Goal: Transaction & Acquisition: Purchase product/service

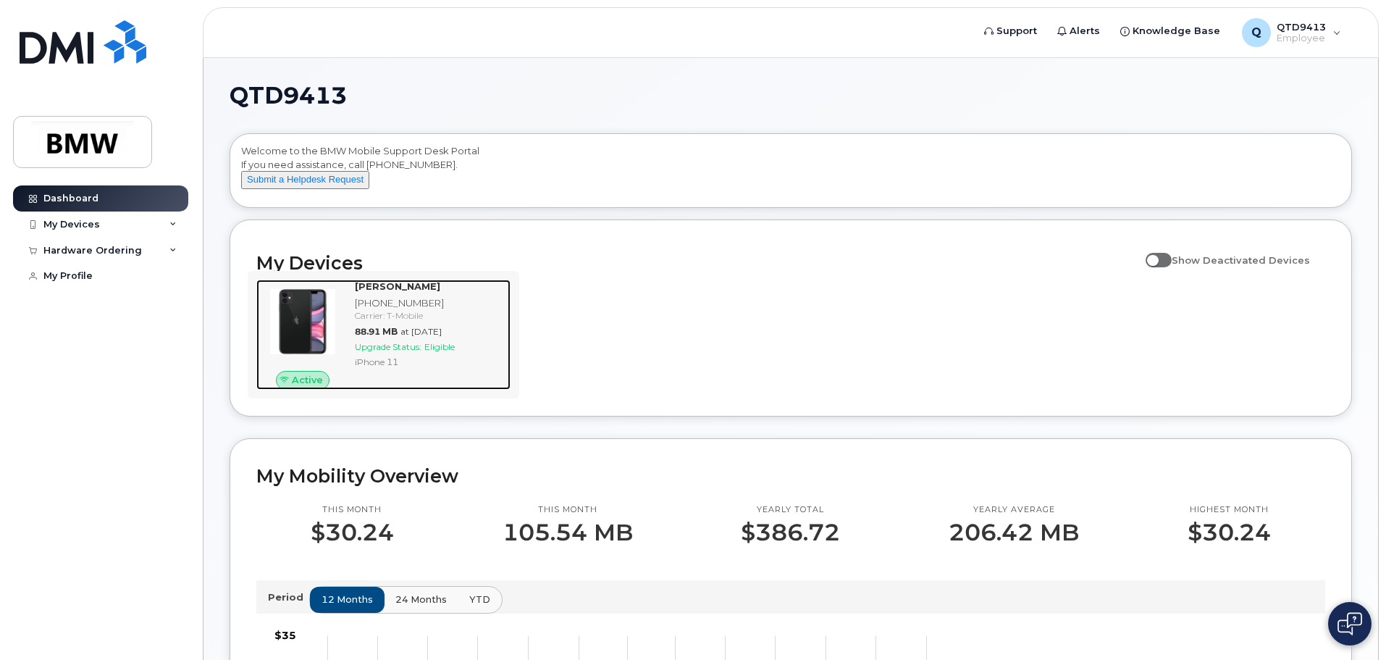
click at [484, 322] on div "Carrier: T-Mobile" at bounding box center [430, 315] width 150 height 12
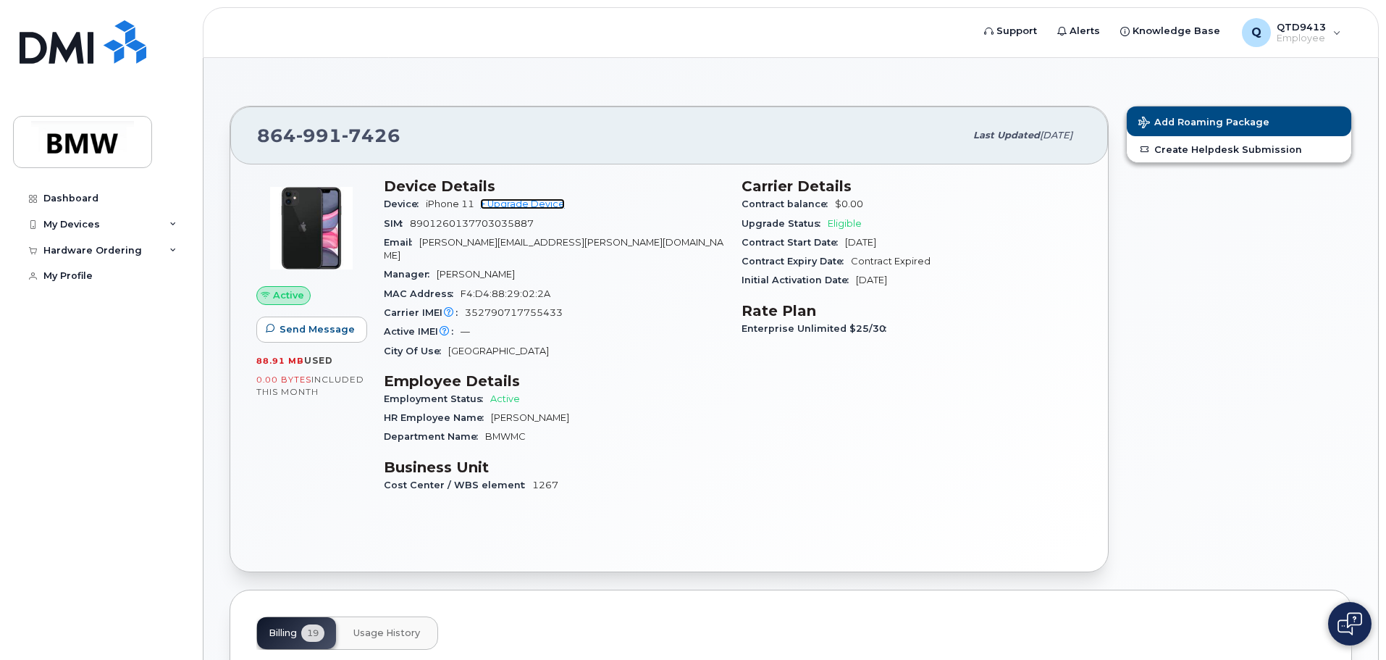
click at [528, 204] on link "+ Upgrade Device" at bounding box center [522, 203] width 85 height 11
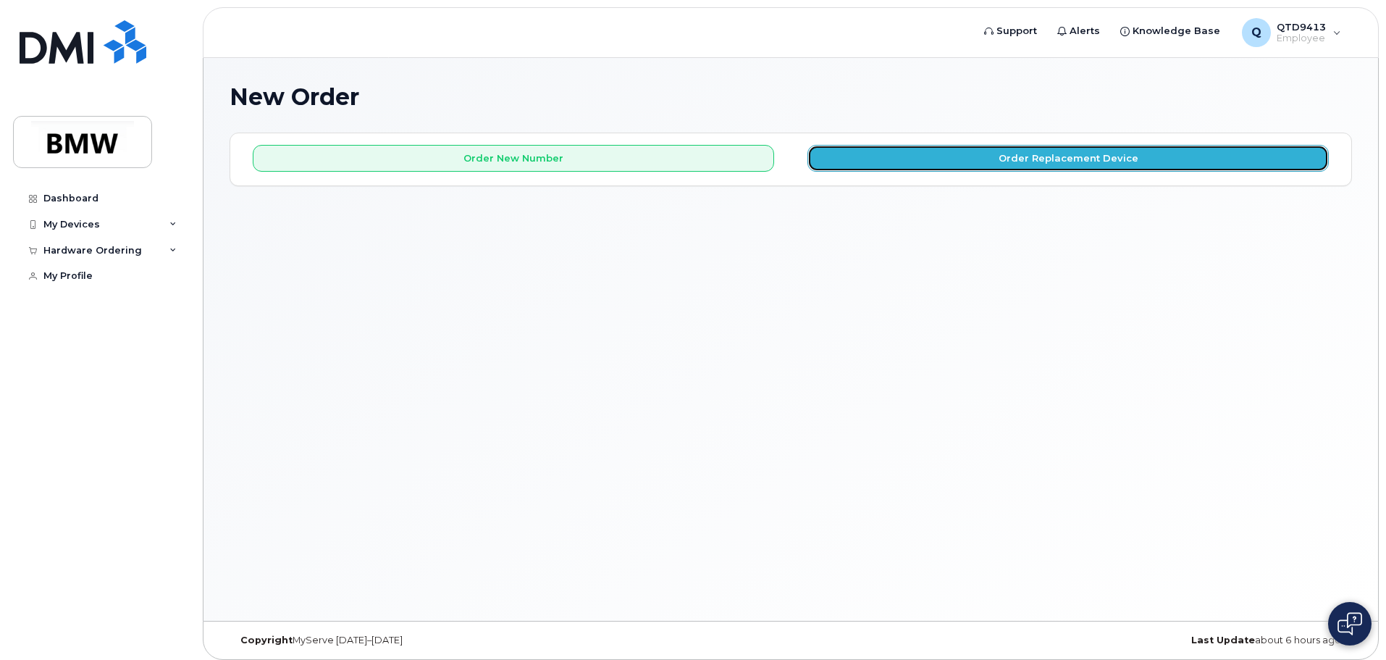
click at [1072, 151] on button "Order Replacement Device" at bounding box center [1069, 158] width 522 height 27
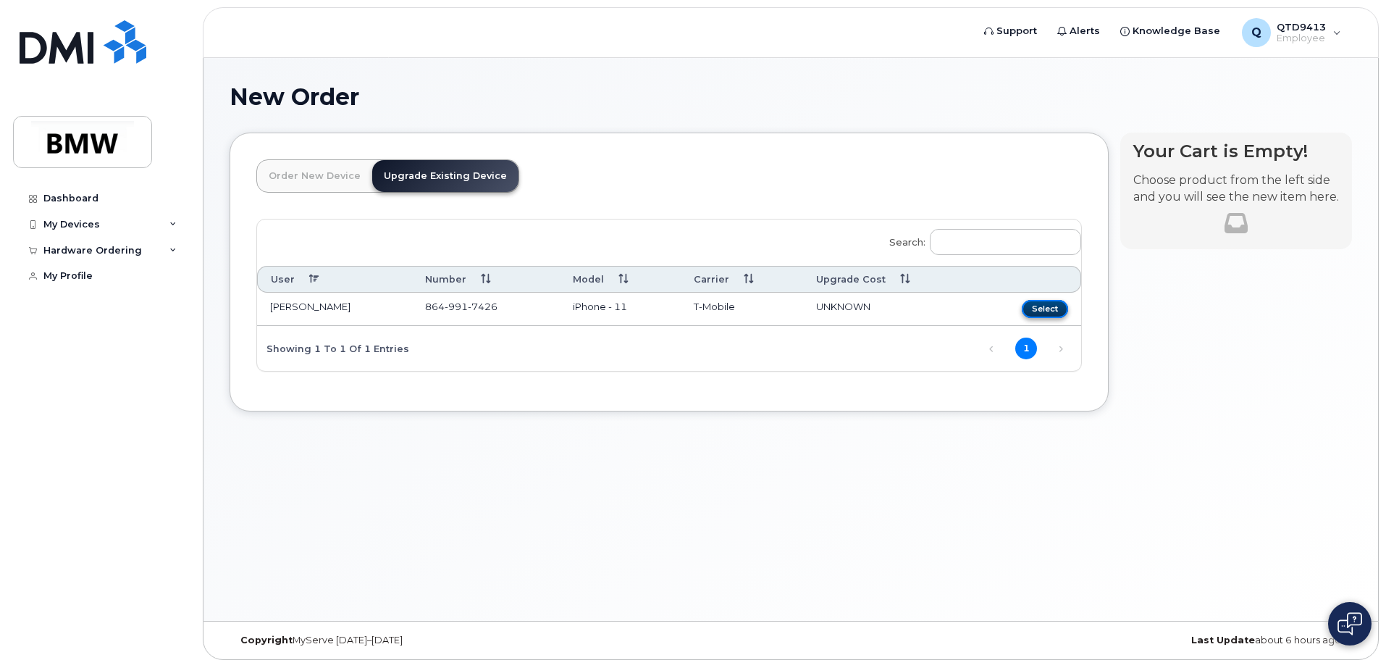
click at [1031, 306] on button "Select" at bounding box center [1045, 309] width 46 height 18
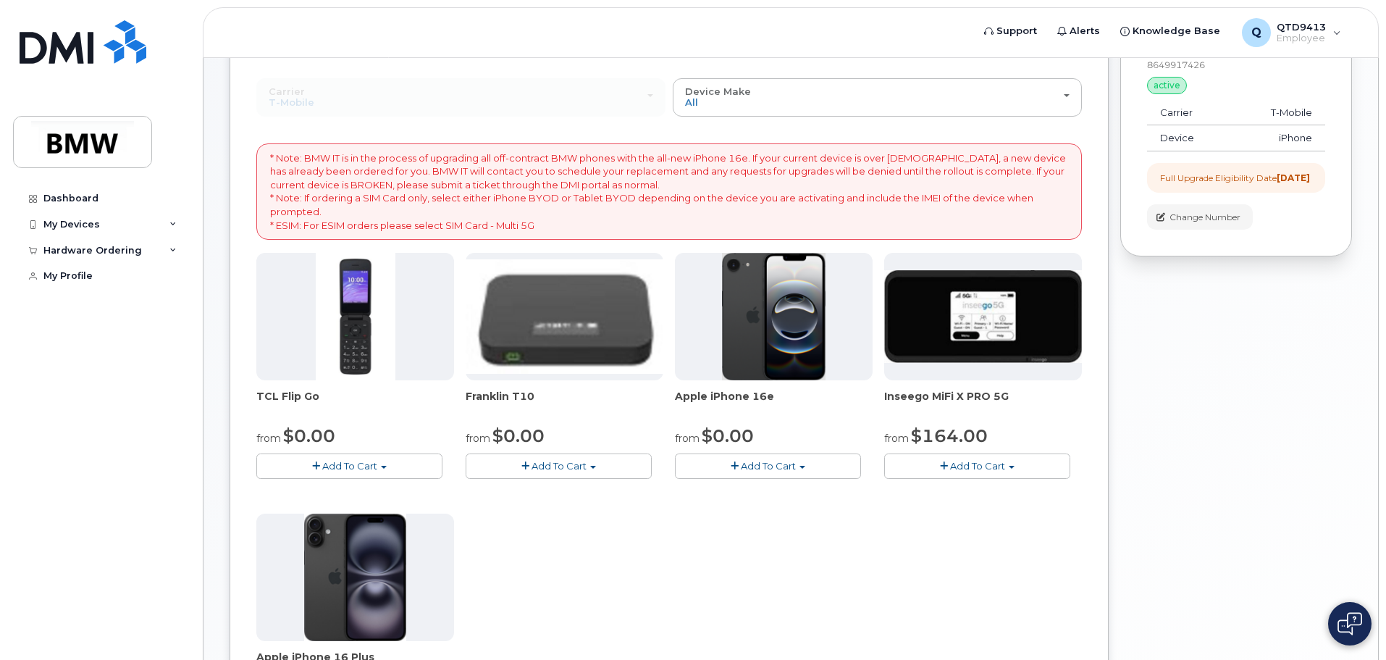
scroll to position [145, 0]
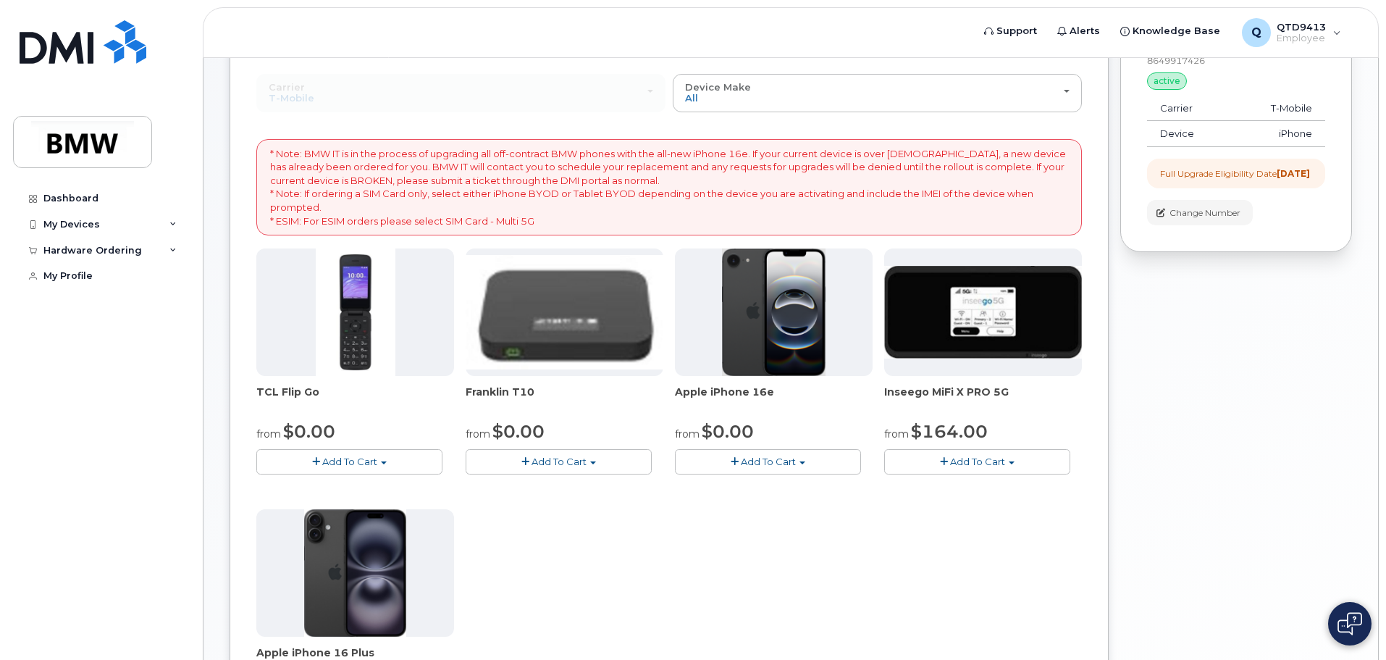
click at [771, 461] on span "Add To Cart" at bounding box center [768, 462] width 55 height 12
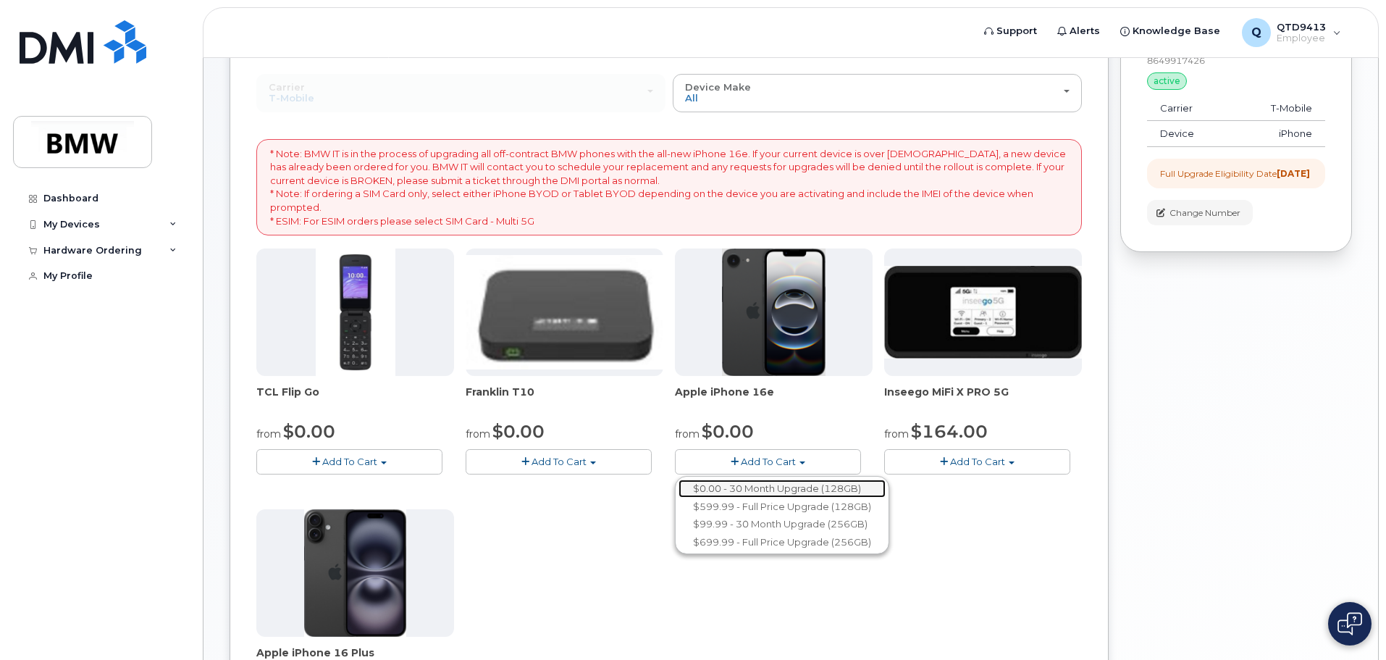
click at [760, 485] on link "$0.00 - 30 Month Upgrade (128GB)" at bounding box center [782, 489] width 207 height 18
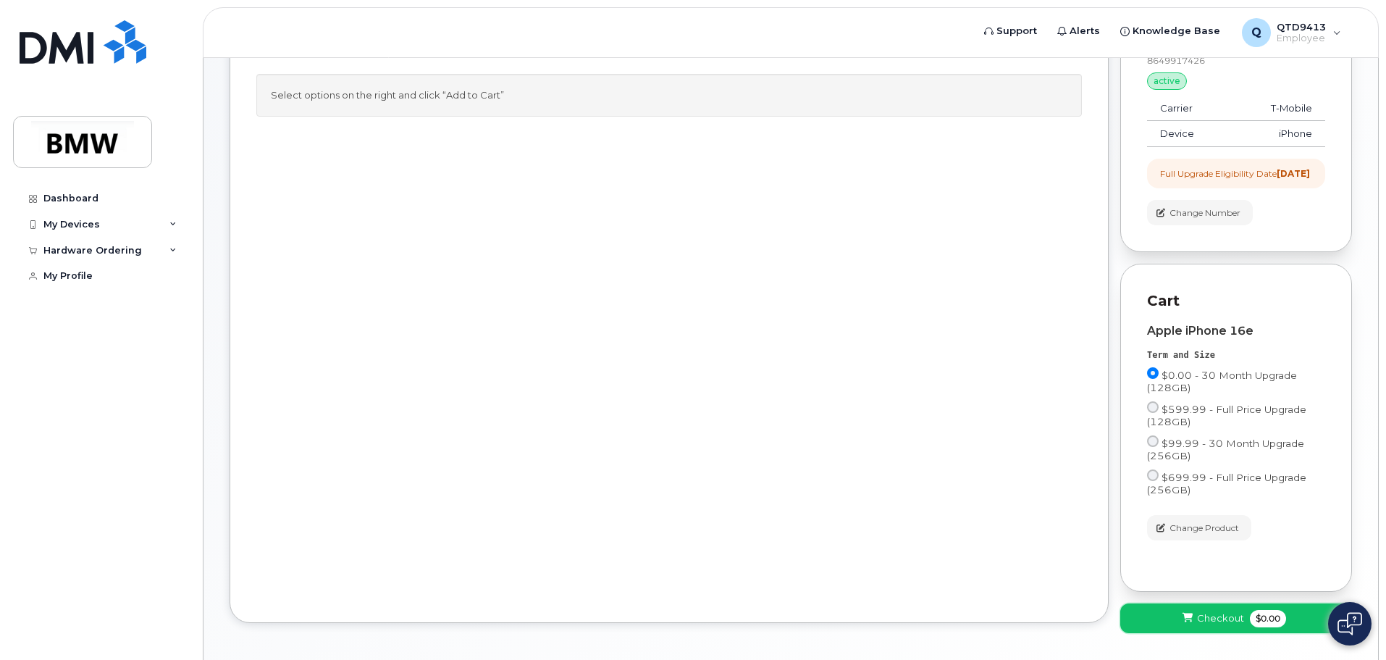
click at [1205, 625] on span "Checkout" at bounding box center [1220, 618] width 47 height 14
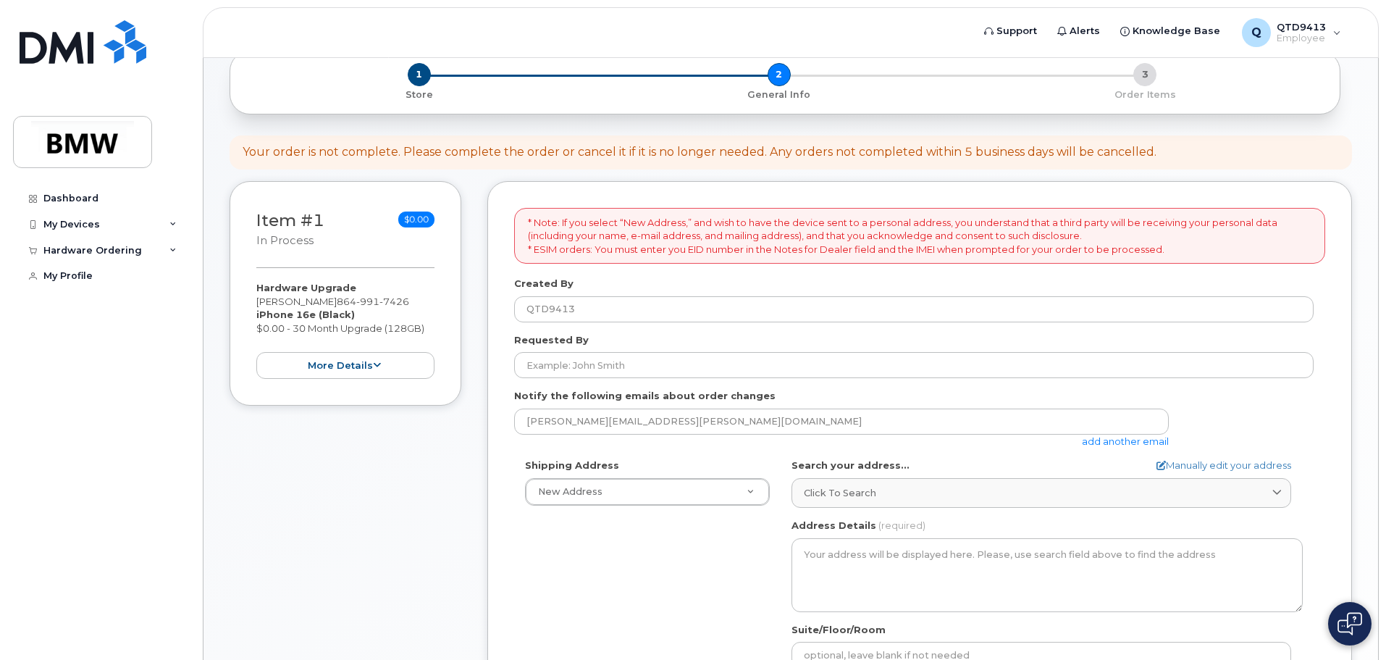
scroll to position [96, 0]
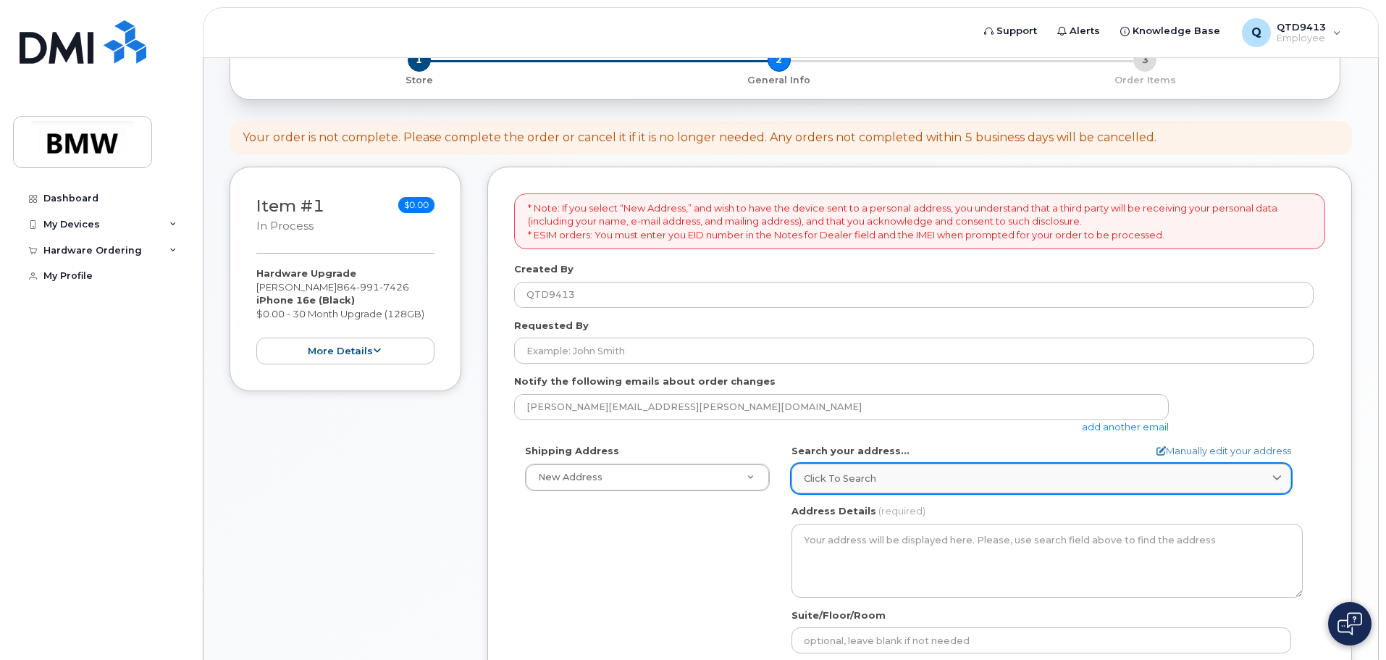
click at [845, 482] on span "Click to search" at bounding box center [840, 479] width 72 height 14
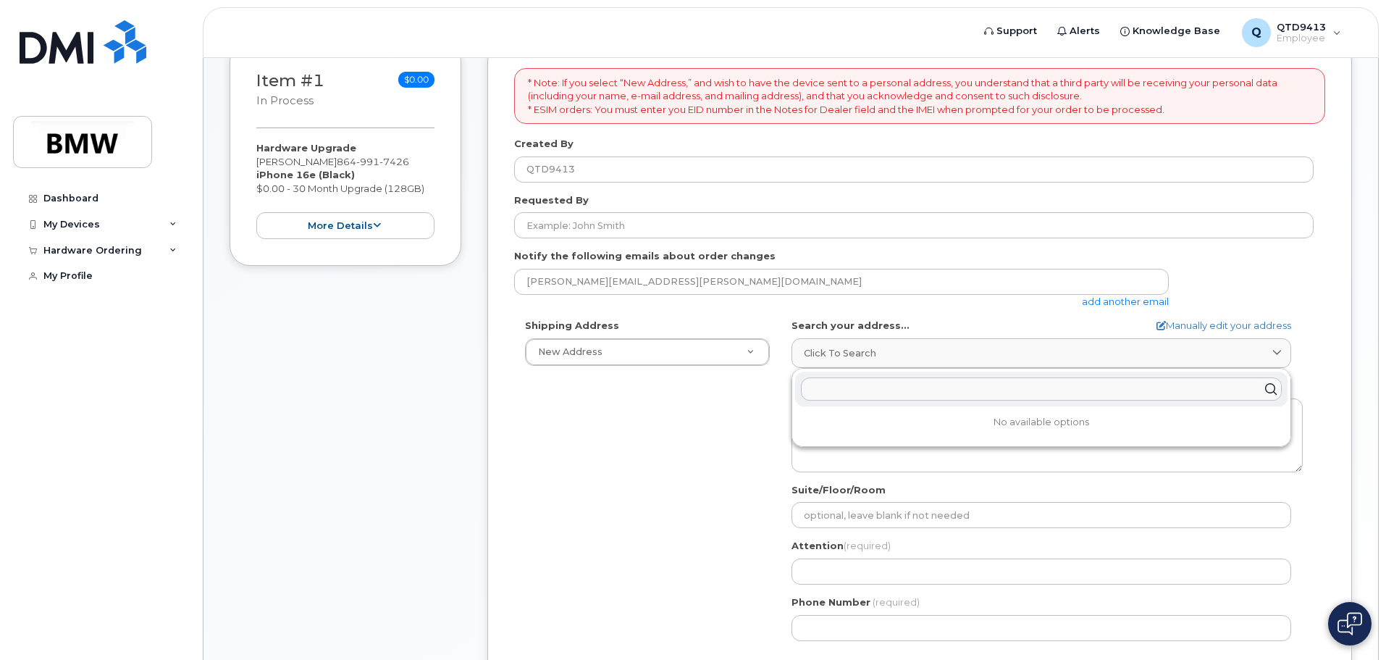
scroll to position [193, 0]
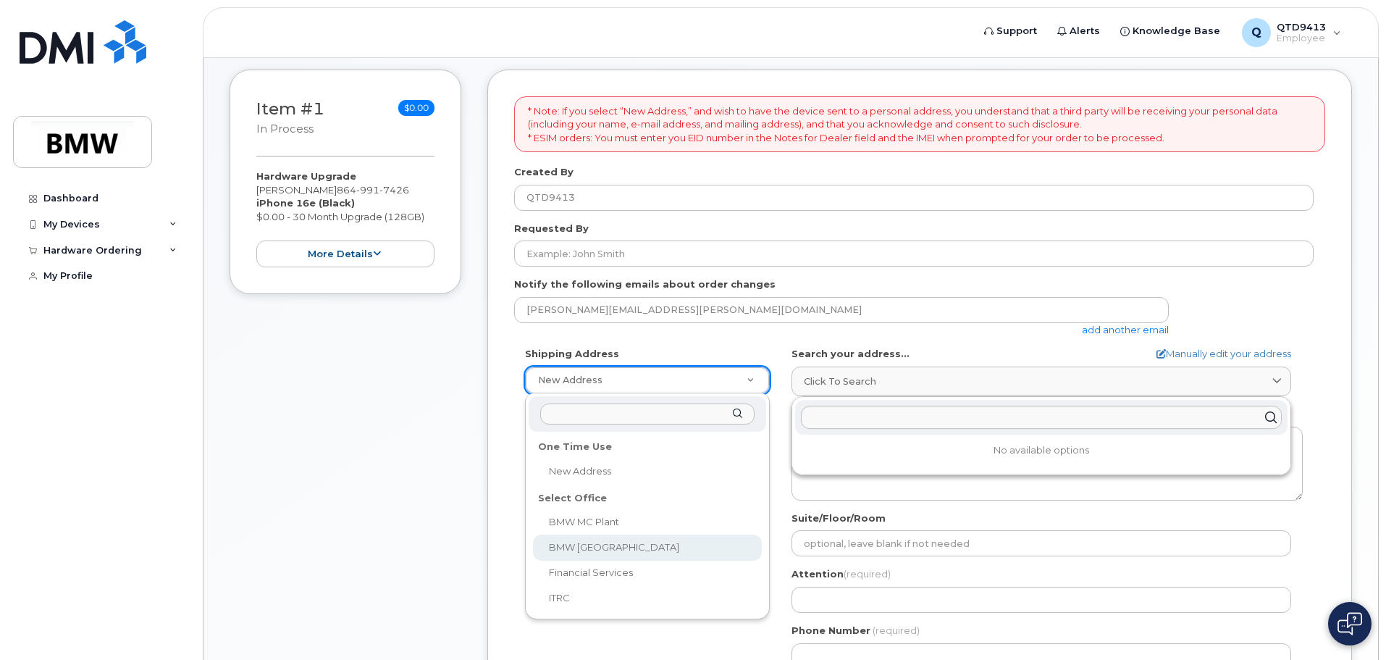
select select
type textarea "200 BMW Drive Woodcliff Lake NJ 07677 Woodcliff Lake New Jersey 07677"
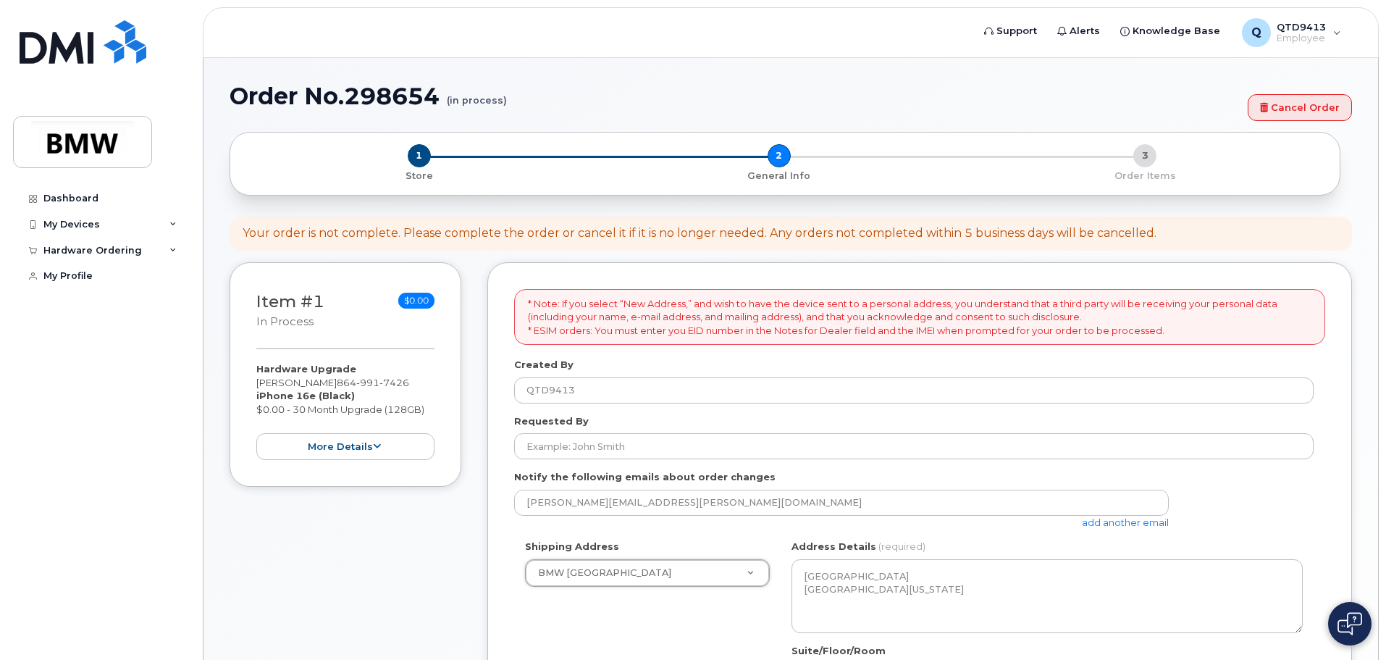
scroll to position [0, 0]
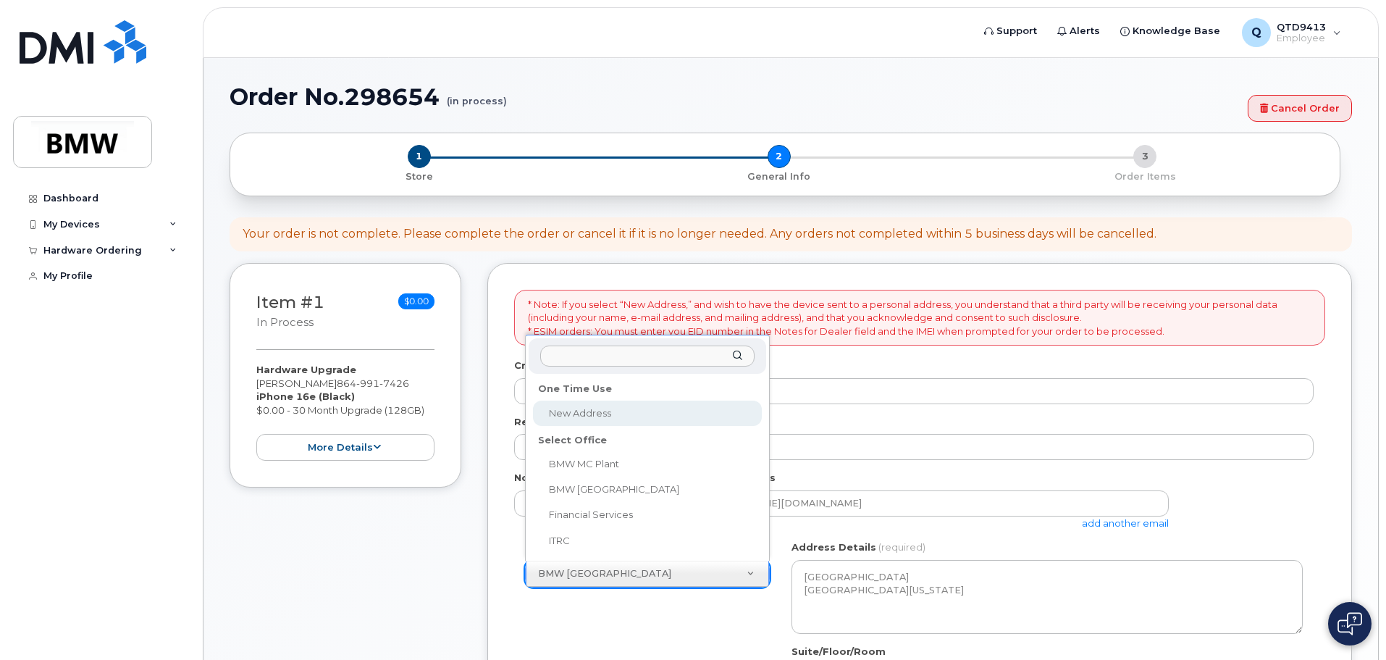
select select
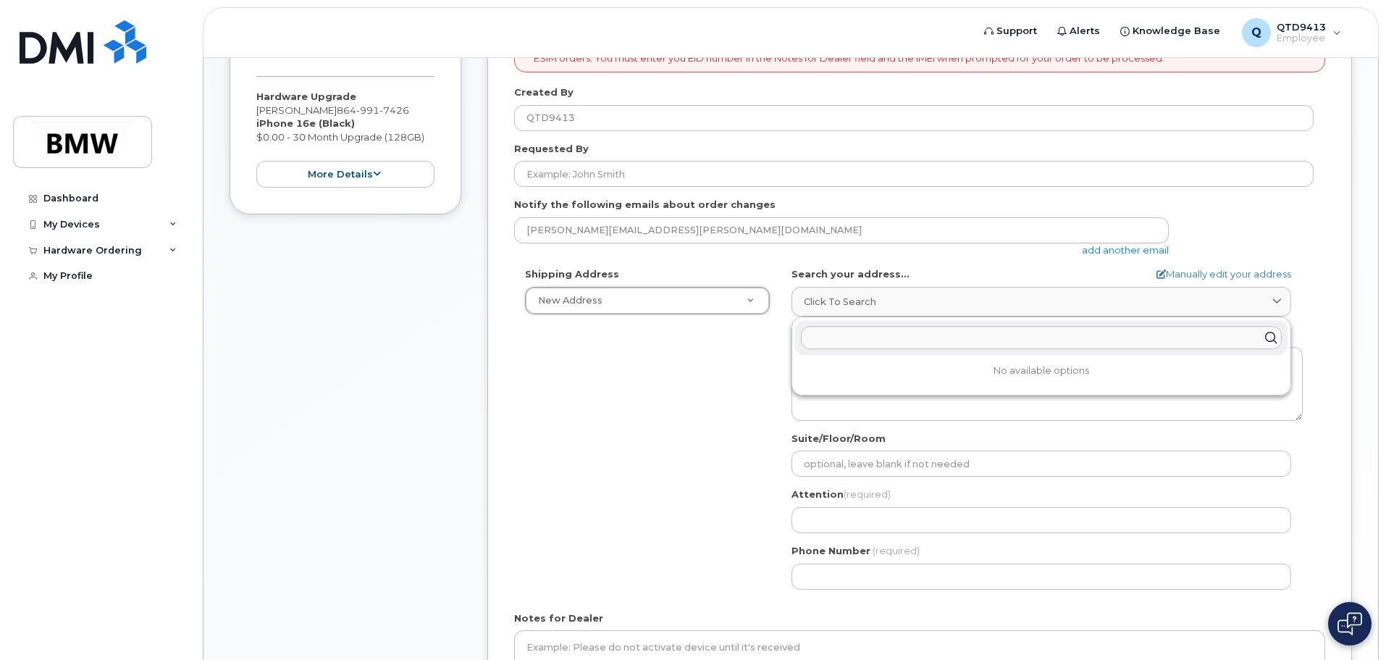
scroll to position [290, 0]
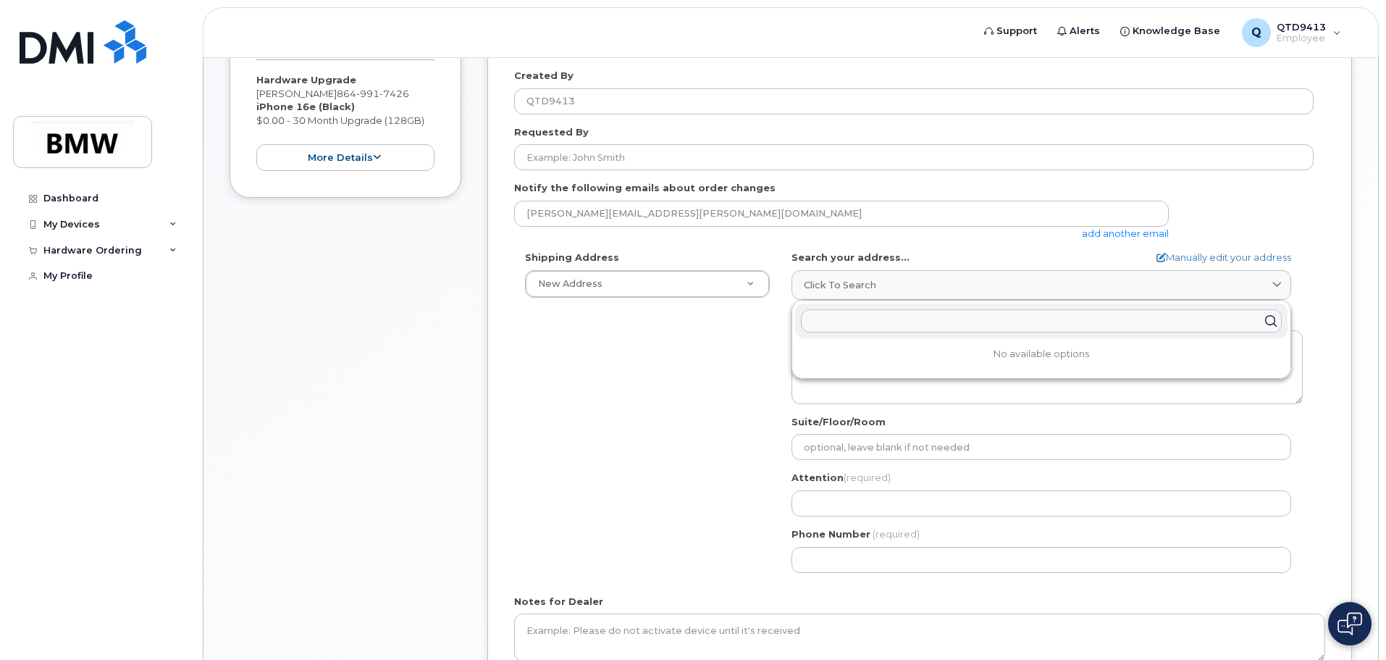
click at [971, 322] on input "text" at bounding box center [1041, 320] width 481 height 23
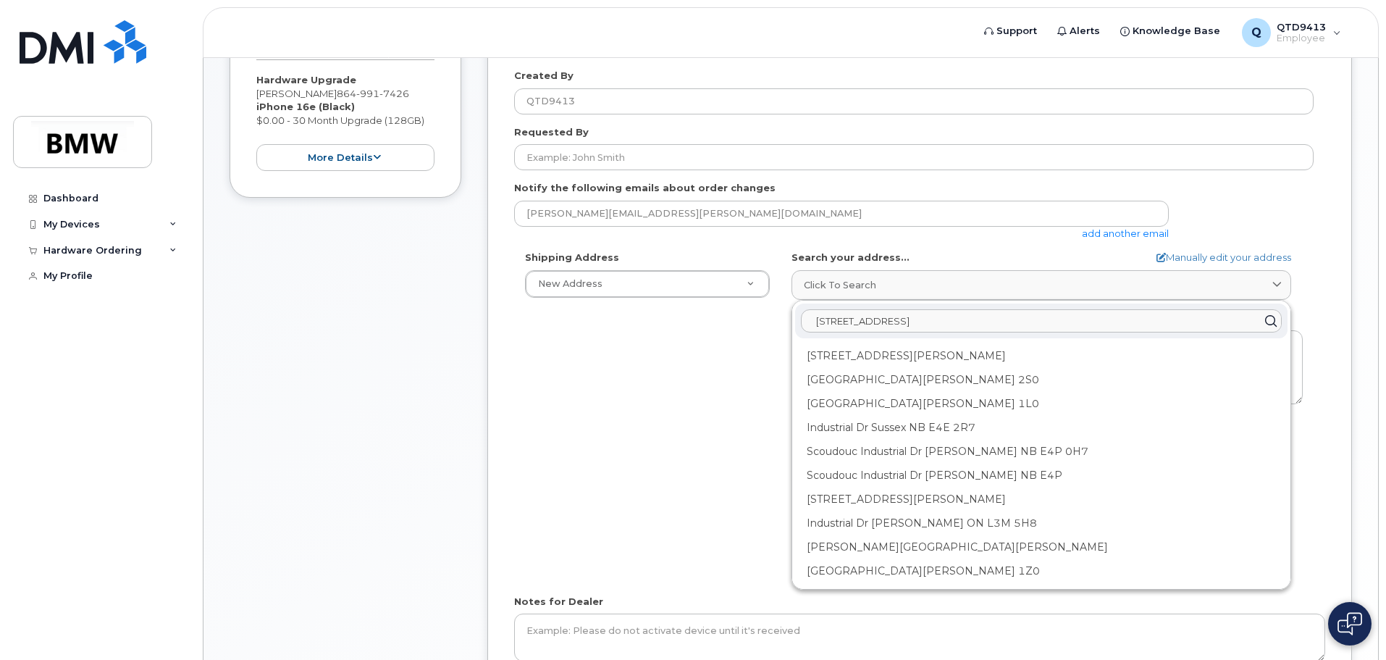
type input "769 Flatwood Industrial Dr"
click at [716, 411] on div "Shipping Address New Address New Address BMW MC Plant BMW North America Financi…" at bounding box center [914, 417] width 800 height 332
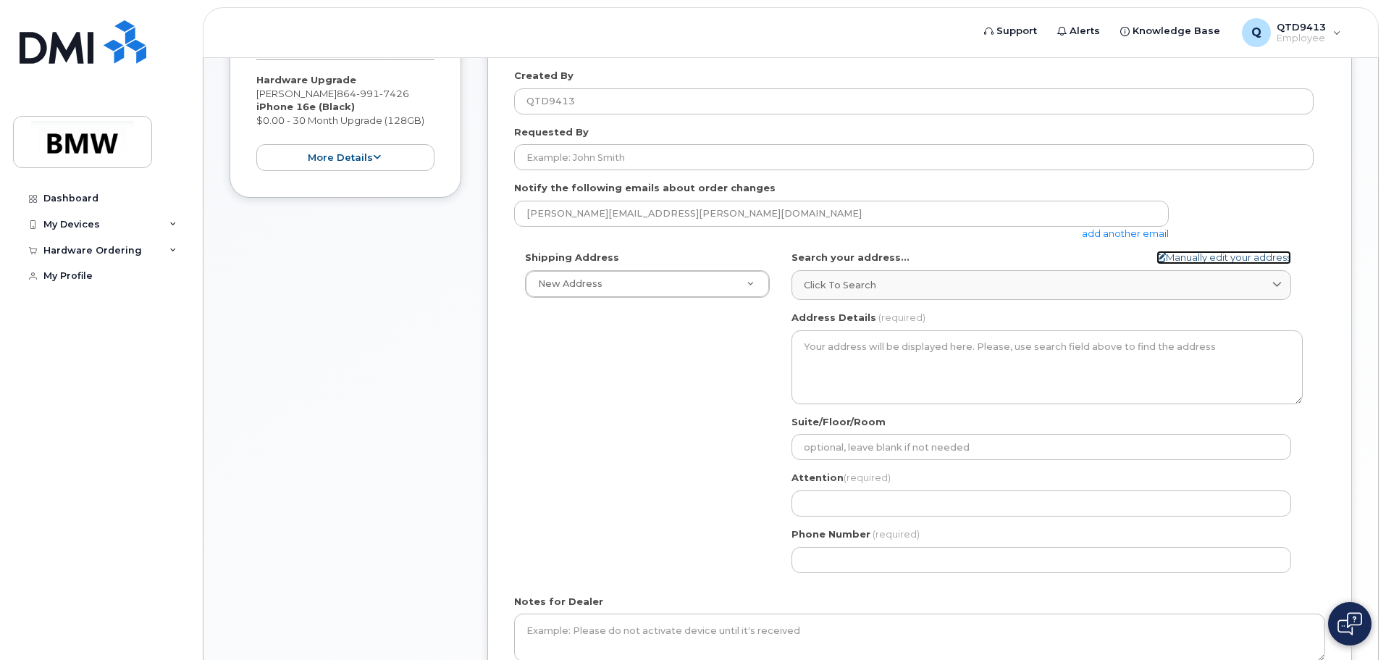
click at [1274, 256] on link "Manually edit your address" at bounding box center [1224, 258] width 135 height 14
select select
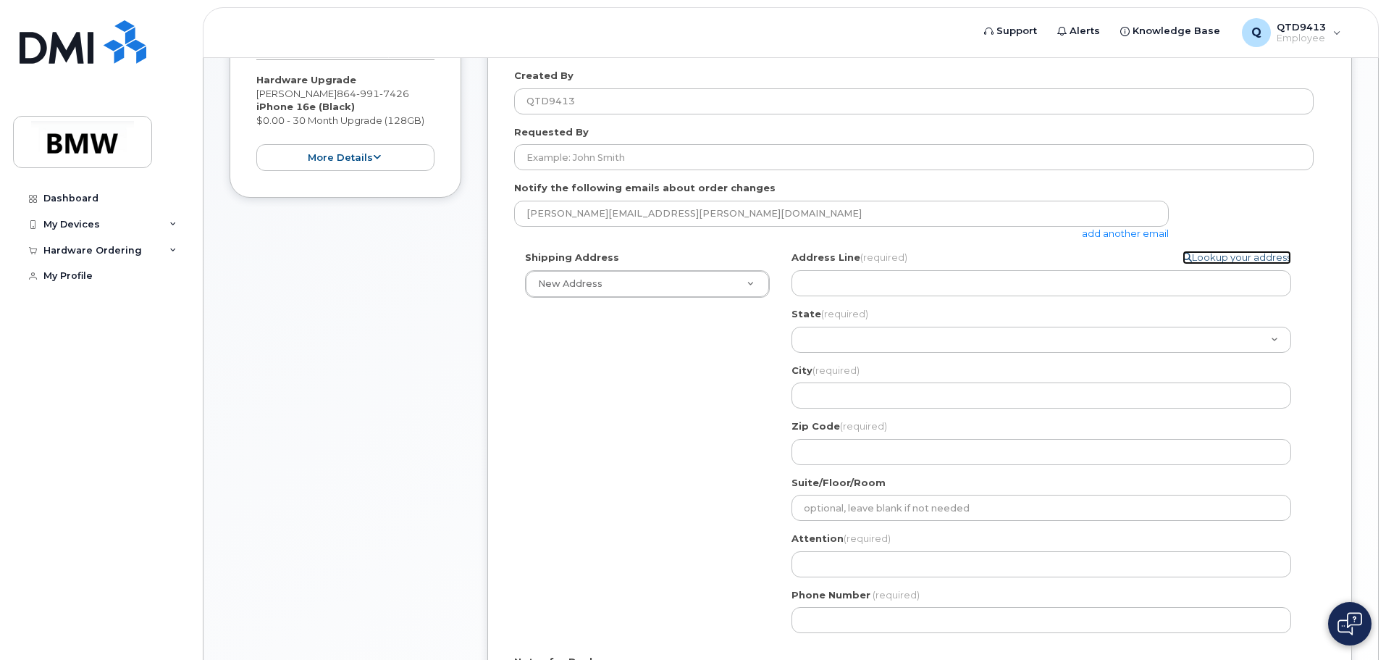
click at [1257, 256] on link "Lookup your address" at bounding box center [1237, 258] width 109 height 14
select select
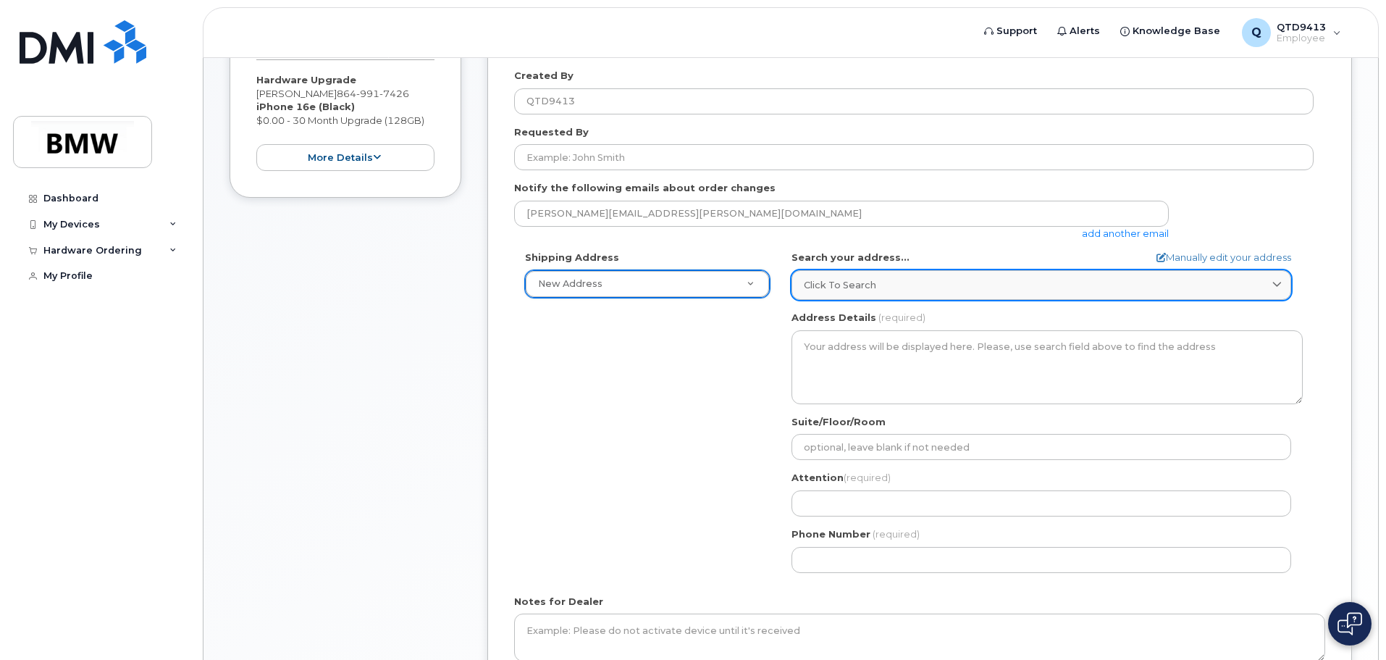
click at [853, 282] on span "Click to search" at bounding box center [840, 285] width 72 height 14
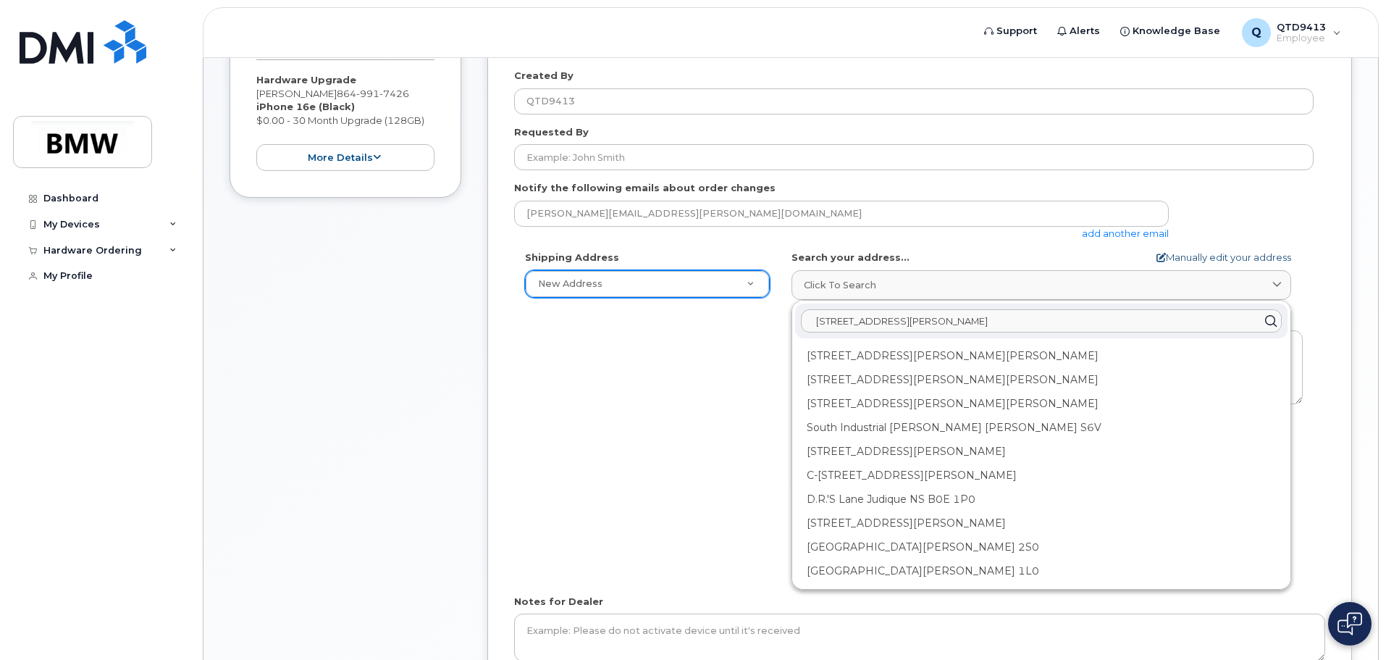
type input "769 Flatwood Industrial Dr Spartanburg SC 29303"
click at [1223, 254] on link "Manually edit your address" at bounding box center [1224, 258] width 135 height 14
select select
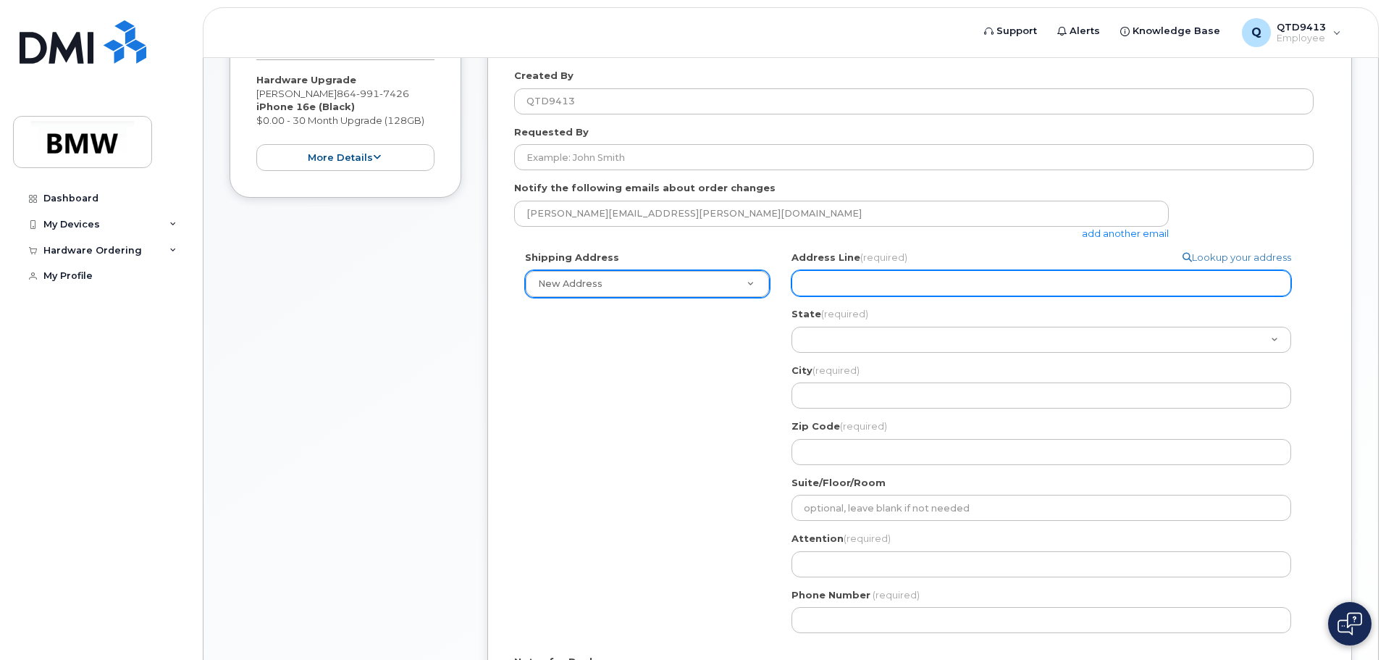
click at [861, 287] on input "Address Line (required)" at bounding box center [1042, 283] width 500 height 26
select select
type input "7"
select select
type input "76"
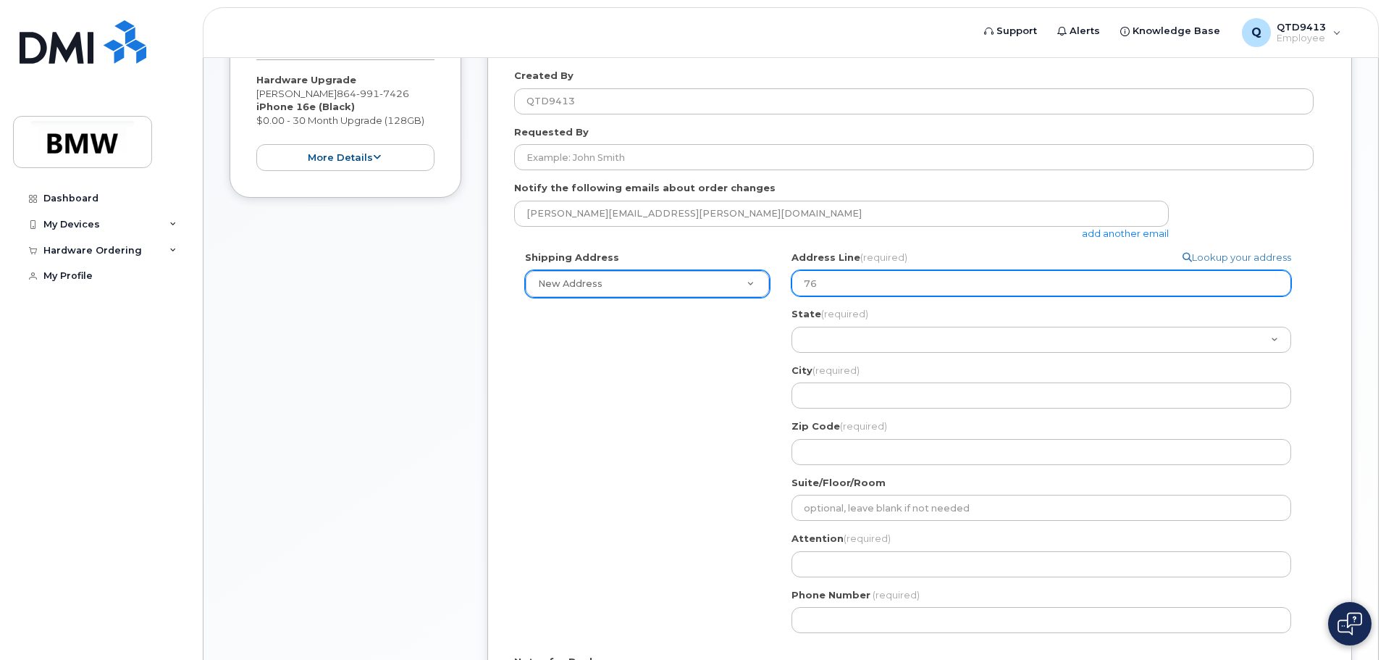
select select
type input "769"
select select
type input "769 F"
select select
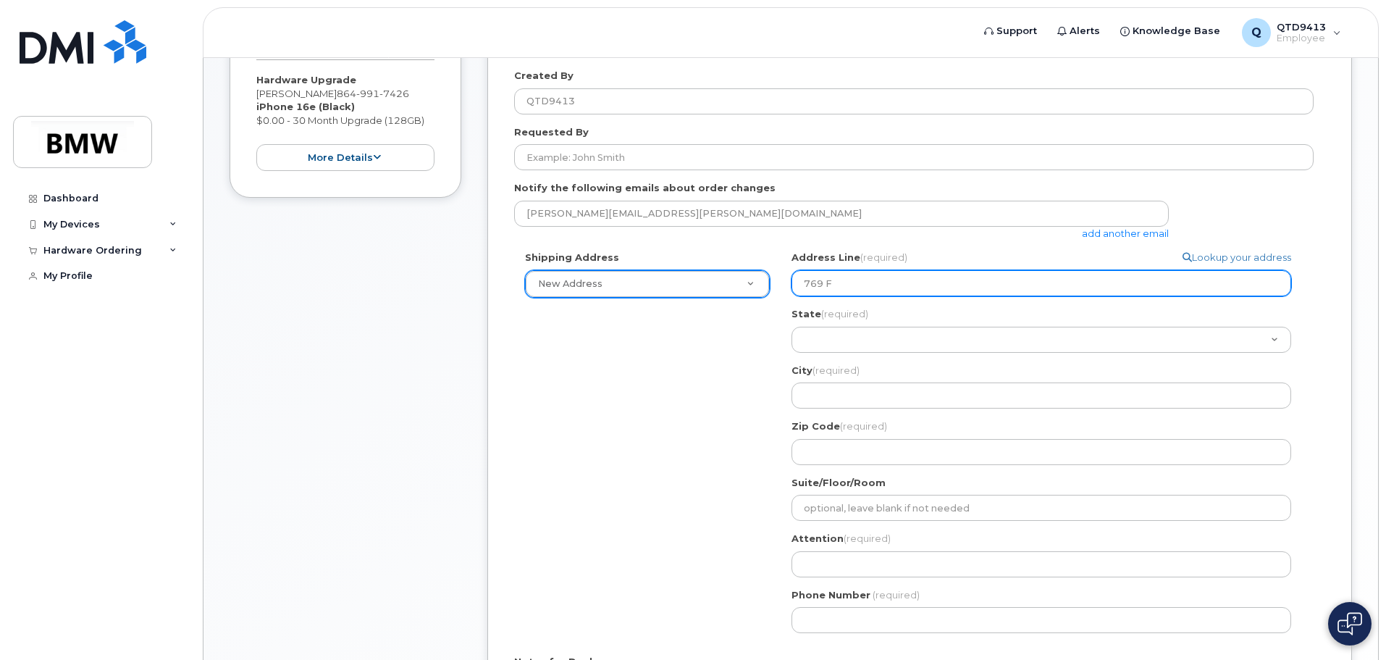
type input "769 Fl"
select select
type input "769 Fla"
select select
type input "769 Flat"
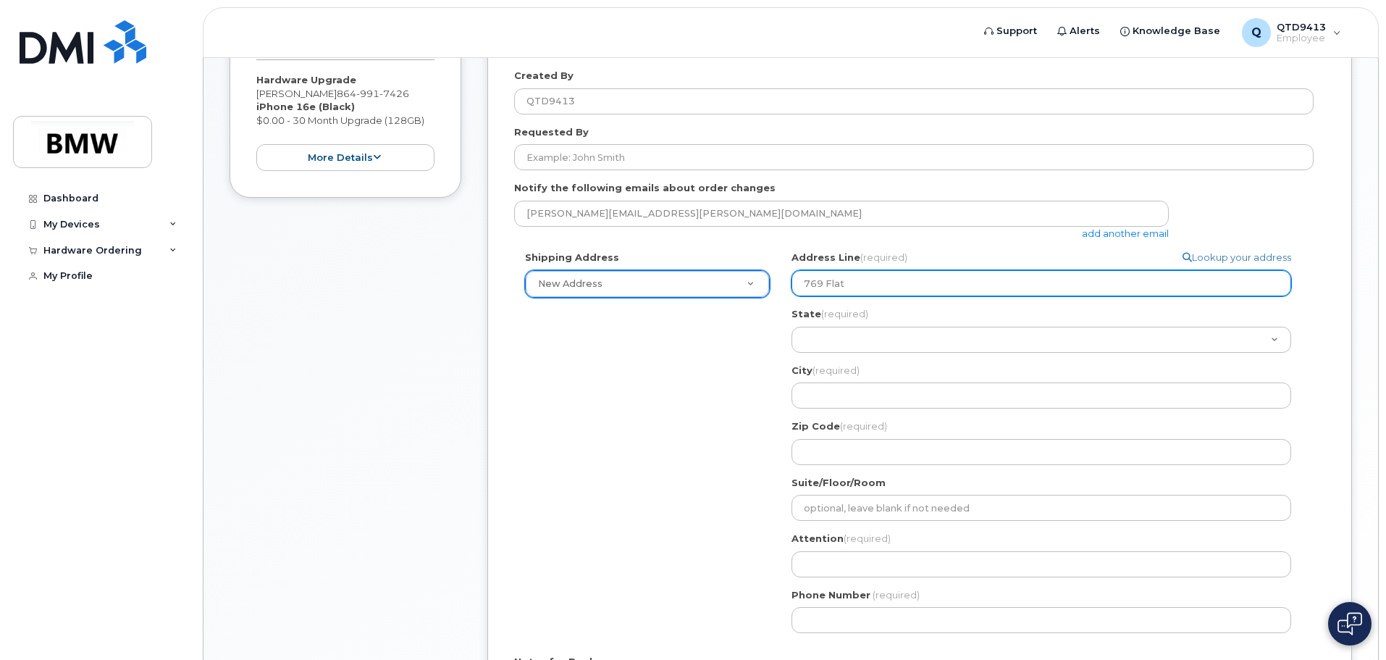
select select
type input "769 Flatw"
select select
type input "769 Flatwo"
select select
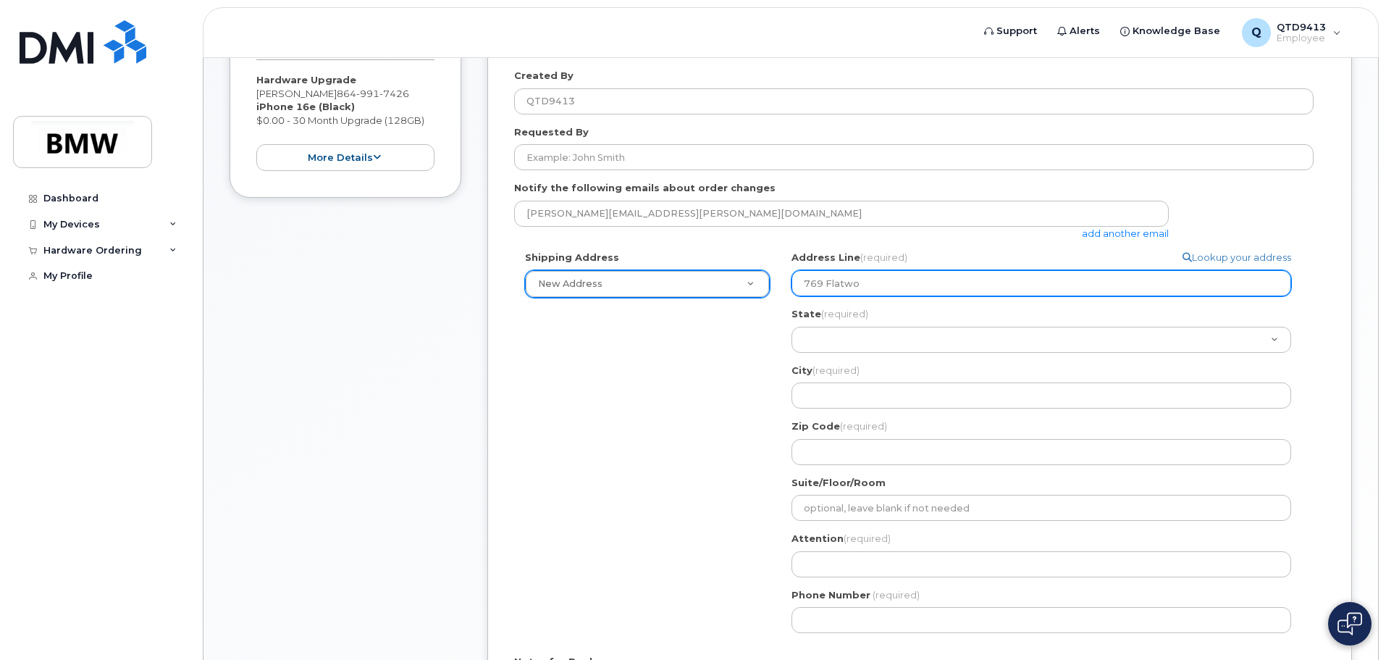
type input "769 Flatwoo"
select select
type input "769 Flatwood"
select select
type input "769 Flatwood I"
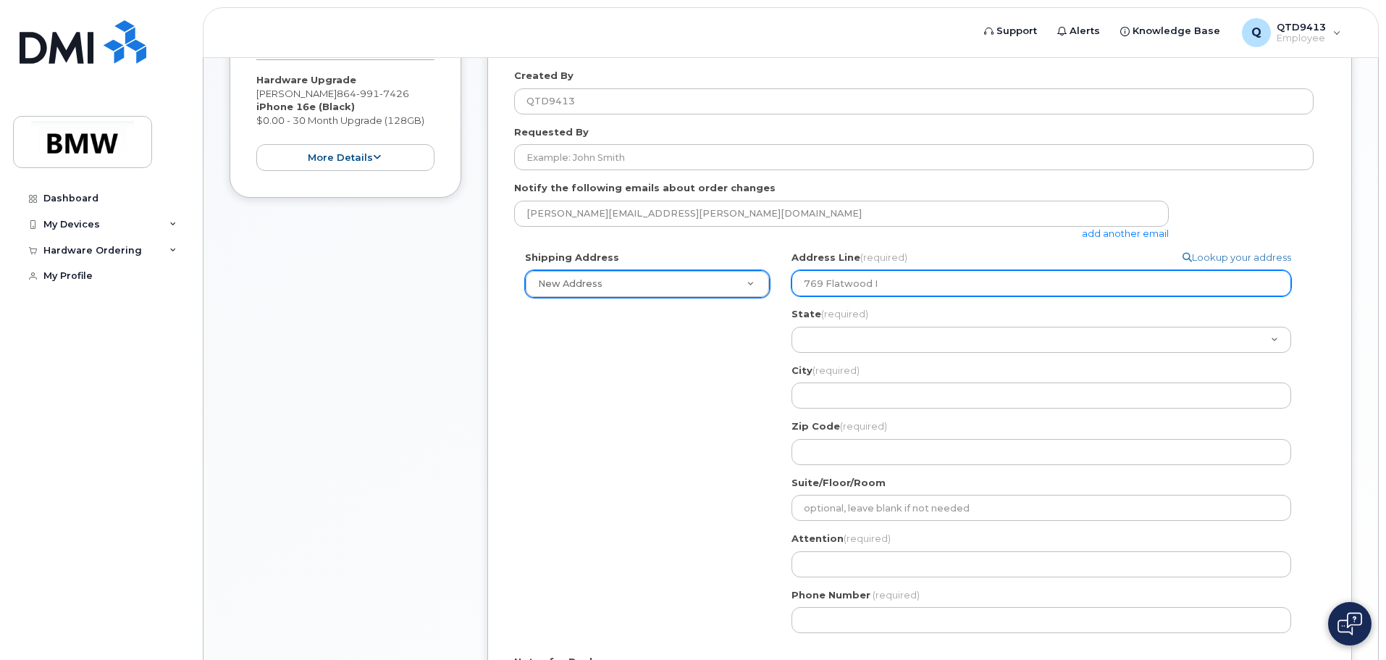
select select
type input "769 Flatwood In"
select select
type input "769 Flatwood Ind"
select select
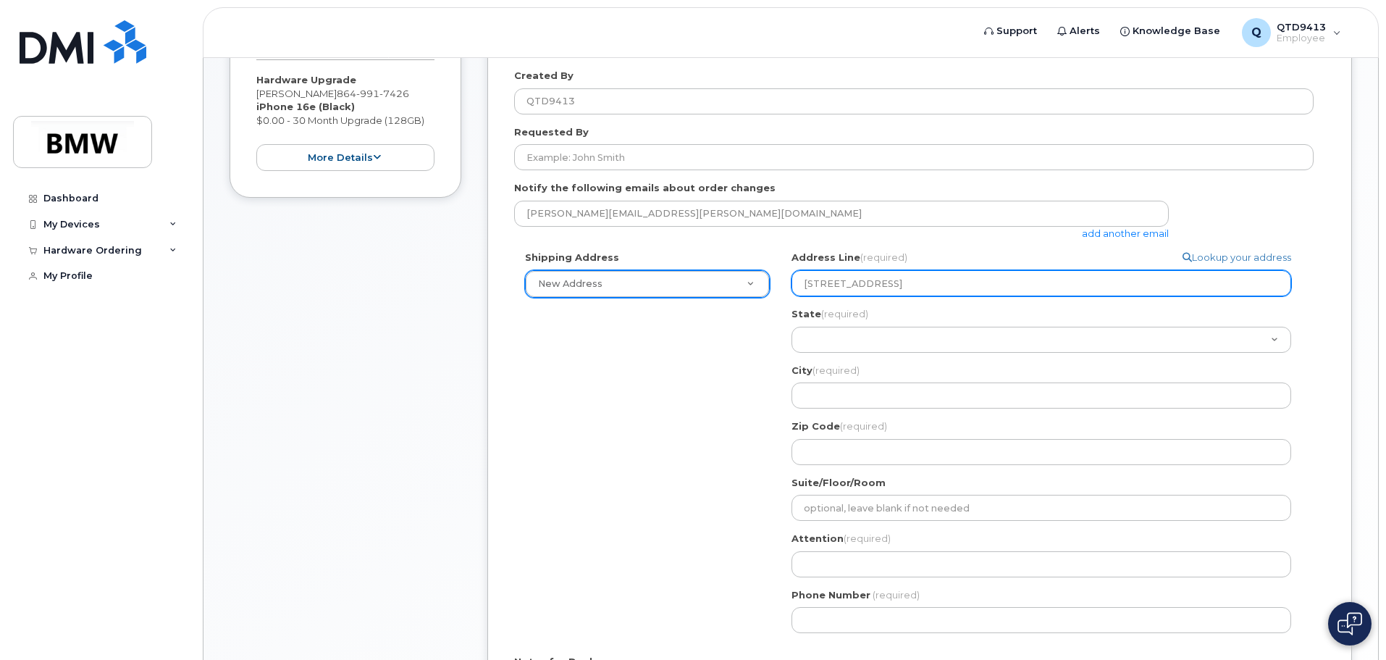
type input "769 Flatwood Indu"
select select
type input "769 Flatwood Indus"
select select
type input "769 Flatwood Indust"
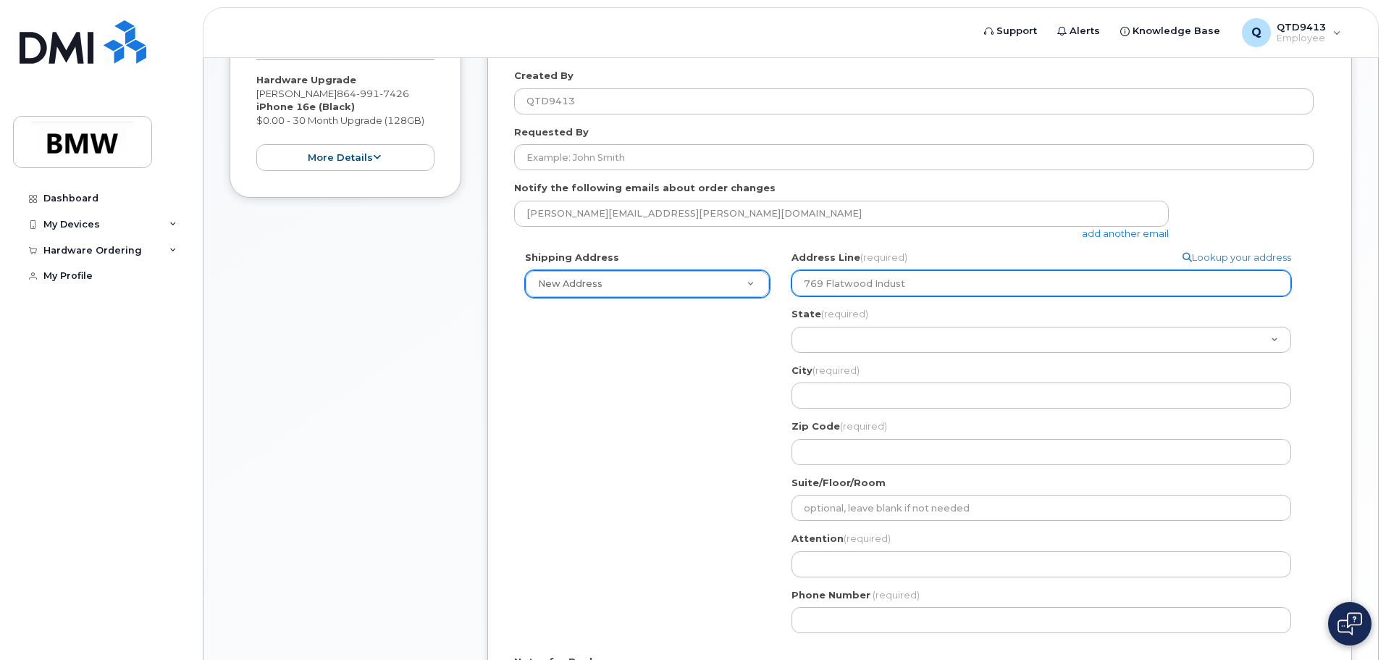
select select
type input "769 Flatwood Industr"
select select
type input "769 Flatwood Industra"
select select
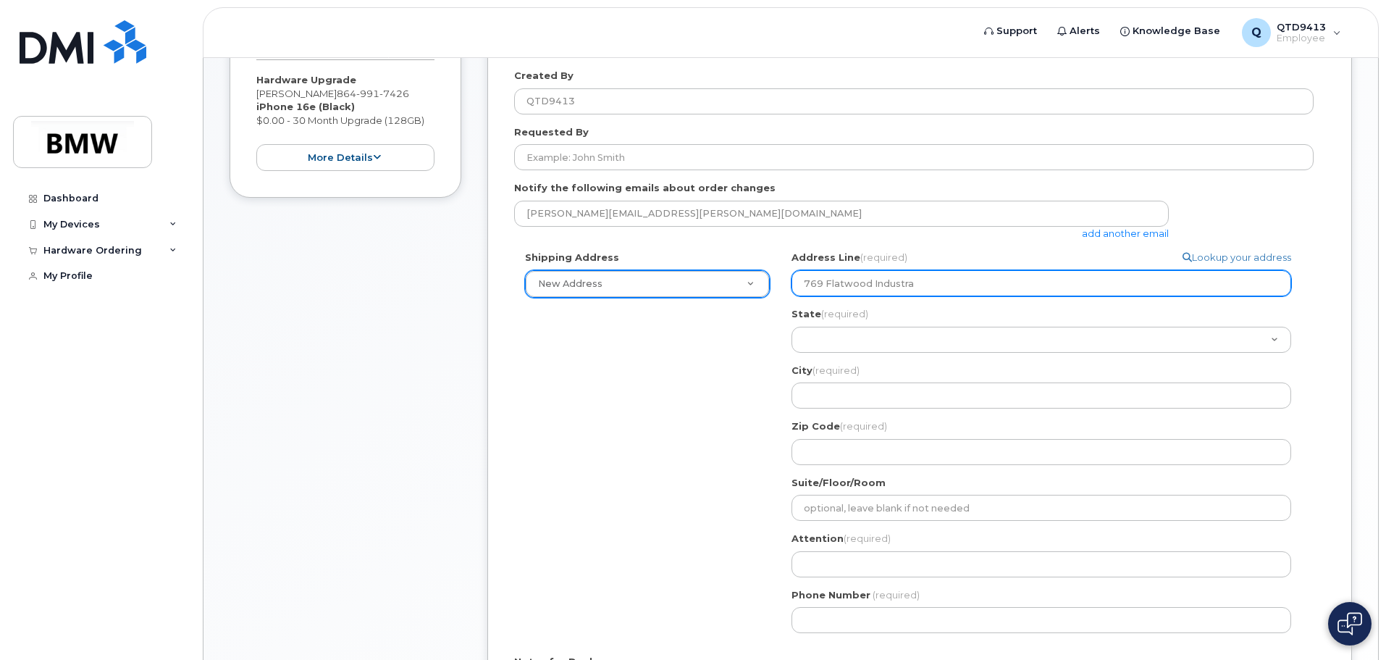
type input "769 Flatwood Industrai"
select select
type input "769 Flatwood Industrail"
select select
type input "769 Flatwood Industrai"
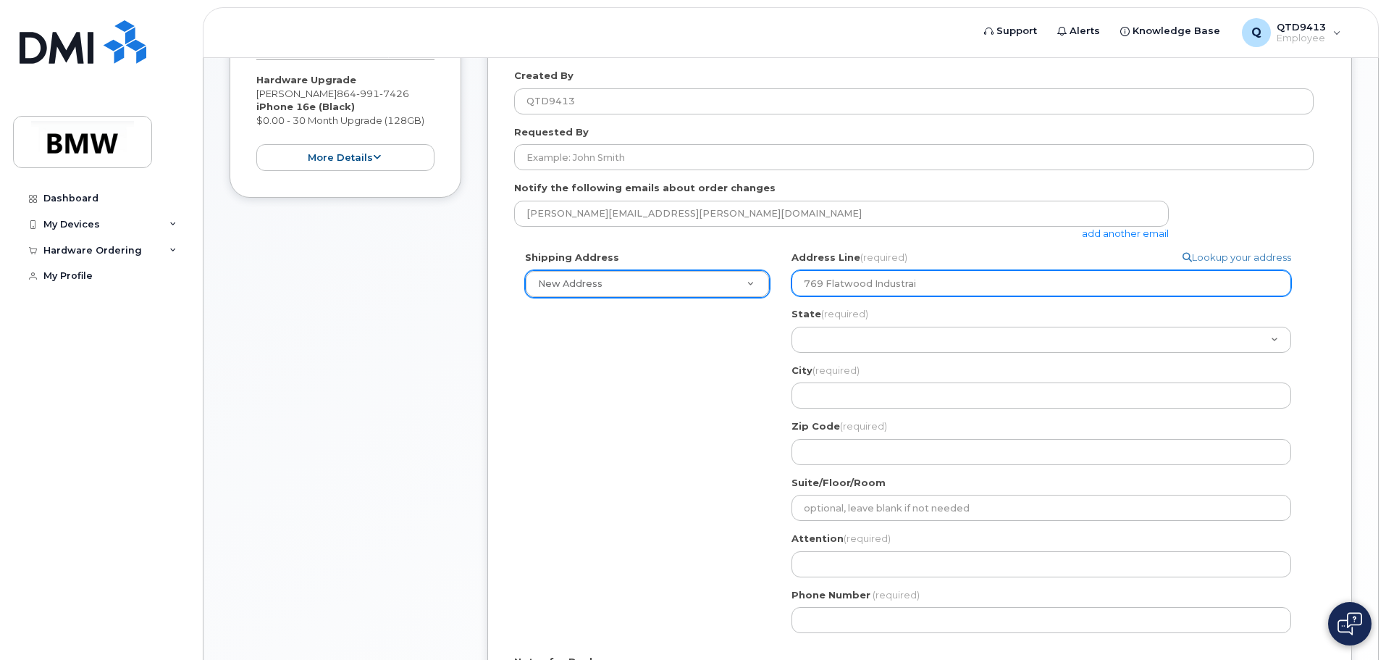
select select
type input "769 Flatwood Industra"
select select
type input "769 Flatwood Industr"
select select
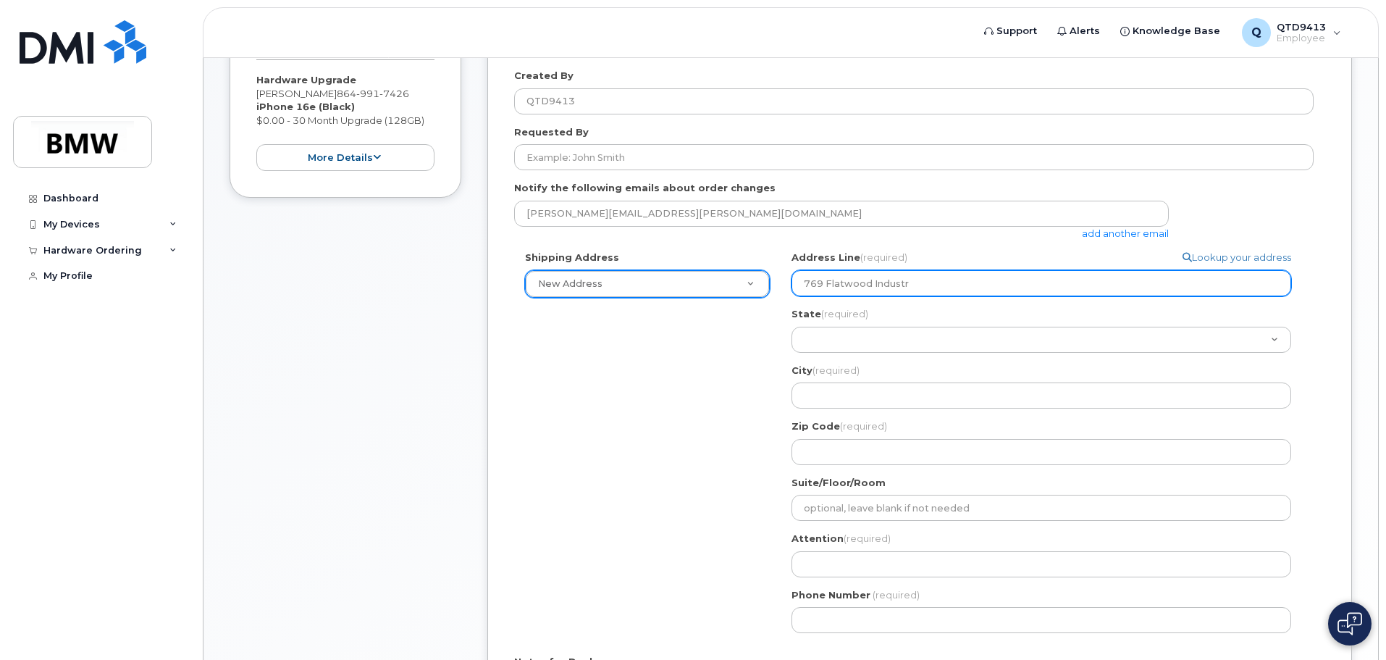
type input "769 Flatwood Indust"
select select
type input "769 Flatwood Industr"
select select
type input "769 Flatwood Industri"
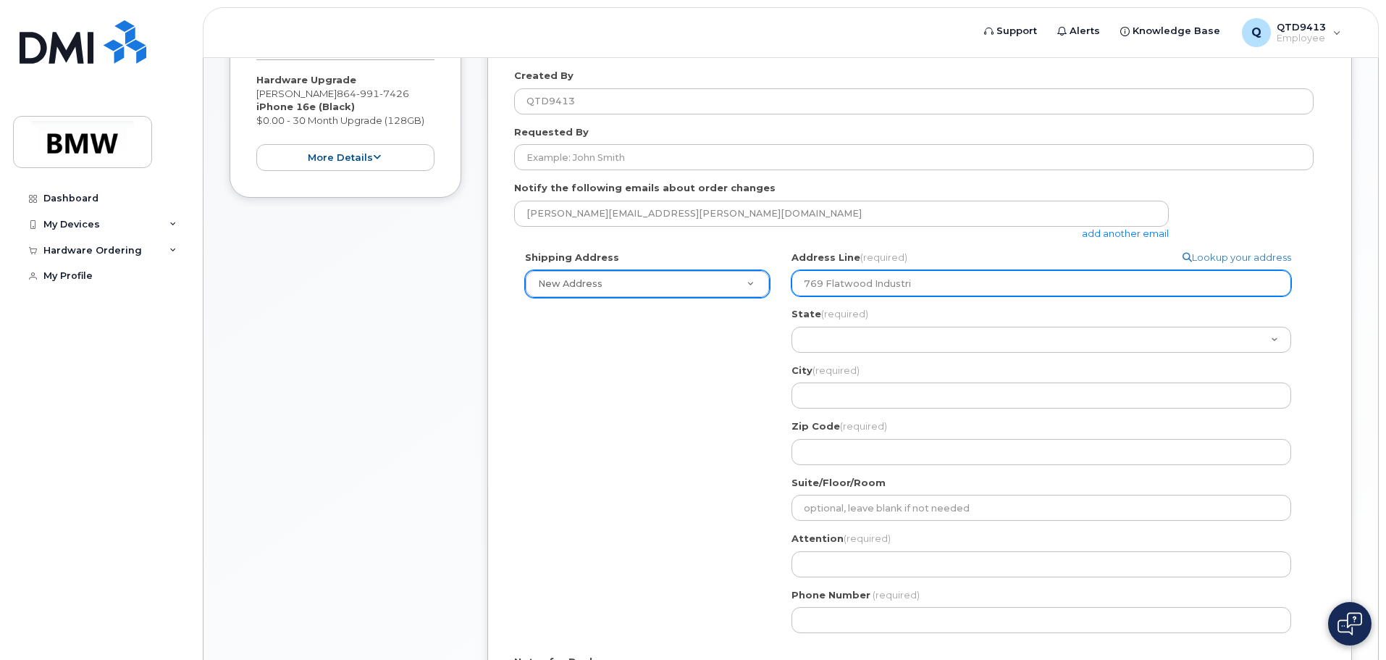
select select
type input "769 Flatwood Industria"
select select
type input "769 Flatwood Industrial"
select select
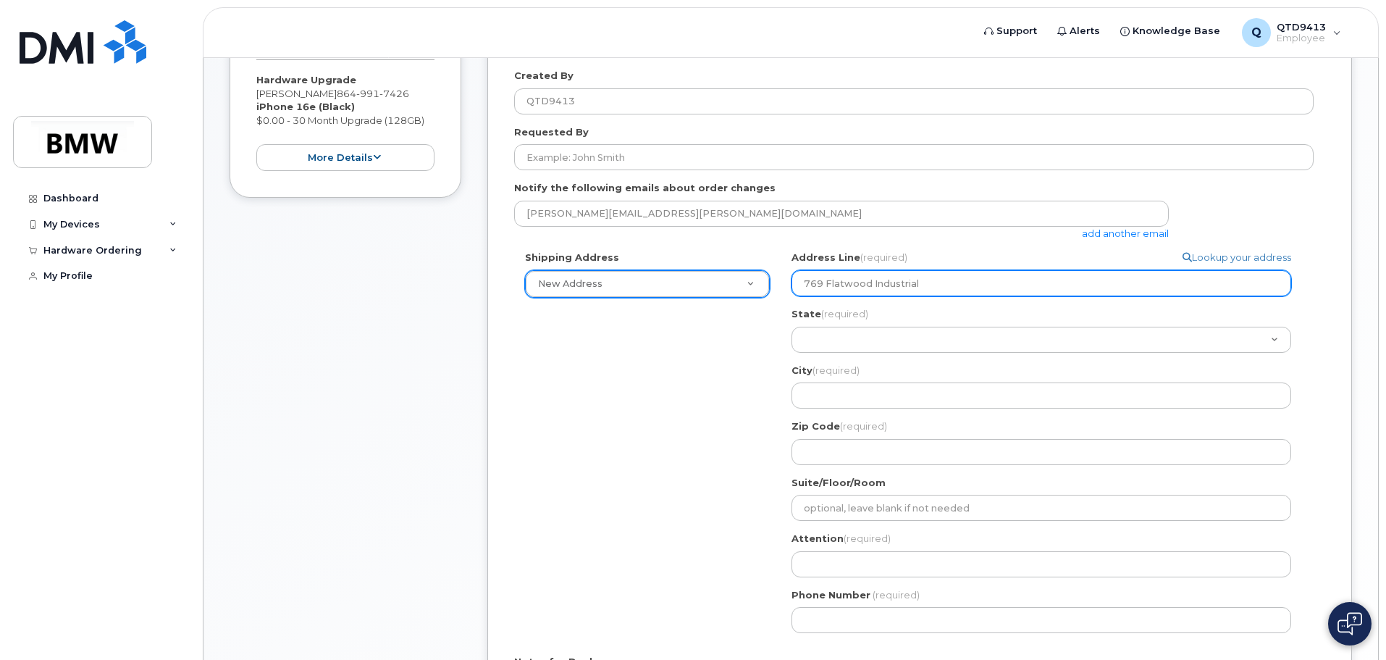
type input "769 Flatwood Industrial D"
select select
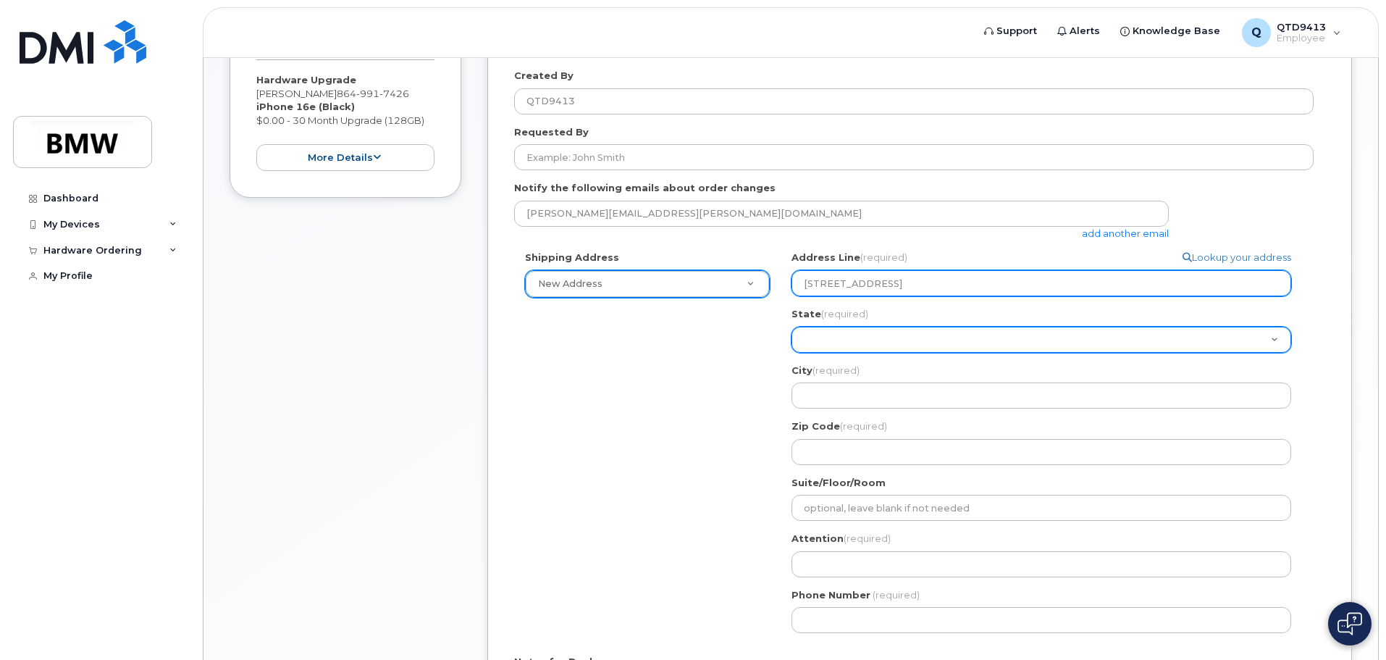
type input "769 Flatwood Industrial Dr"
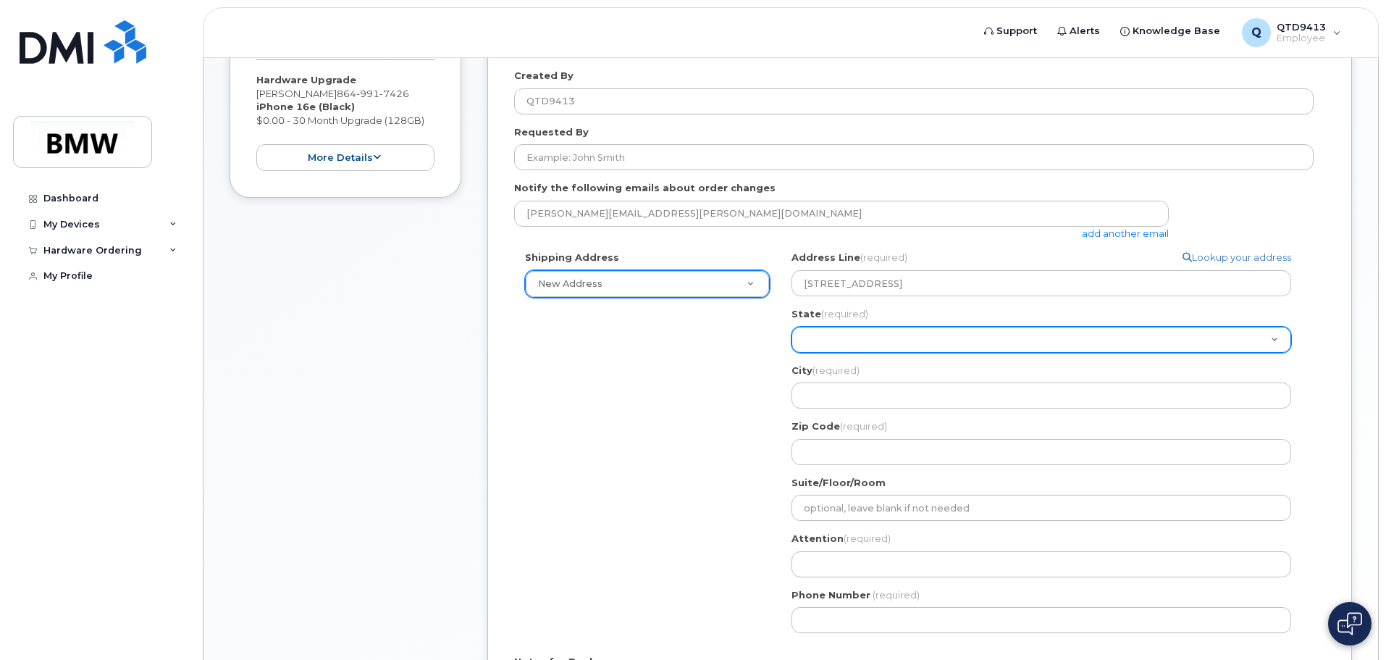
click at [934, 339] on select "Alabama Alaska American Samoa Arizona Arkansas California Colorado Connecticut …" at bounding box center [1042, 340] width 500 height 26
select select "SC"
click at [792, 327] on select "Alabama Alaska American Samoa Arizona Arkansas California Colorado Connecticut …" at bounding box center [1042, 340] width 500 height 26
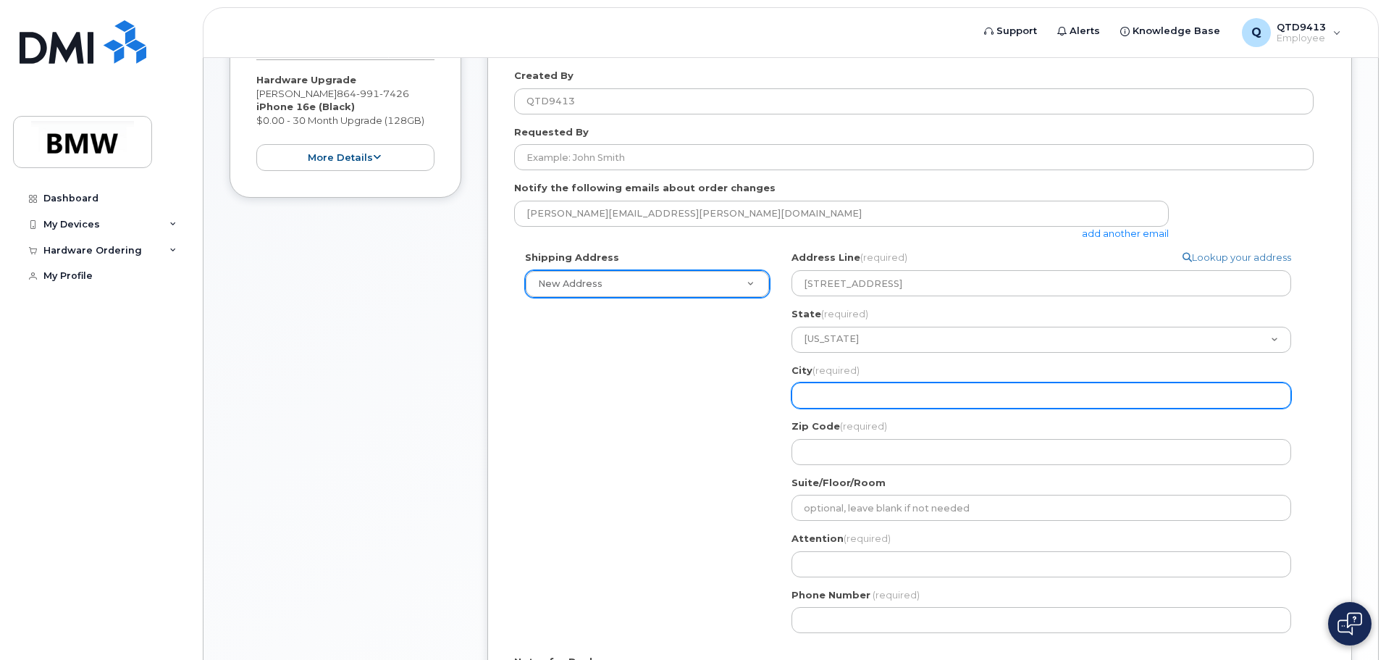
click at [878, 395] on input "City (required)" at bounding box center [1042, 395] width 500 height 26
select select
type input "S"
select select
type input "Sp"
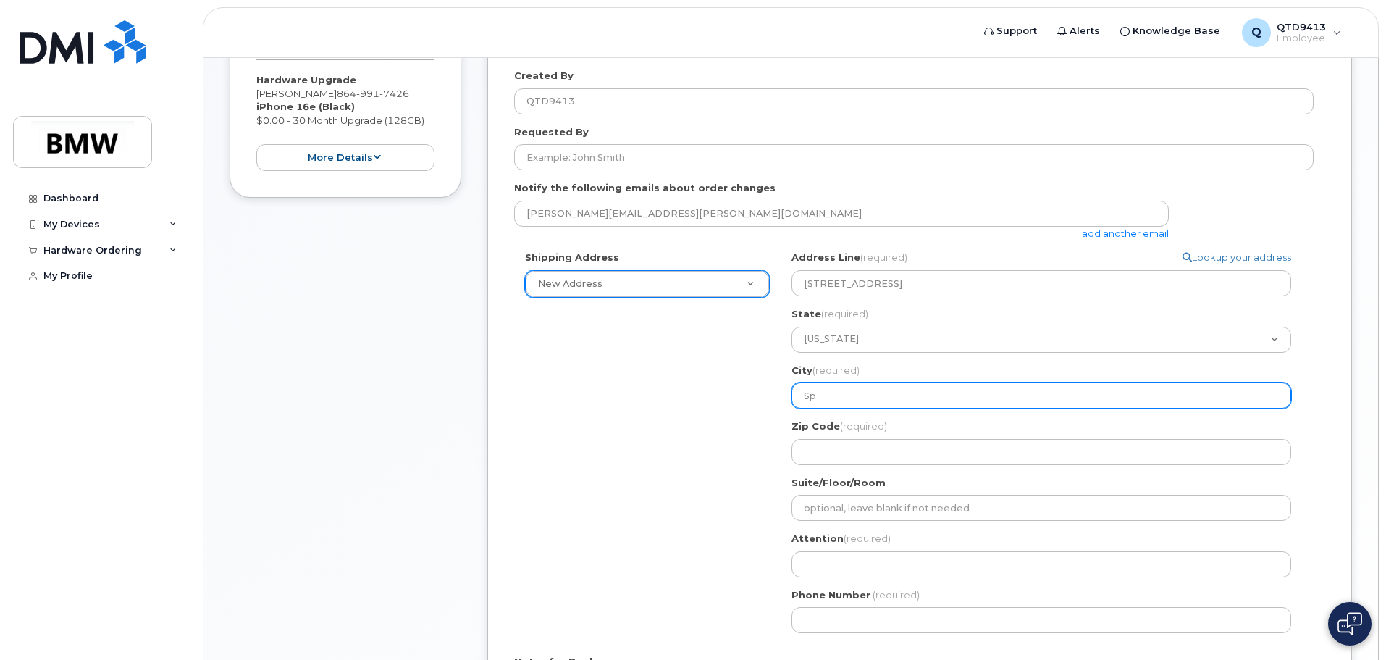
select select
type input "Spa"
select select
type input "Spar"
select select
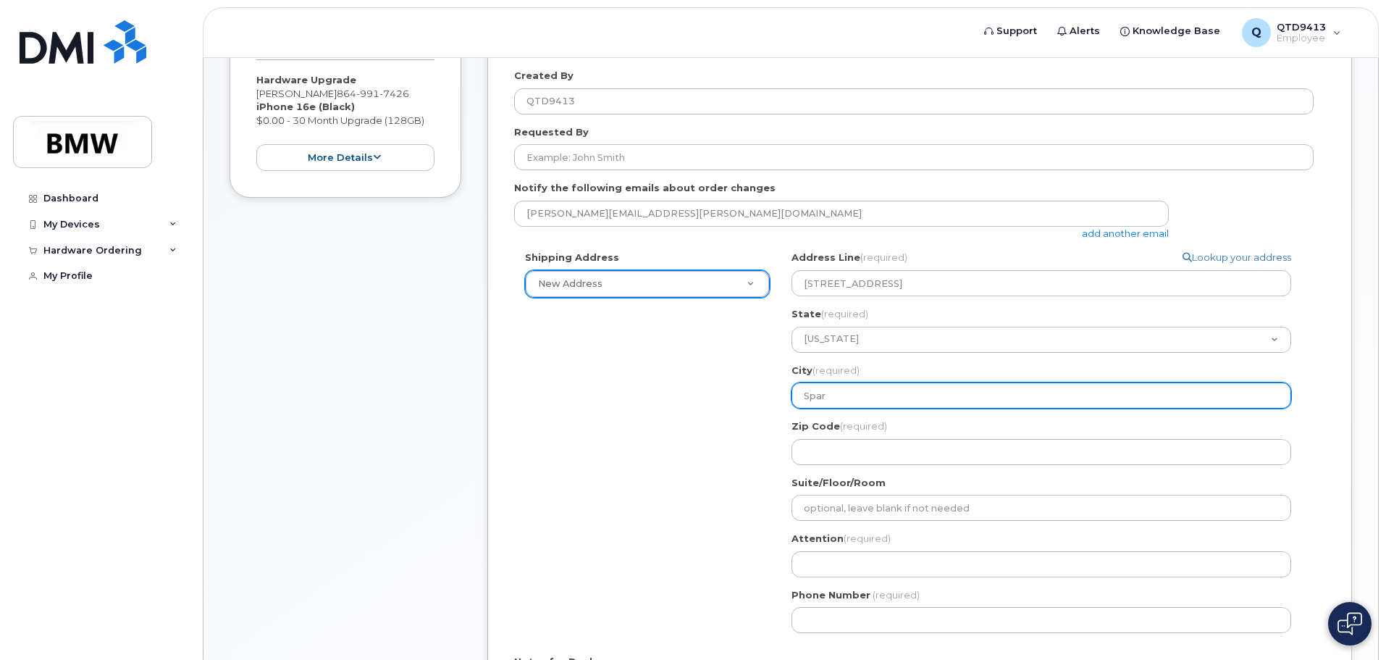
type input "Spart"
select select
type input "Sparta"
select select
type input "Spartan"
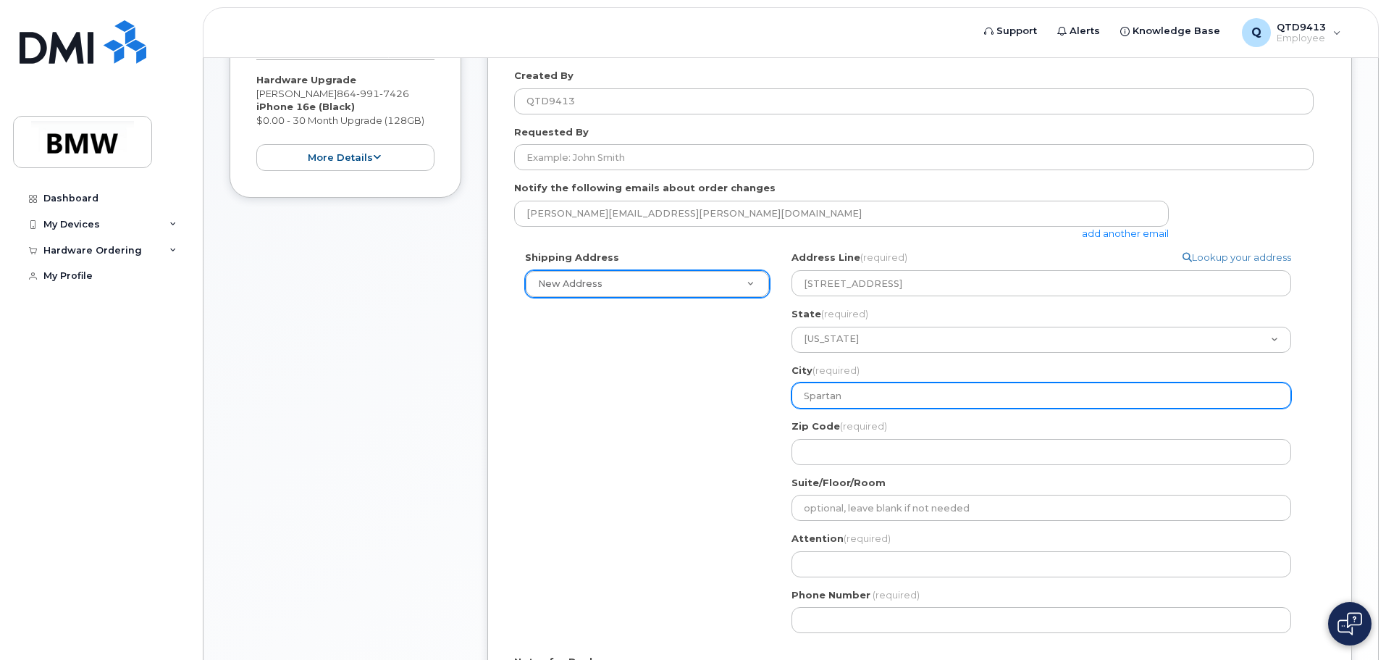
select select
type input "Spartanb"
select select
type input "Spartanbu"
select select
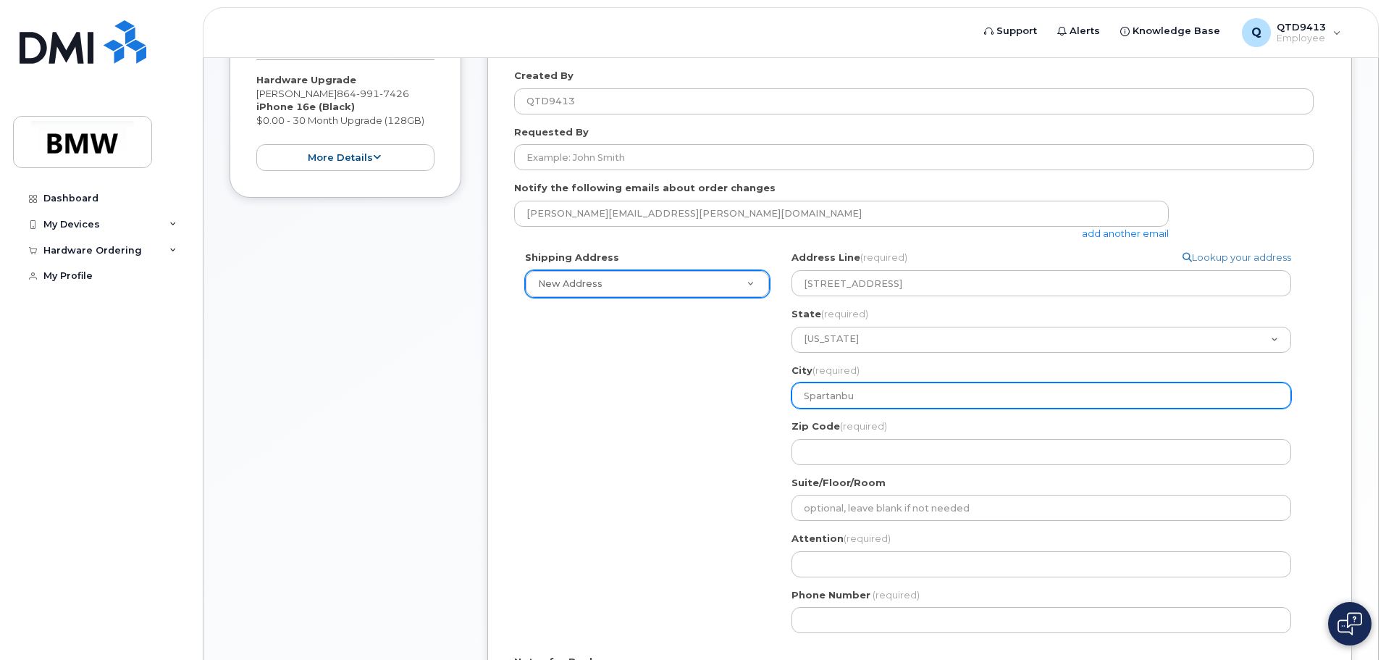
type input "Spartanbur"
select select
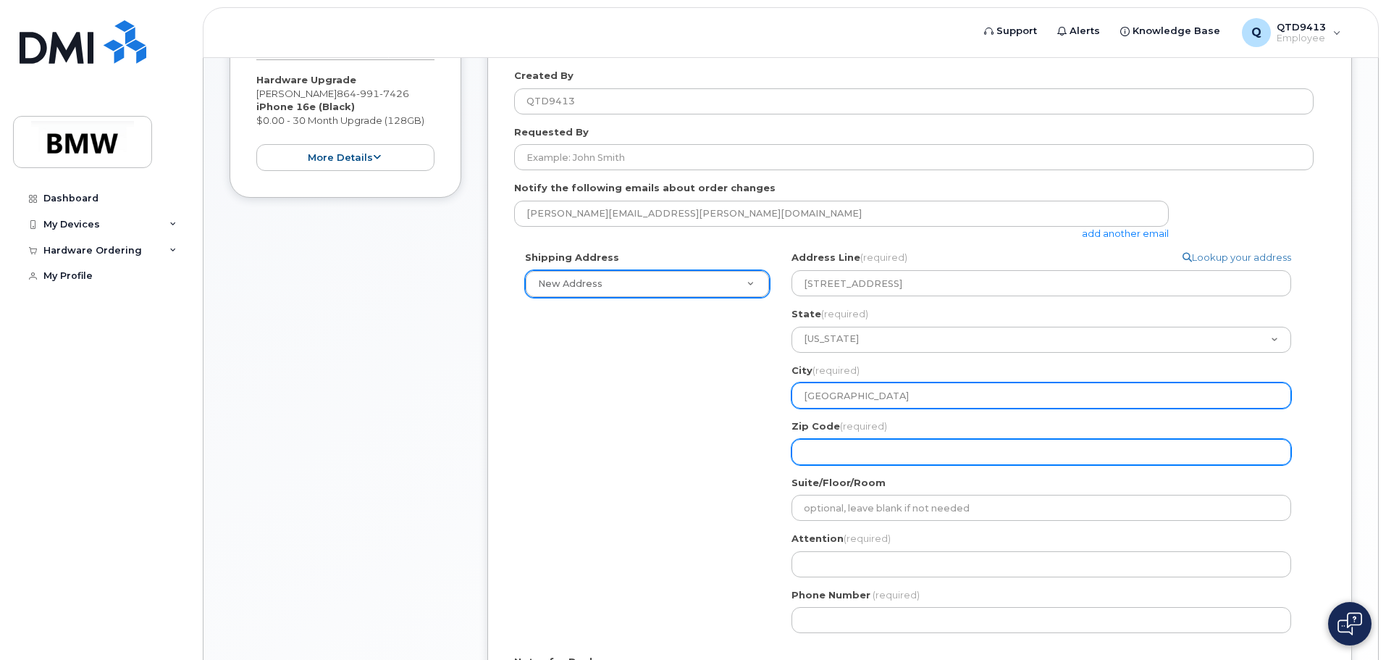
type input "Spartanburg"
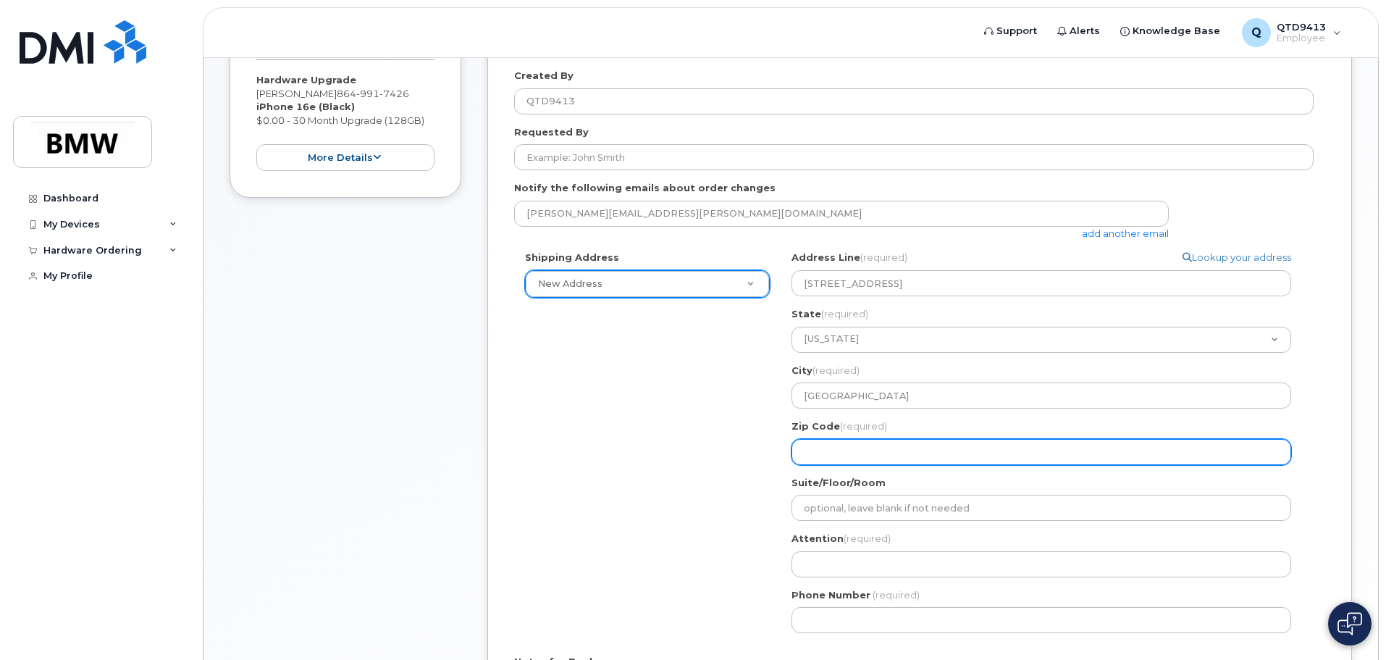
click at [881, 449] on input "Zip Code (required)" at bounding box center [1042, 452] width 500 height 26
select select
type input "2"
select select
type input "29"
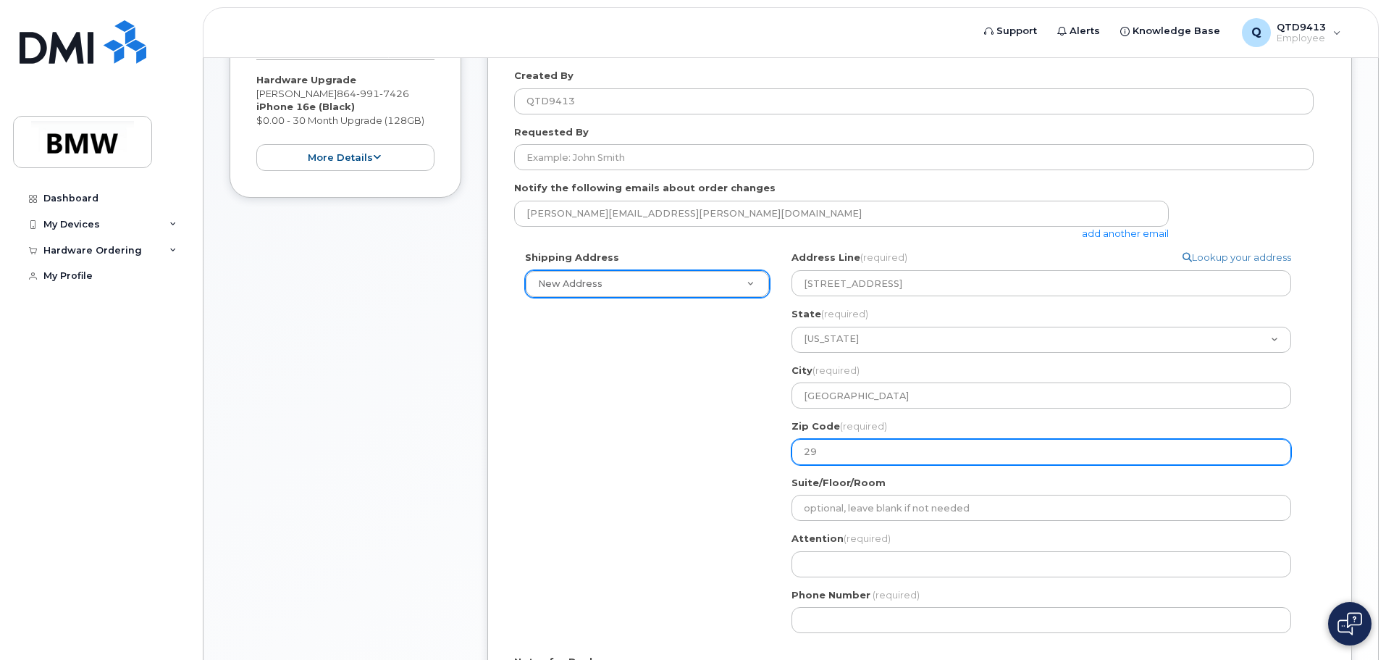
select select
type input "293"
select select
type input "2930"
select select
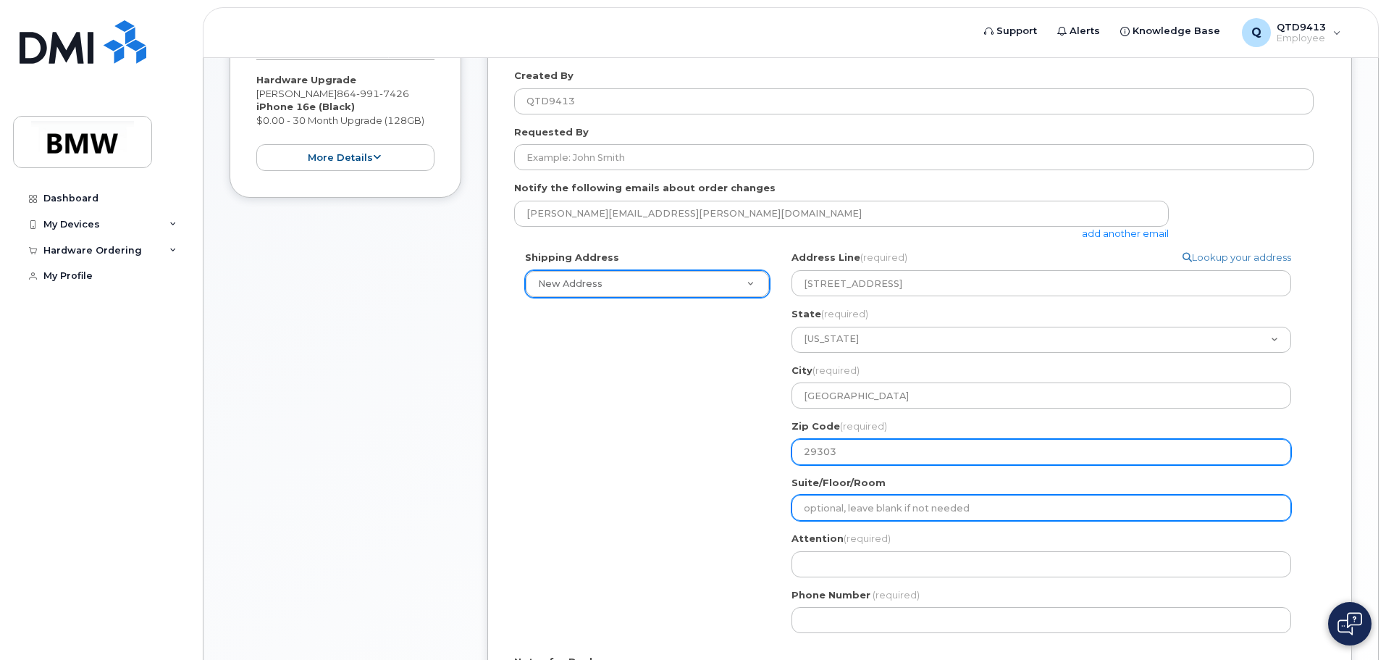
type input "29303"
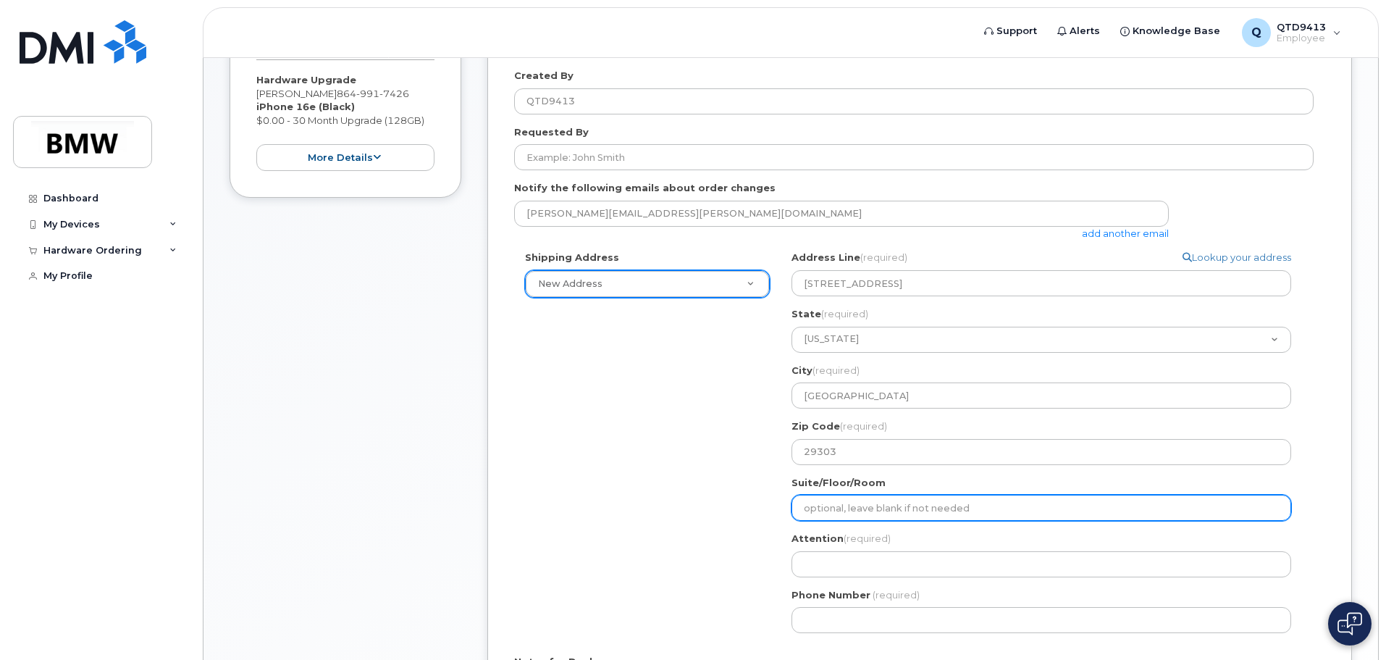
click at [959, 513] on input "Suite/Floor/Room" at bounding box center [1042, 508] width 500 height 26
select select
type input "O"
select select
type input "Of"
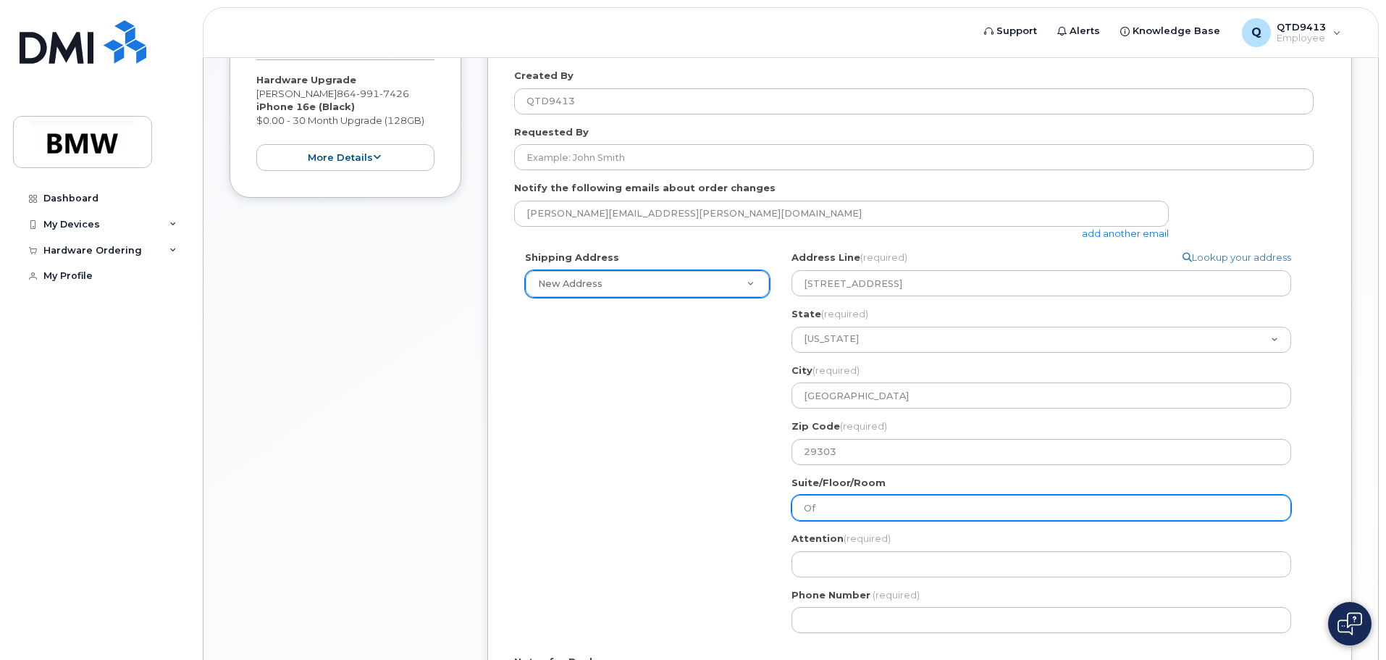
select select
type input "Off"
select select
type input "Offi"
select select
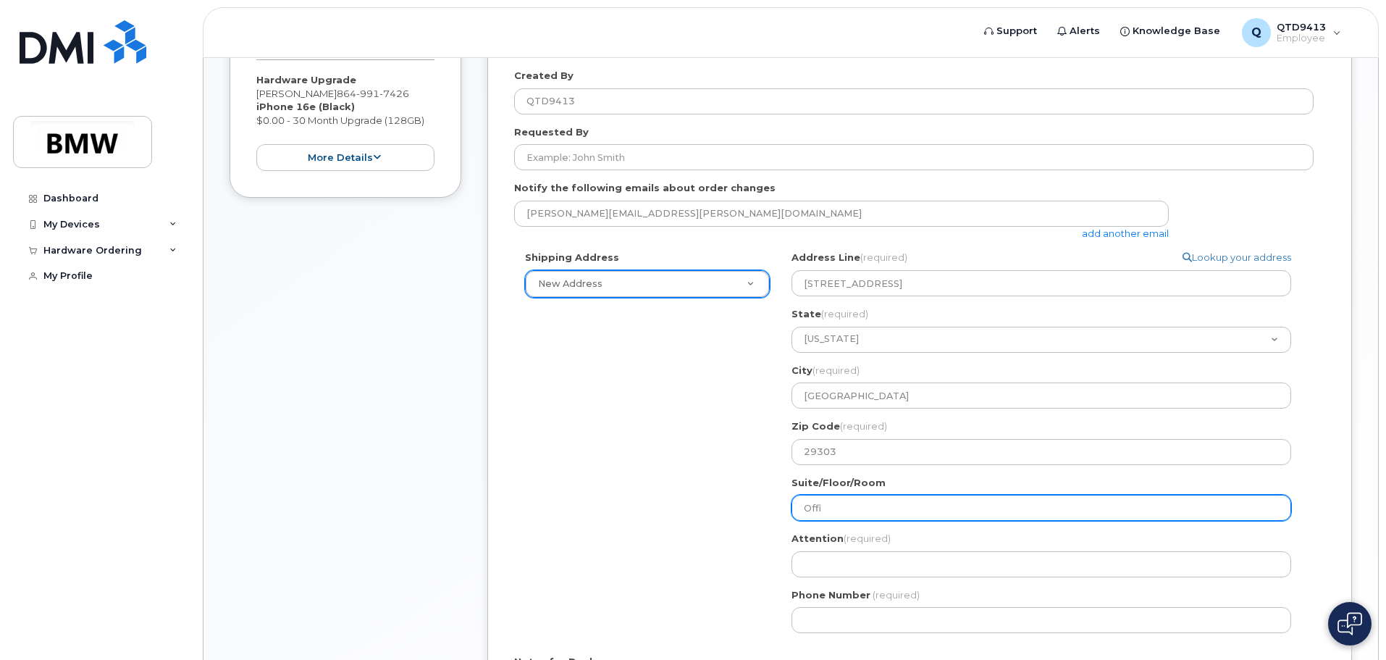
type input "Offic"
select select
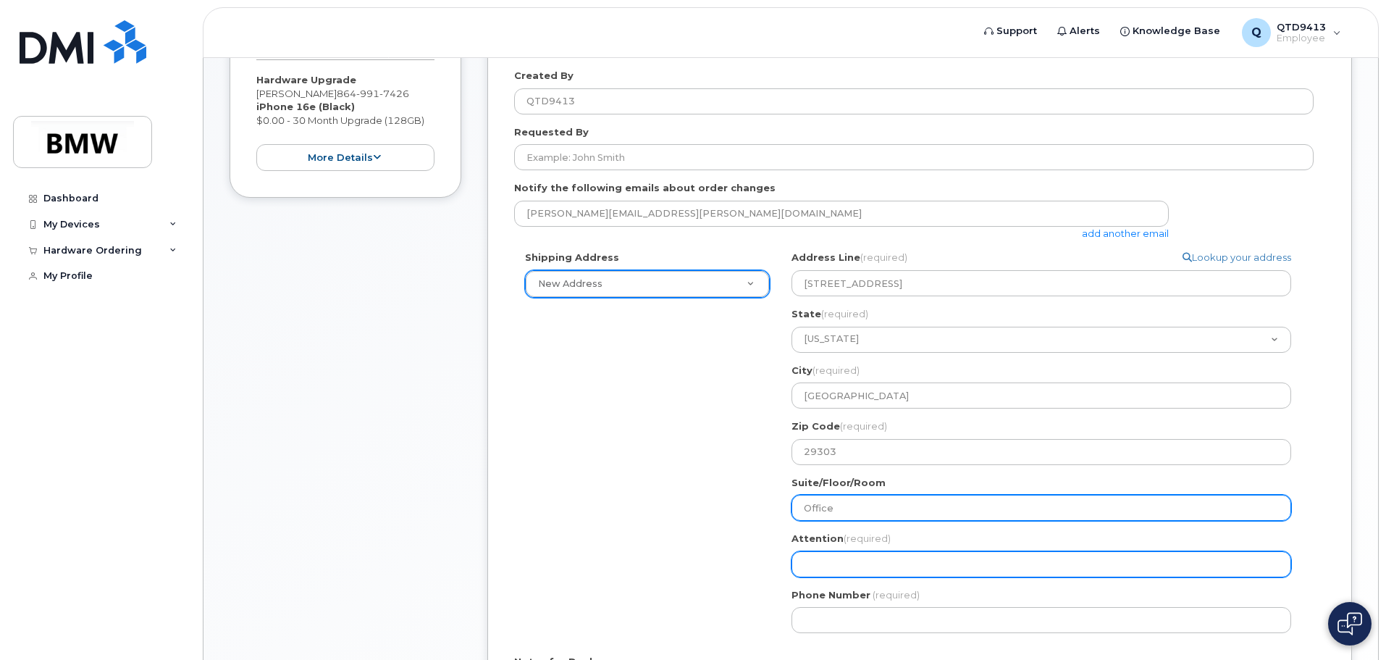
type input "Office"
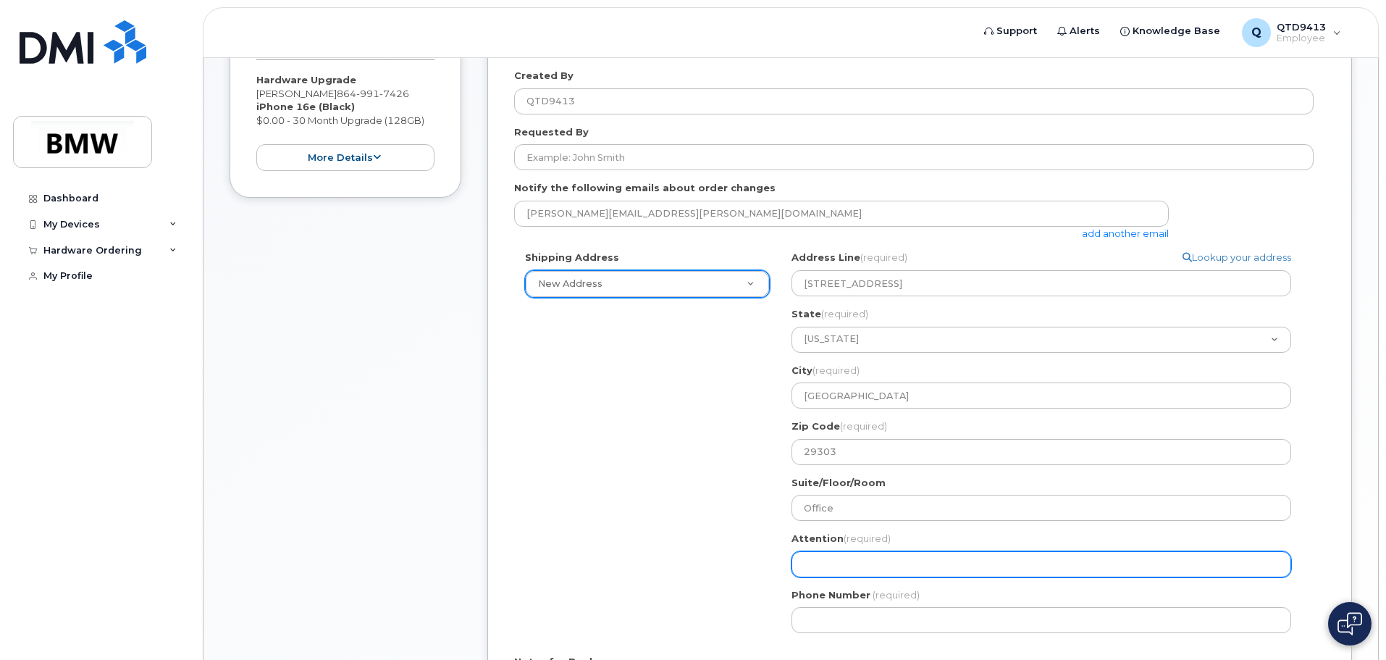
click at [881, 566] on input "Attention (required)" at bounding box center [1042, 564] width 500 height 26
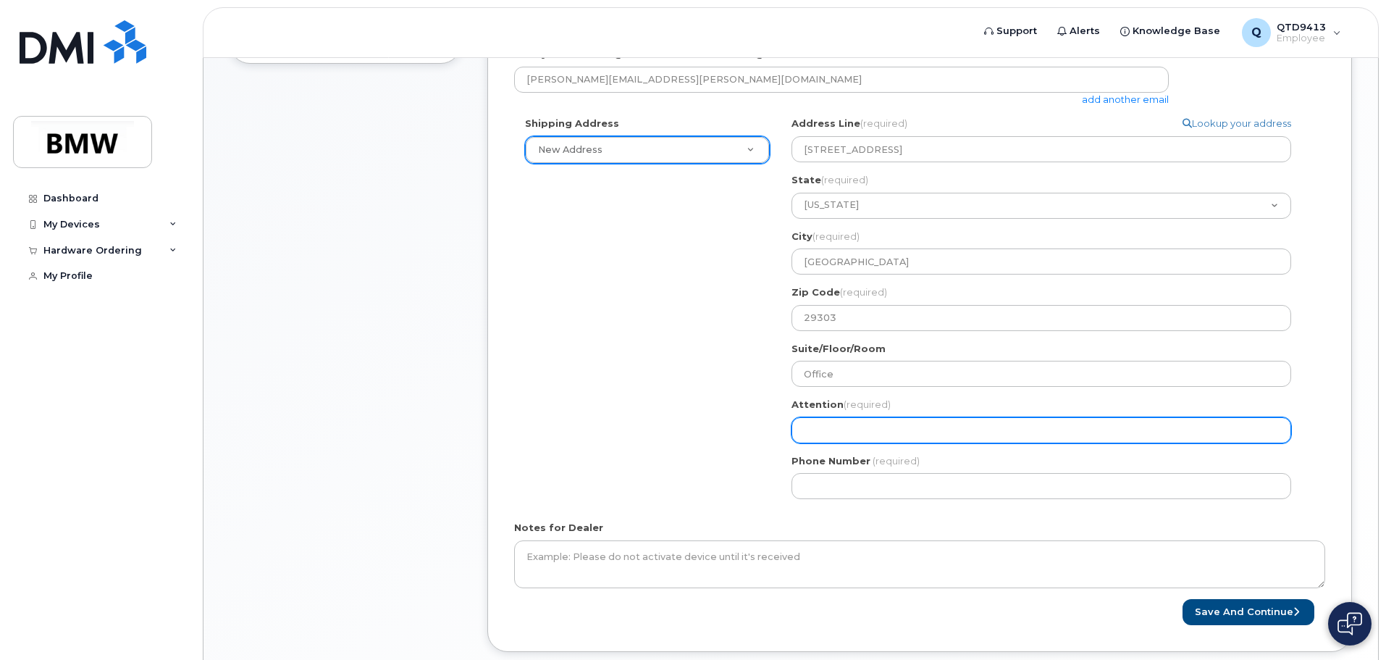
scroll to position [414, 0]
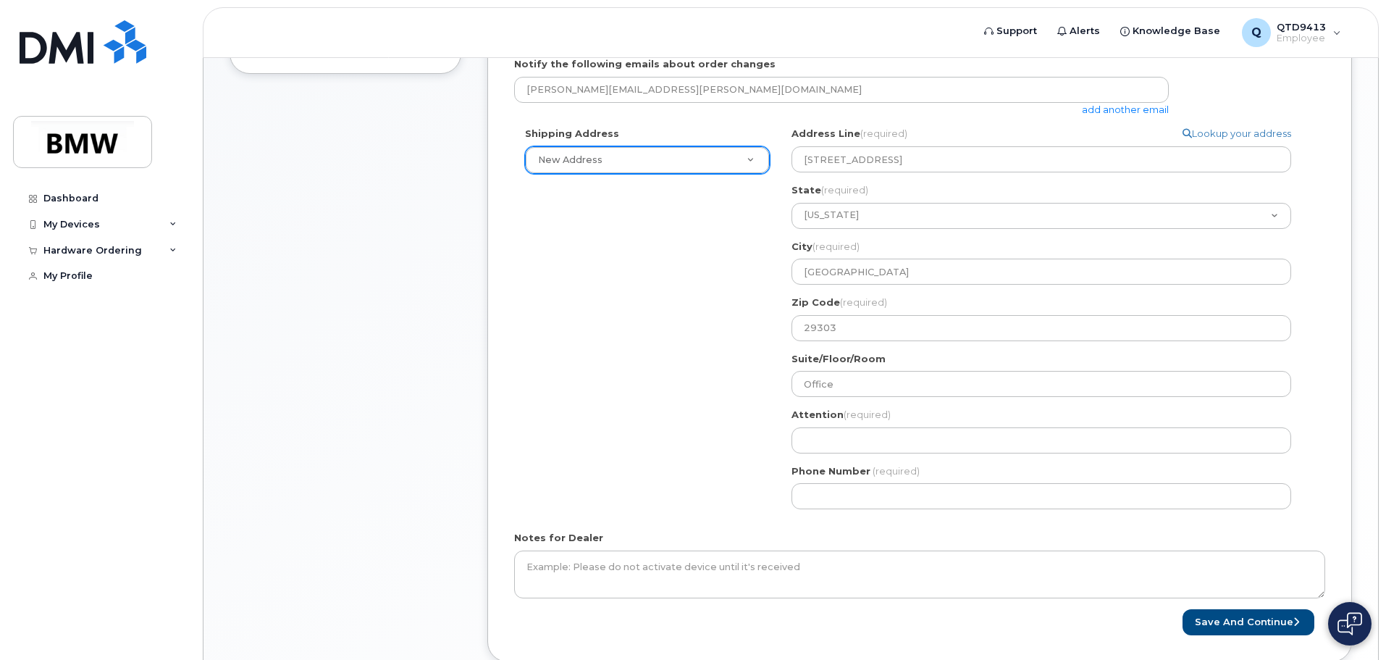
click at [1117, 109] on link "add another email" at bounding box center [1125, 110] width 87 height 12
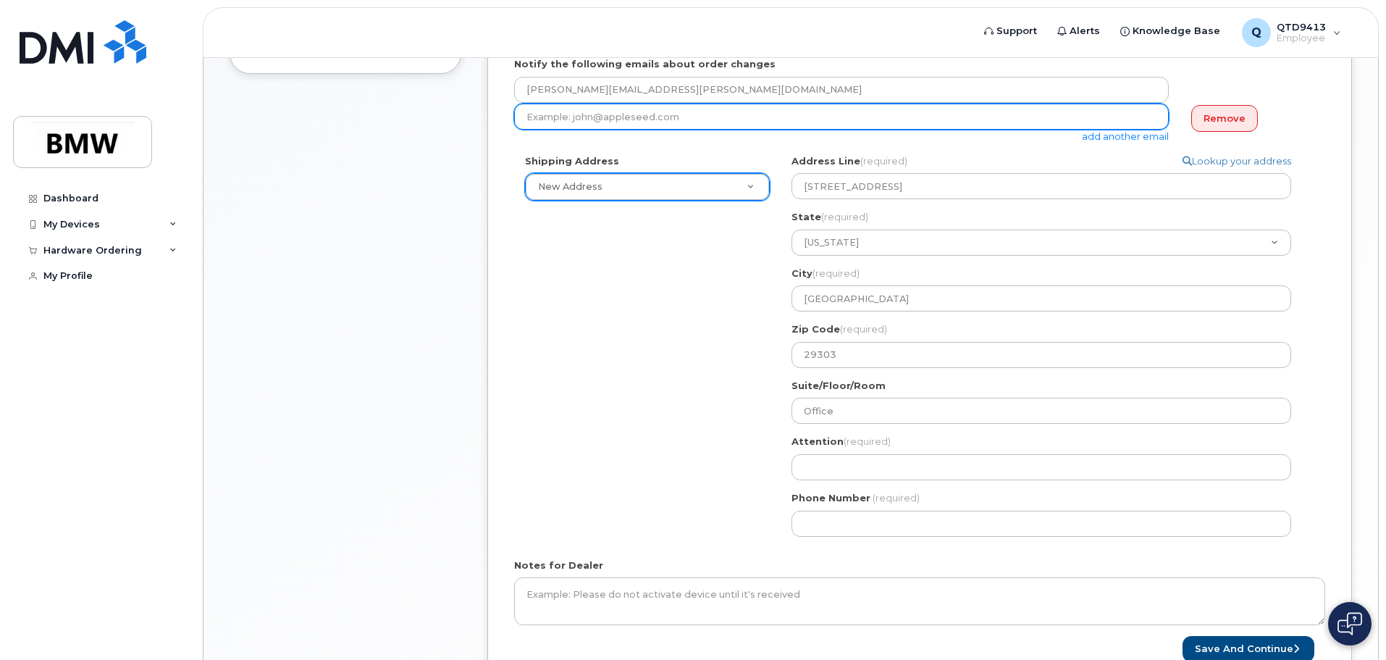
click at [695, 116] on input "email" at bounding box center [841, 117] width 655 height 26
type input "b"
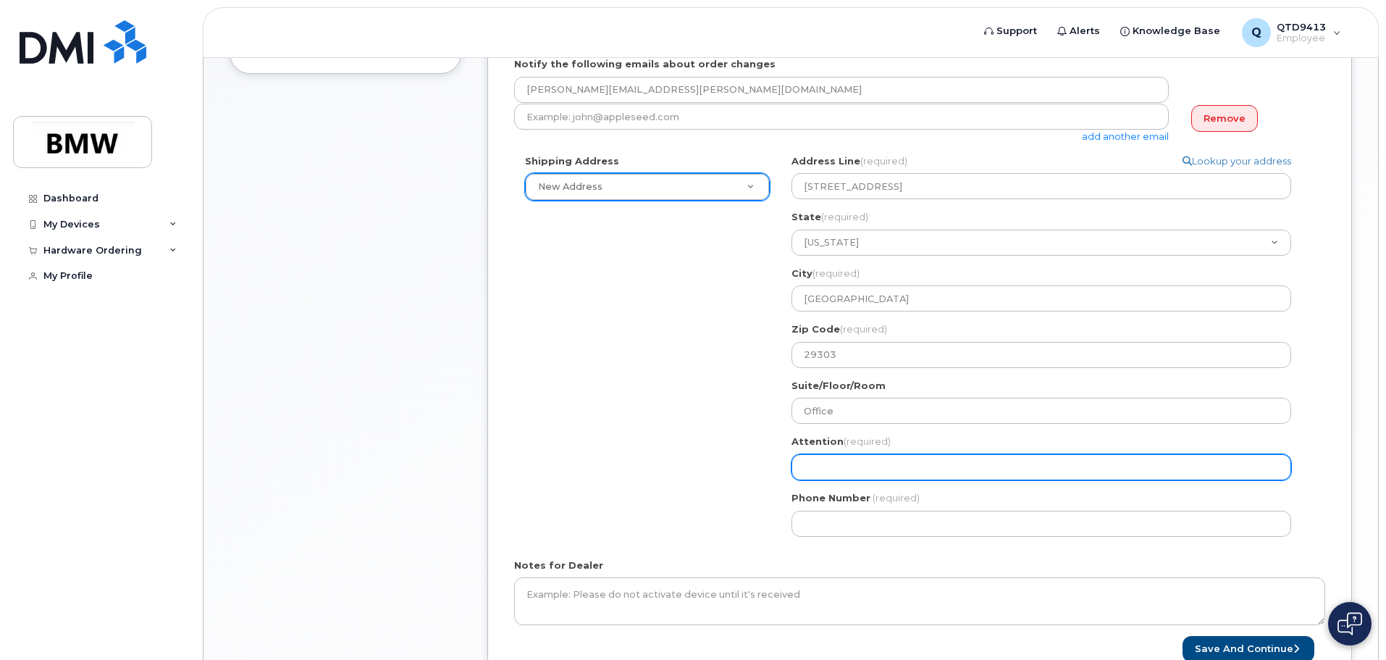
click at [855, 472] on input "Attention (required)" at bounding box center [1042, 467] width 500 height 26
select select
type input "B"
select select
type input "Br"
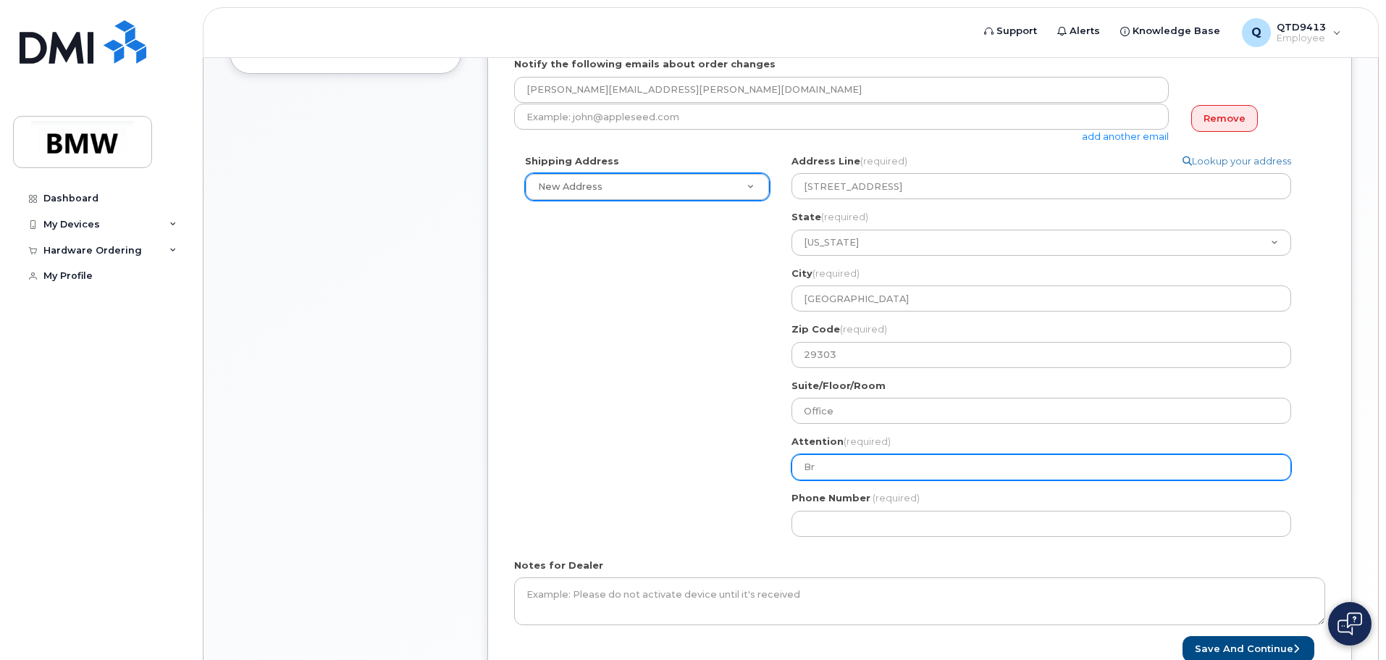
select select
type input "Bri"
select select
type input "Bria"
select select
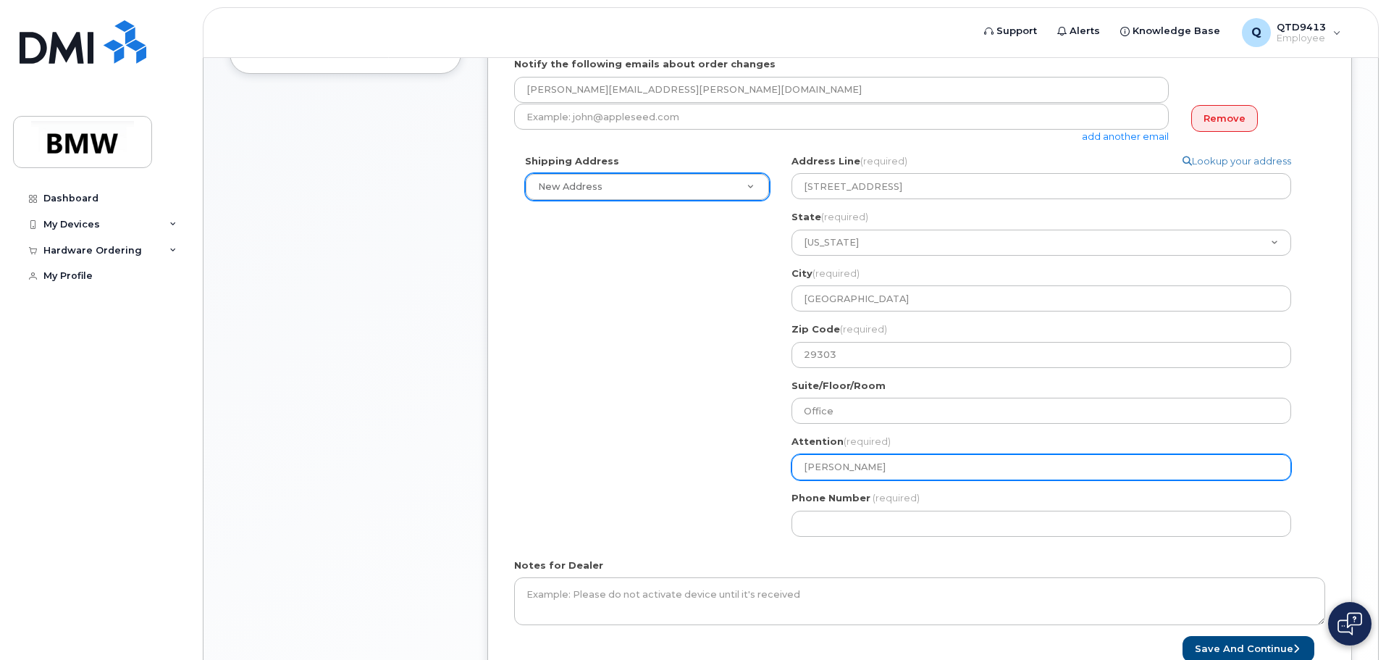
type input "Brian"
select select
type input "Brian W"
select select
type input "Brian Wi"
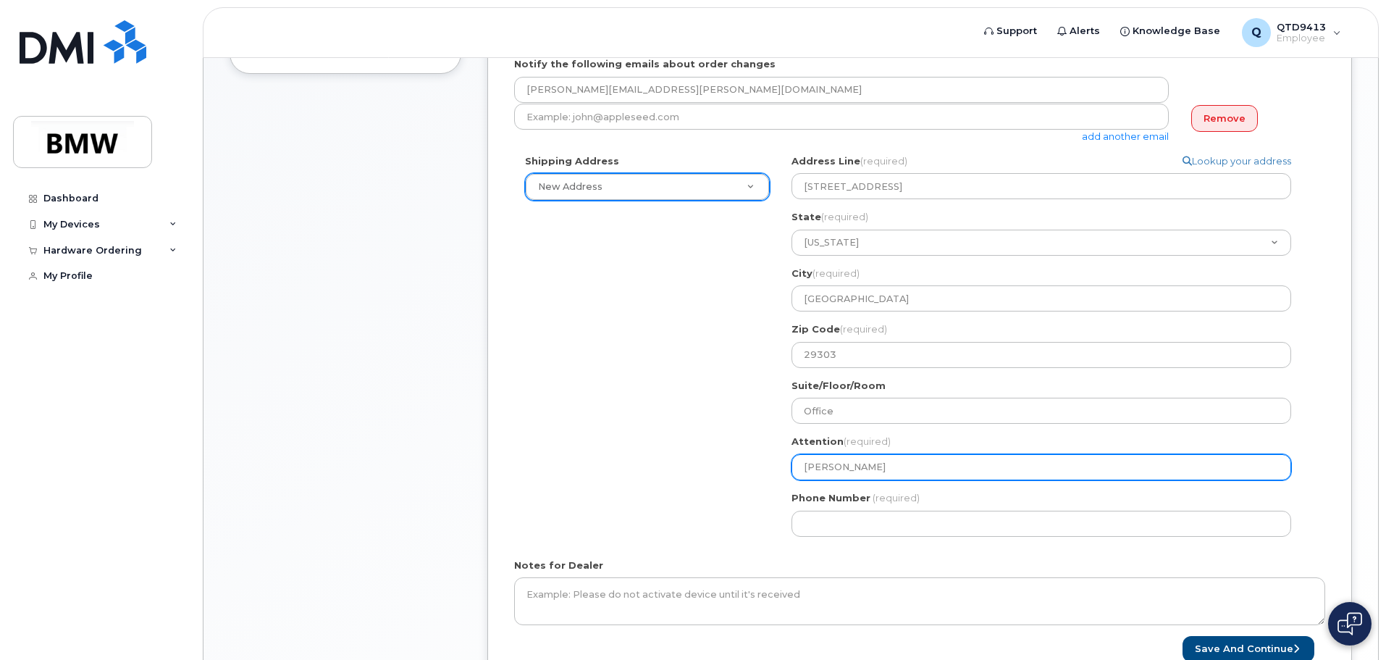
select select
type input "Brian Win"
select select
type input "Brian Wind"
select select
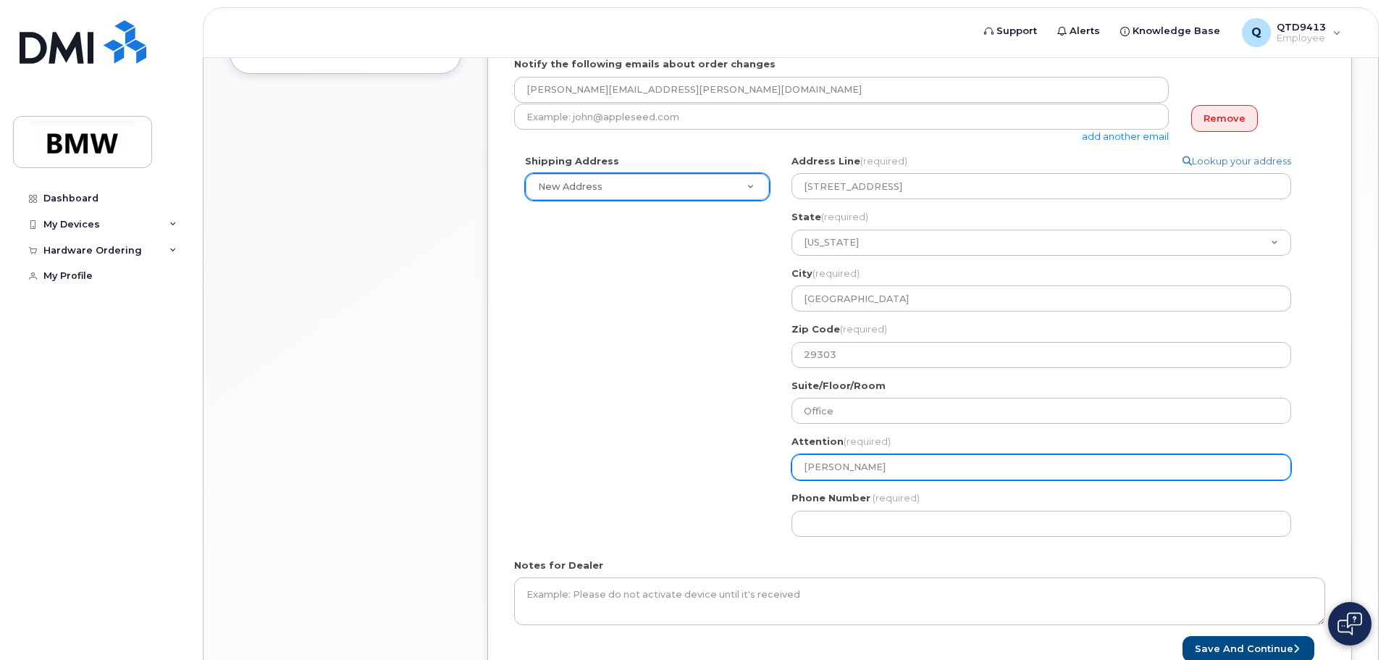
type input "Brian Win"
select select
type input "Brian Wine"
select select
type input "Brian Wineb"
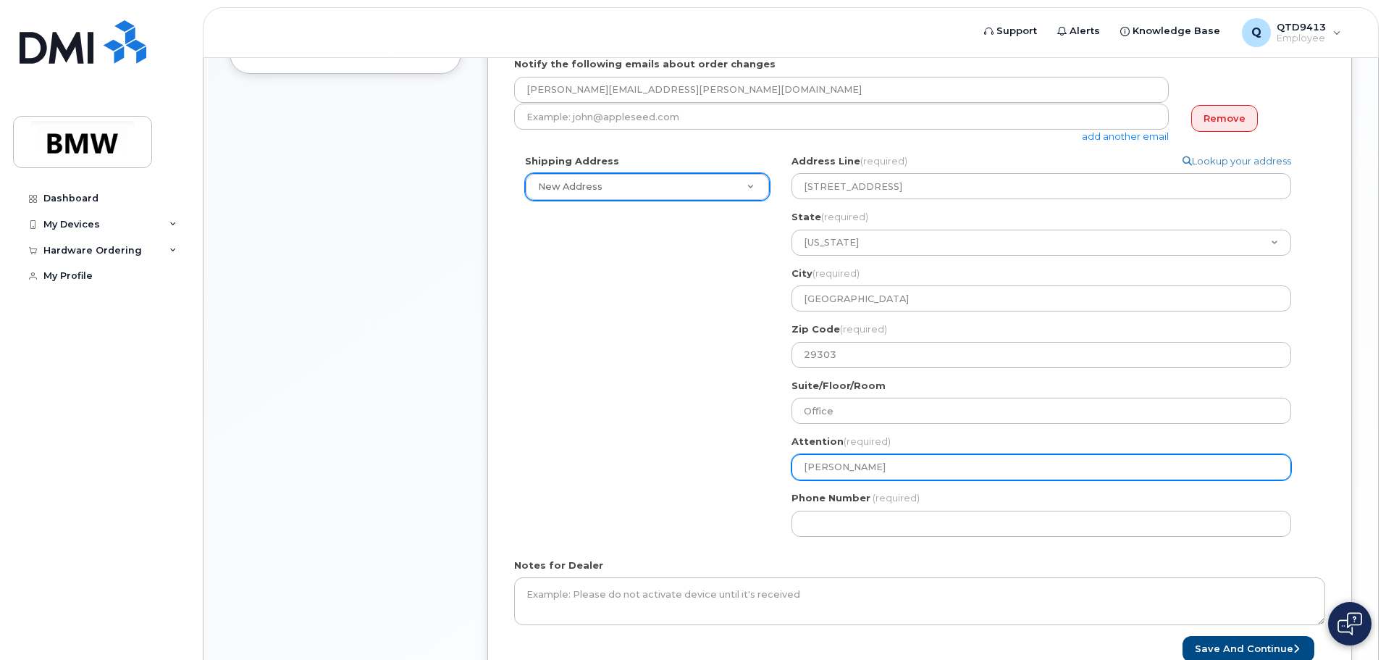
select select
type input "Brian Winebe"
select select
type input "Brian Wineb"
select select
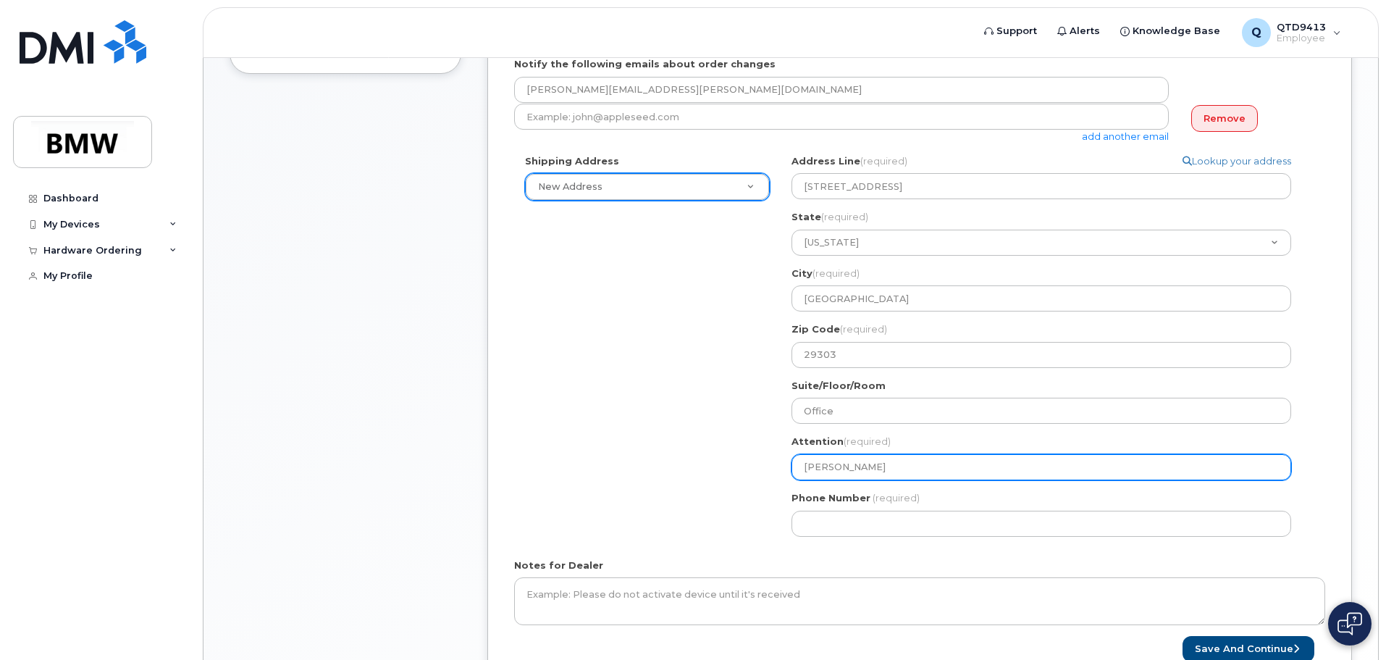
type input "Brian Winebr"
select select
type input "Brian Winebre"
select select
type input "Brian Winebren"
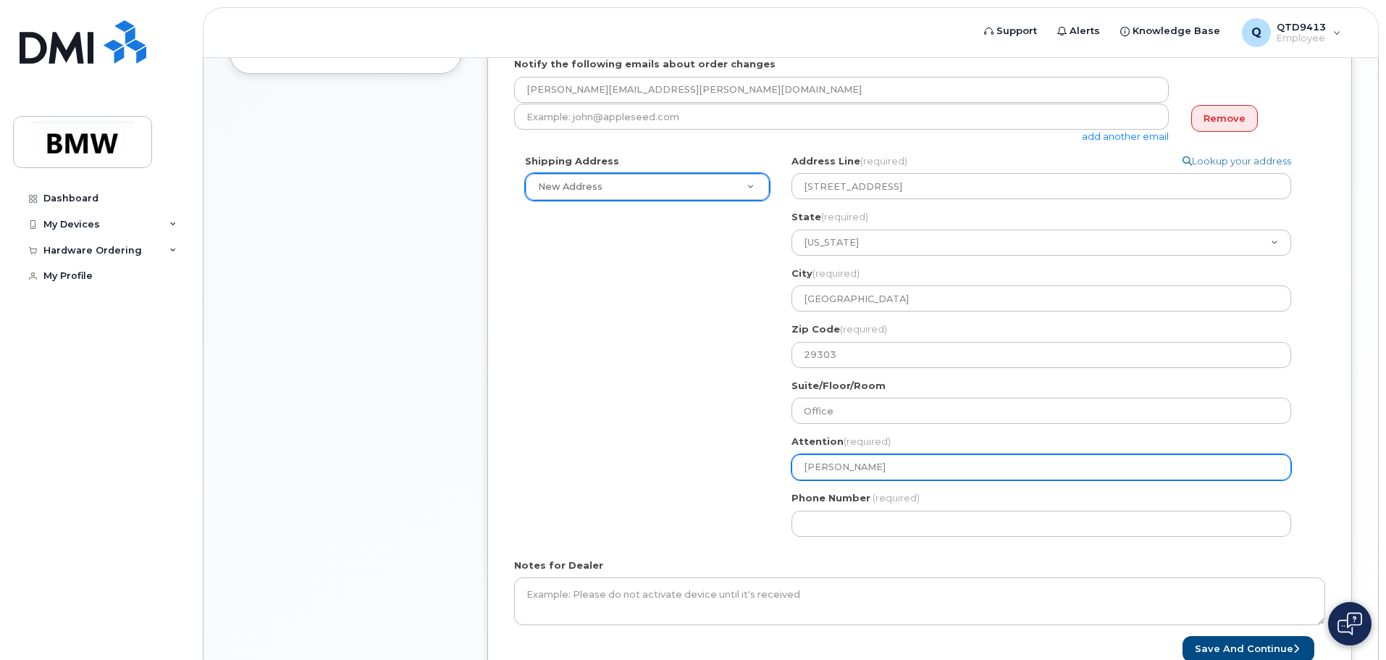
select select
type input "Brian Winebrenn"
select select
type input "Brian Winebrenne"
select select
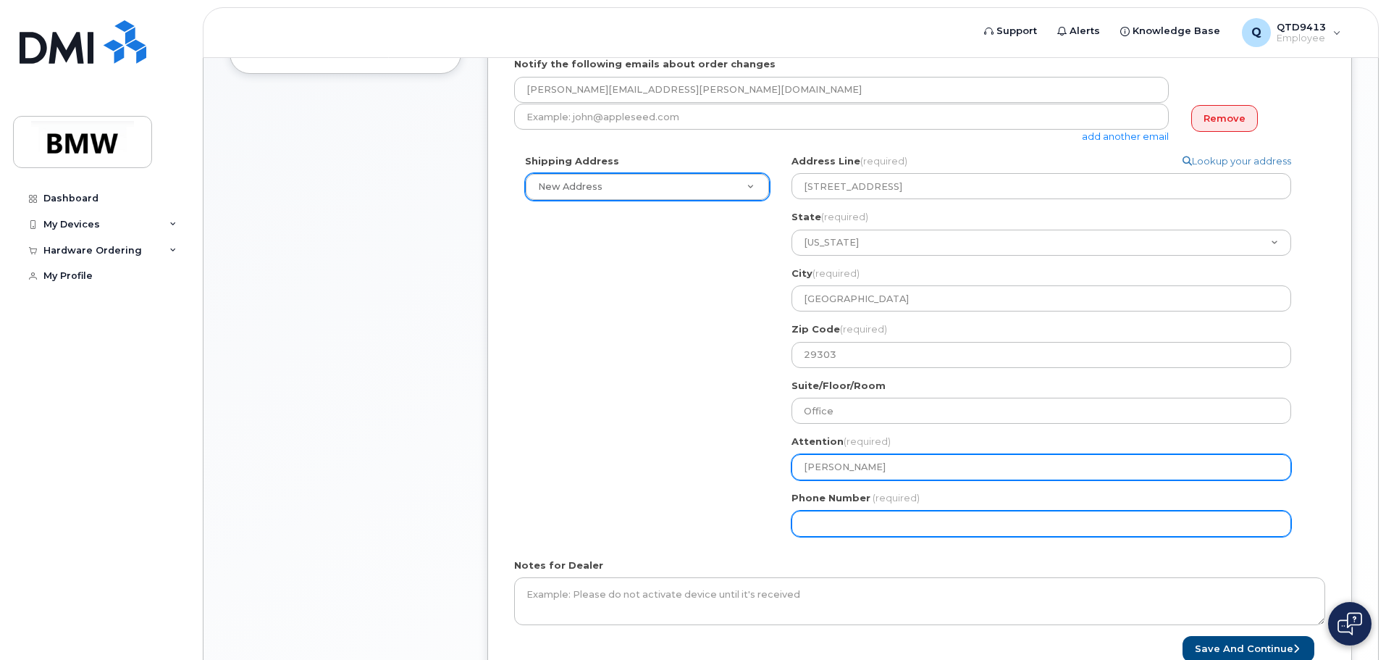
type input "Brian Winebrenner"
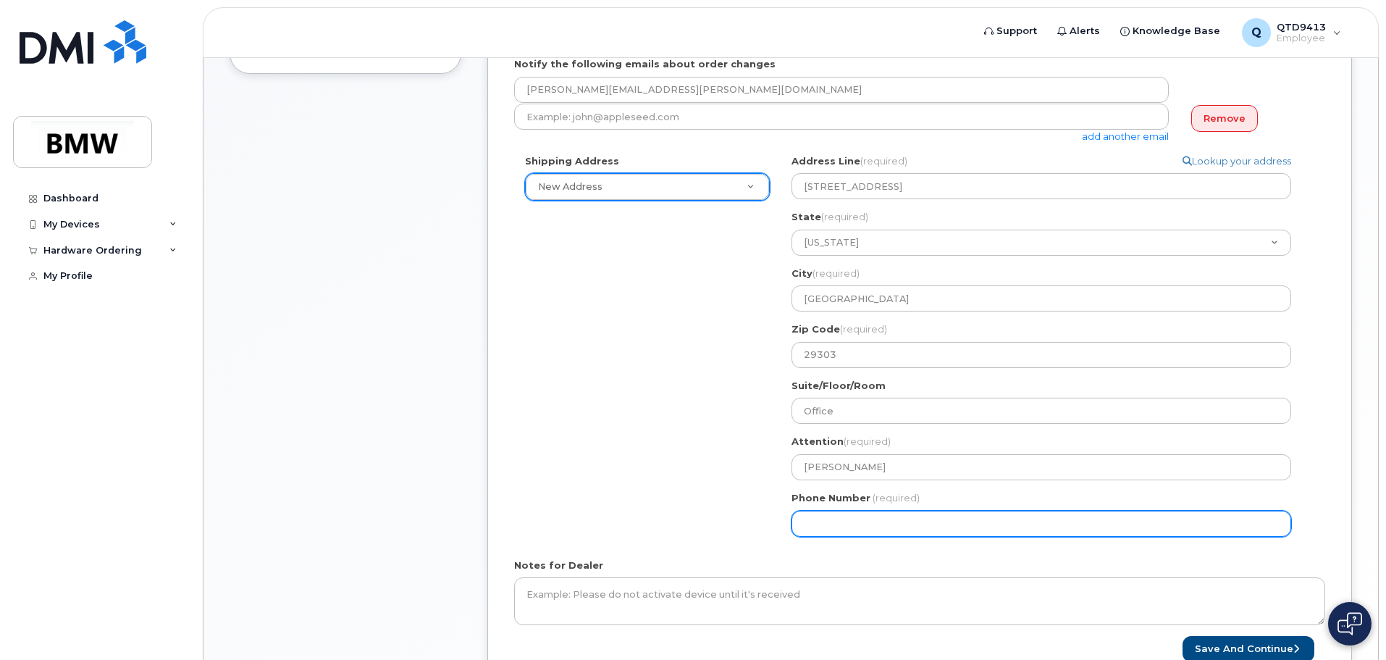
click at [821, 525] on input "Phone Number" at bounding box center [1042, 524] width 500 height 26
type input "864"
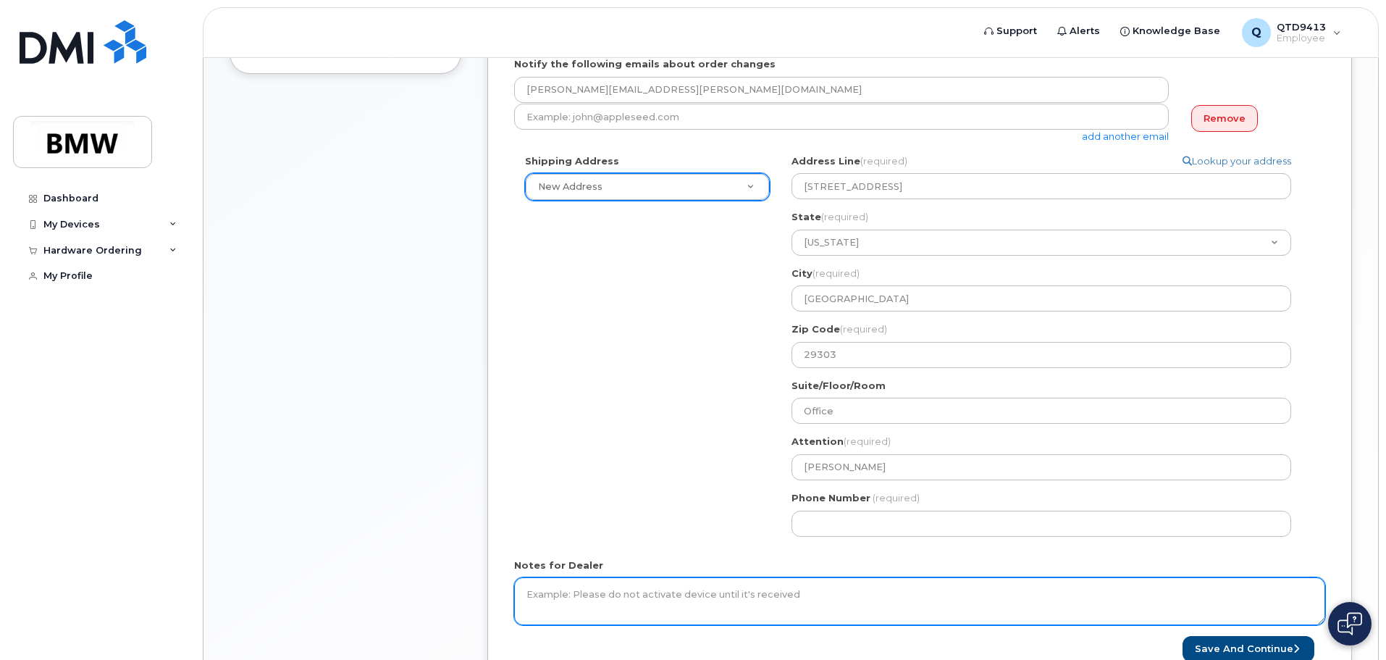
click at [655, 590] on textarea "Notes for Dealer" at bounding box center [919, 601] width 811 height 48
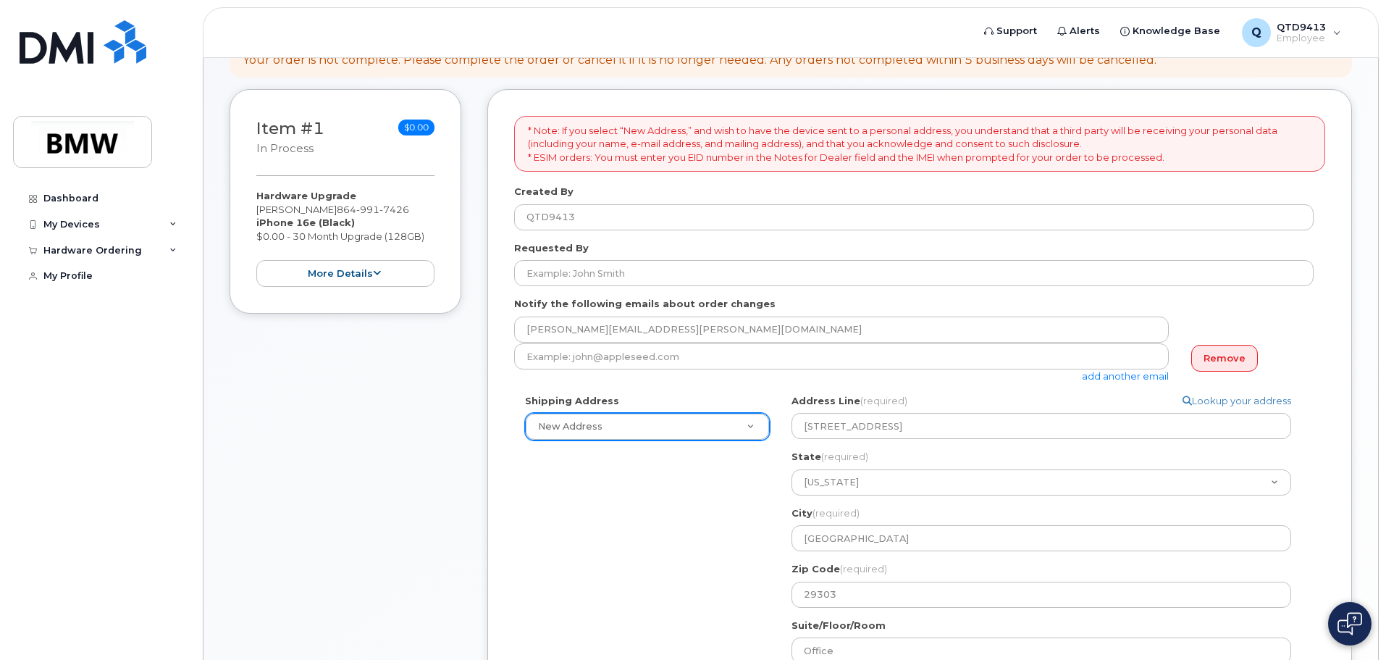
scroll to position [172, 0]
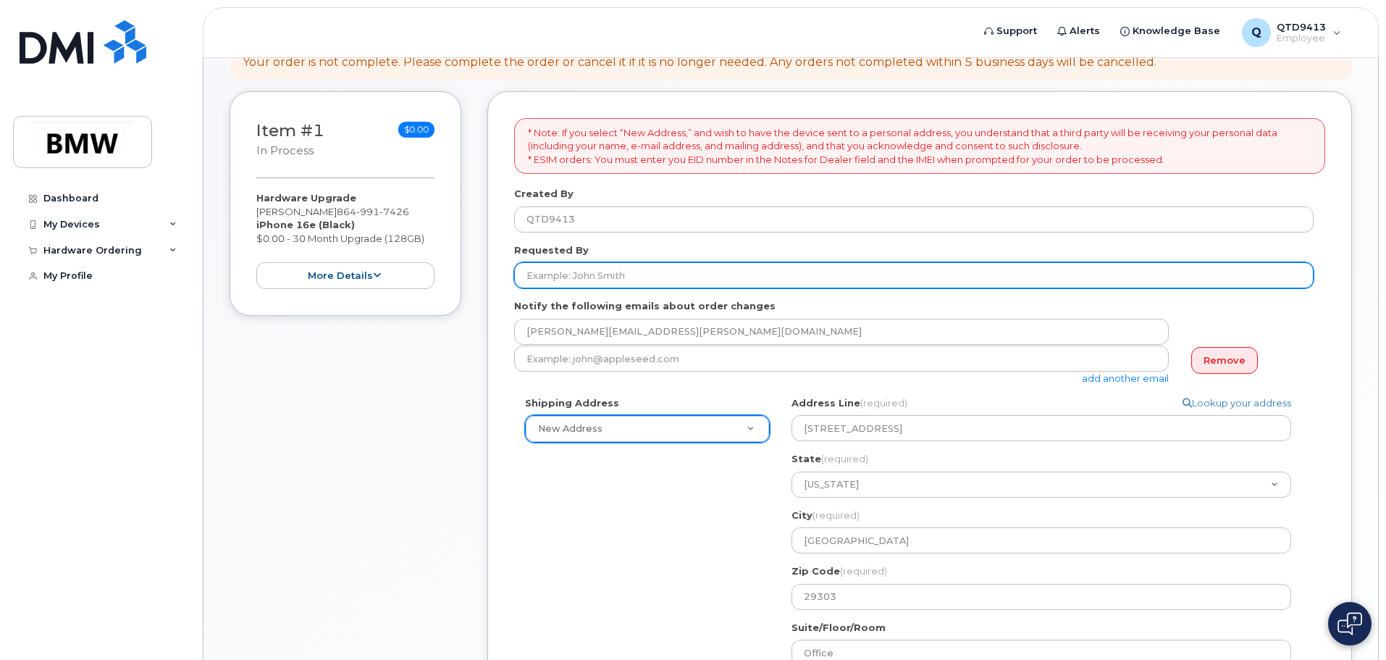
click at [617, 278] on input "Requested By" at bounding box center [914, 275] width 800 height 26
type input "H"
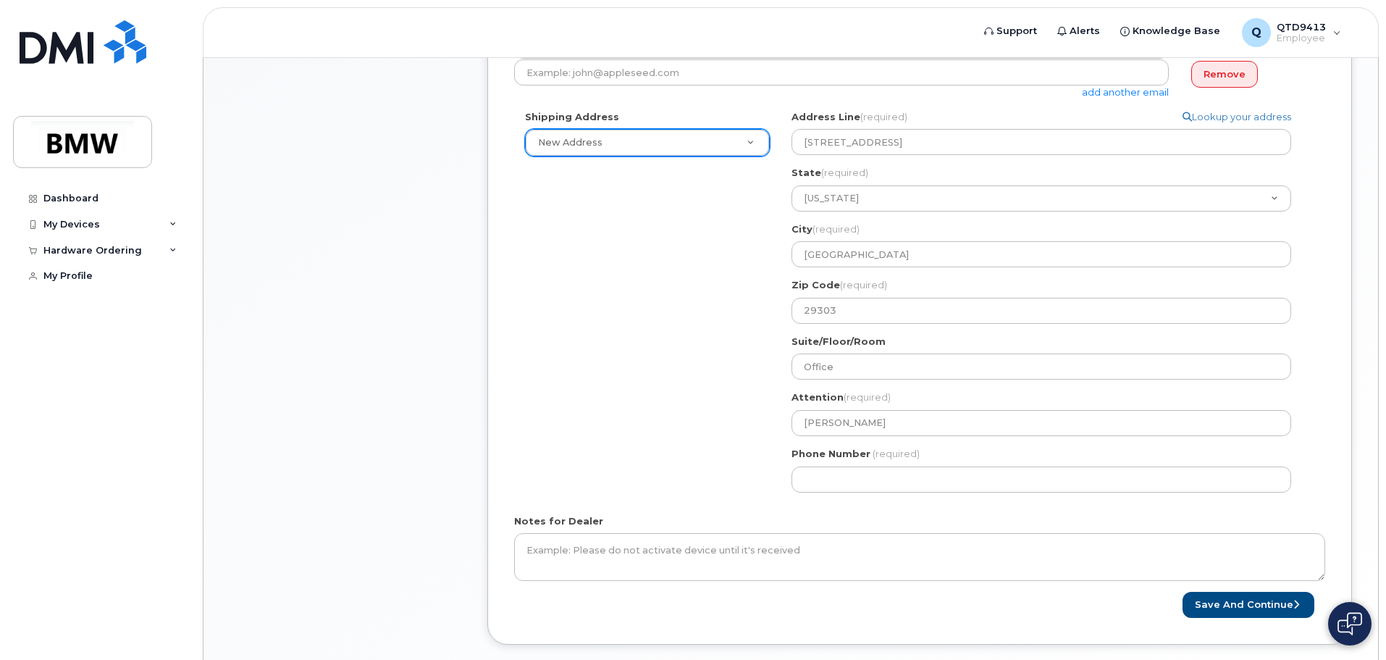
scroll to position [510, 0]
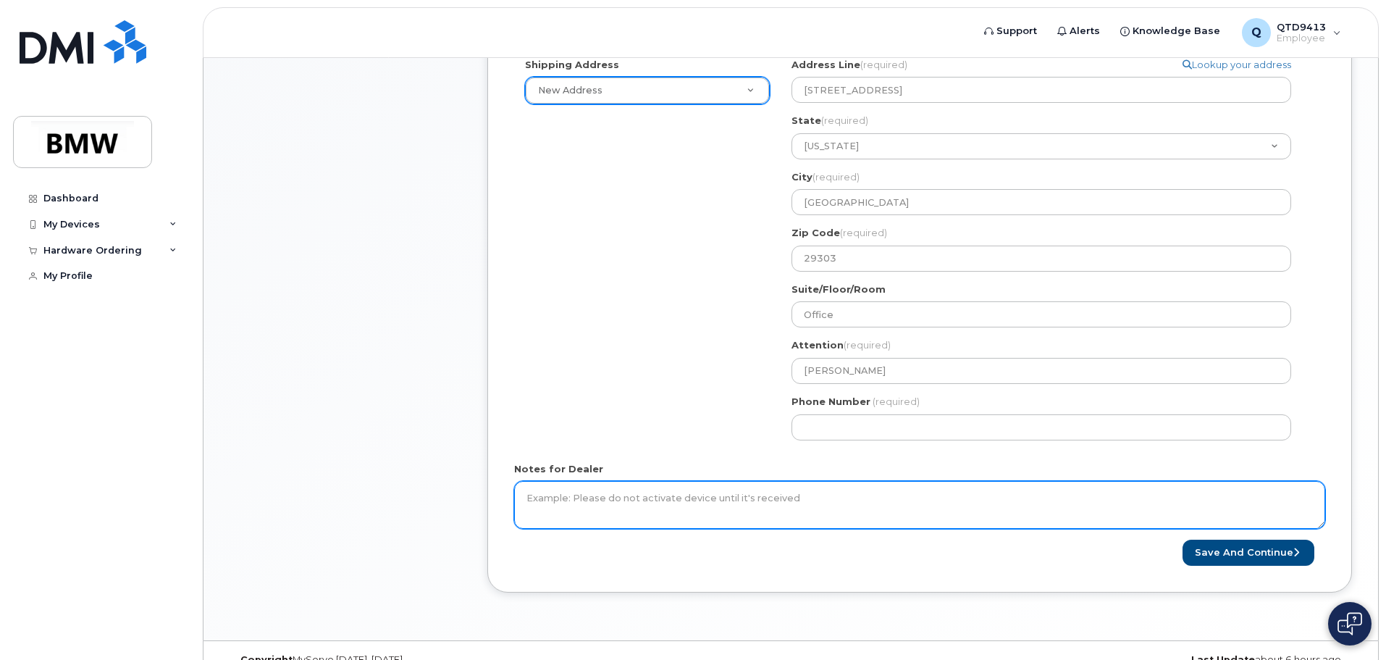
type input "[PERSON_NAME]"
click at [606, 496] on textarea "Notes for Dealer" at bounding box center [919, 505] width 811 height 48
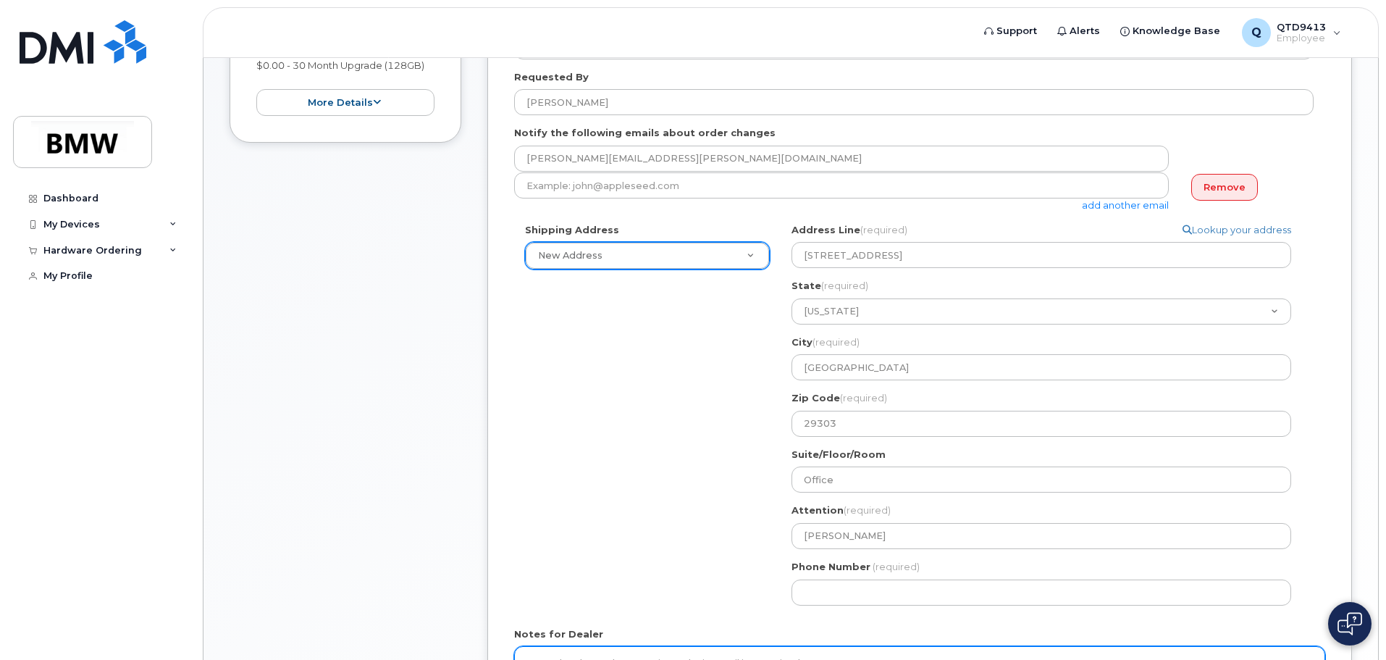
scroll to position [317, 0]
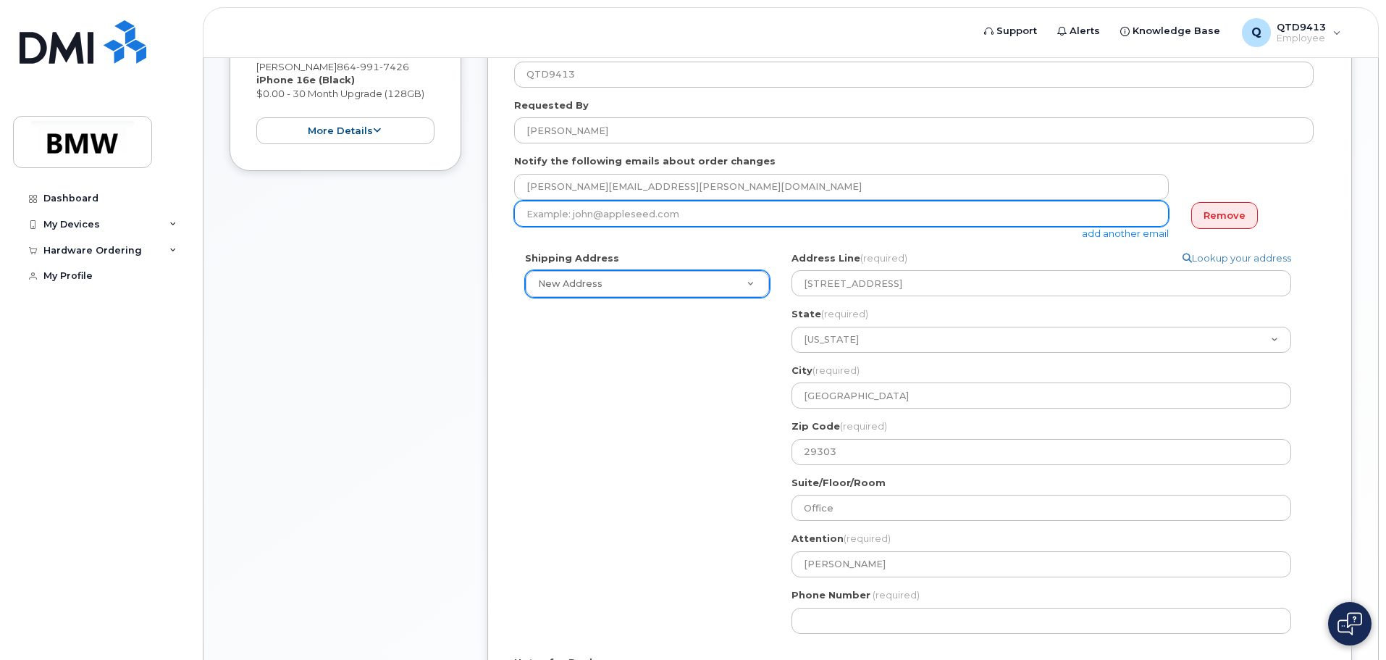
paste input "brian.winebrenner@bmwmc.com"
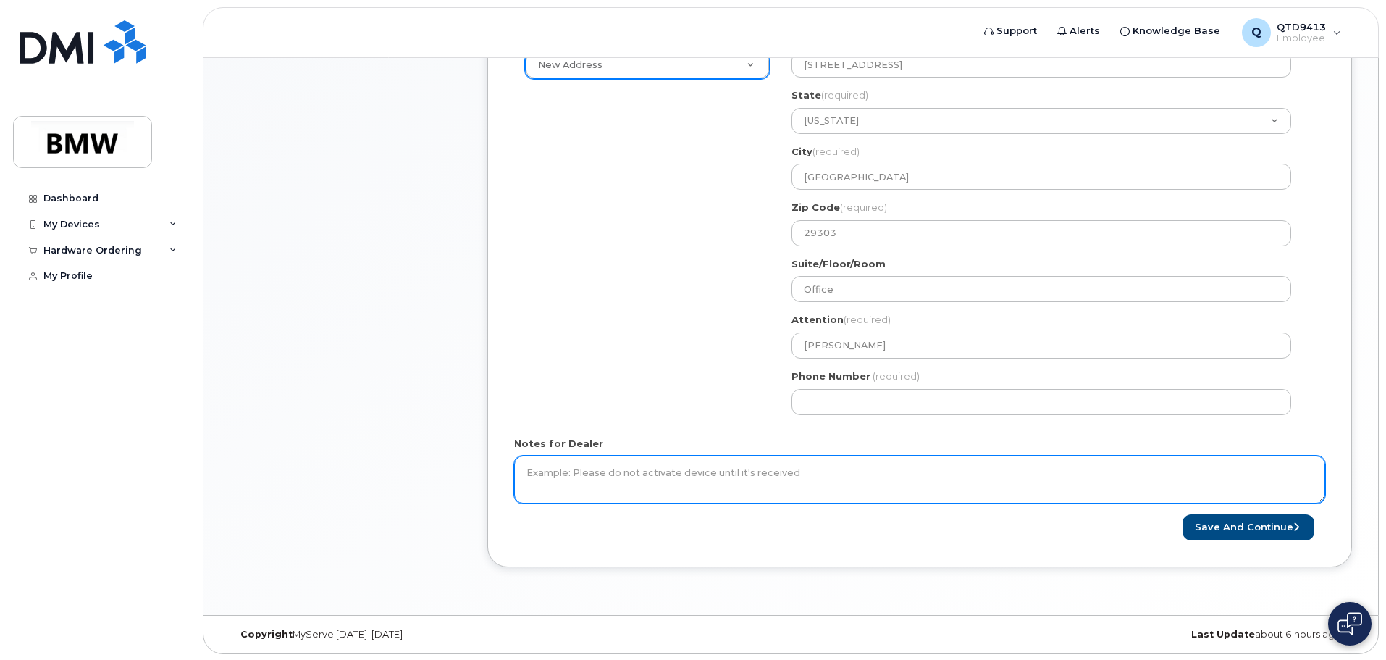
scroll to position [537, 0]
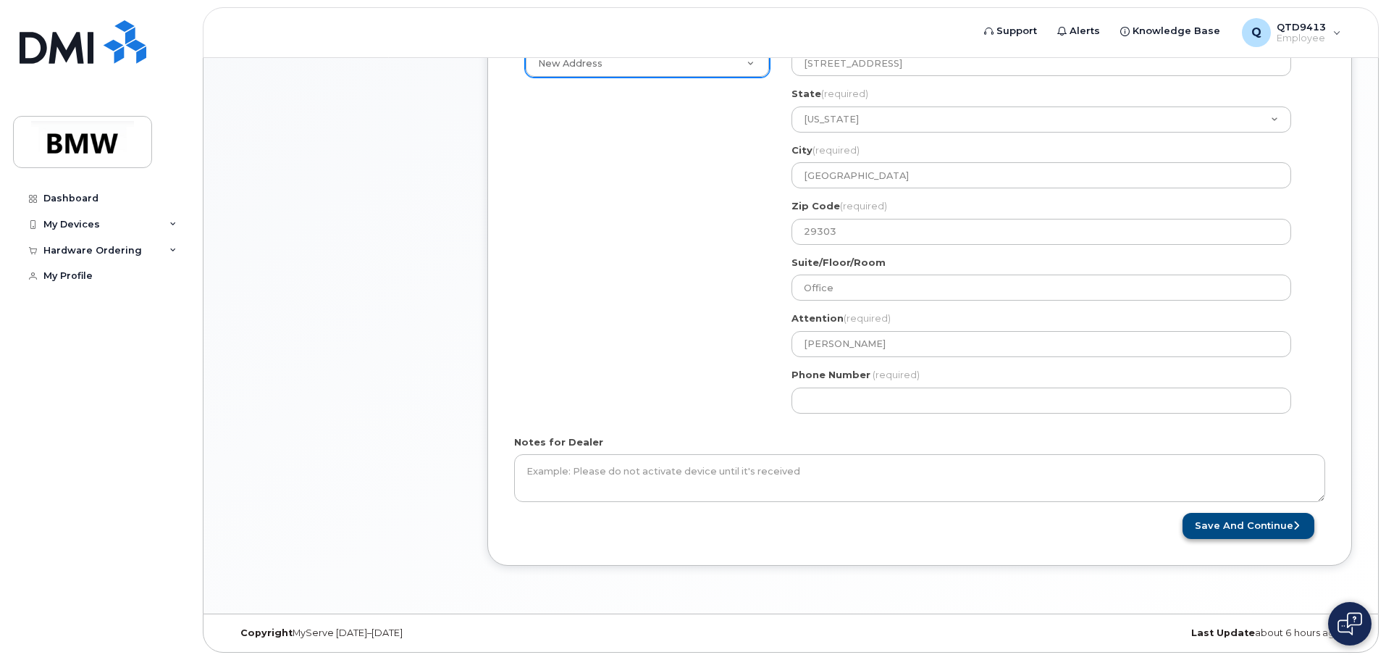
type input "brian.winebrenner@bmwmc.com"
click at [1218, 527] on button "Save and Continue" at bounding box center [1249, 526] width 132 height 27
click at [991, 434] on form "* Note: If you select “New Address,” and wish to have the device sent to a pers…" at bounding box center [919, 146] width 811 height 787
click at [1221, 530] on button "Save and Continue" at bounding box center [1249, 526] width 132 height 27
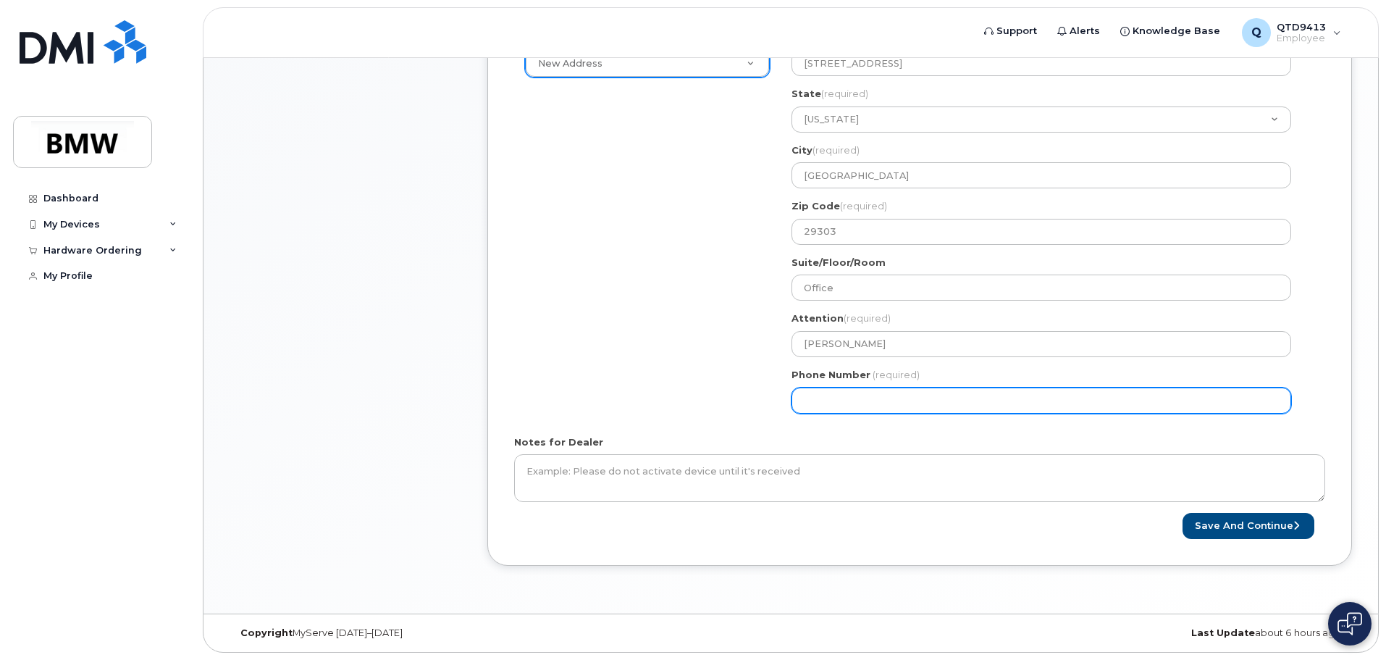
drag, startPoint x: 891, startPoint y: 403, endPoint x: 721, endPoint y: 404, distance: 169.5
click at [721, 404] on div "Shipping Address New Address New Address BMW MC Plant BMW North America Financi…" at bounding box center [914, 227] width 800 height 393
type input "864991742"
select select
type input "8649917426"
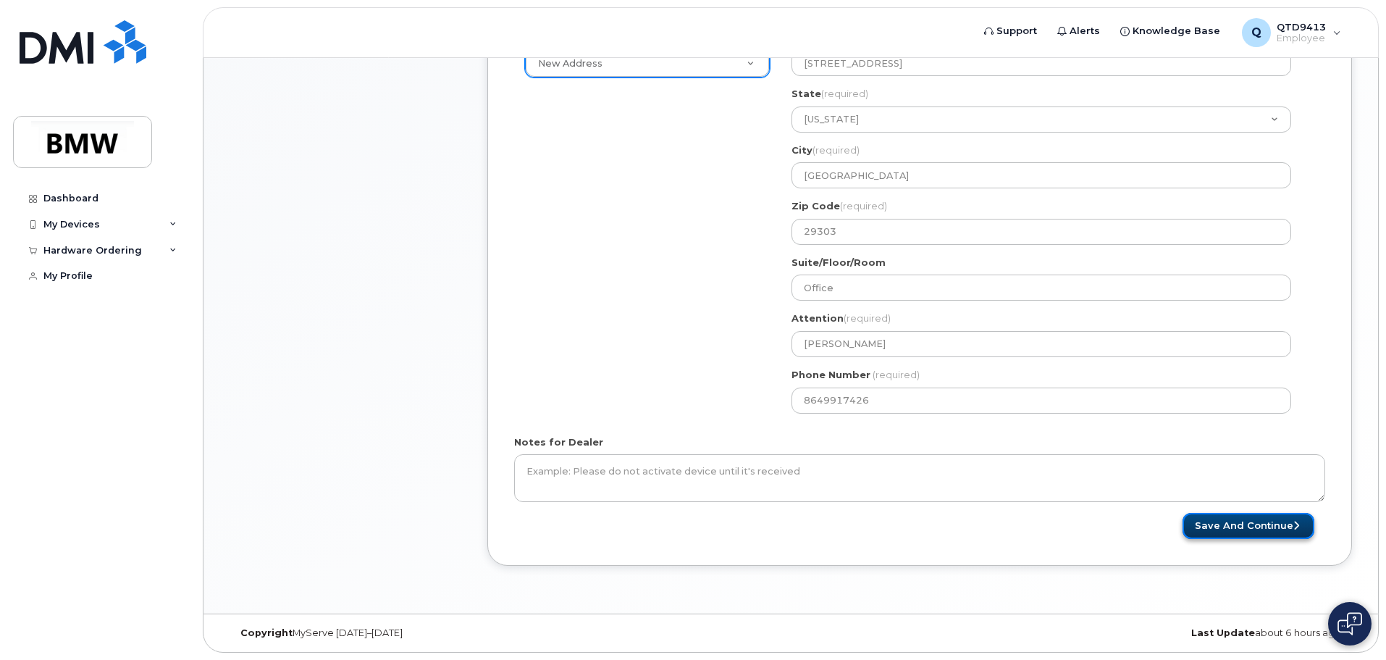
click at [1202, 522] on button "Save and Continue" at bounding box center [1249, 526] width 132 height 27
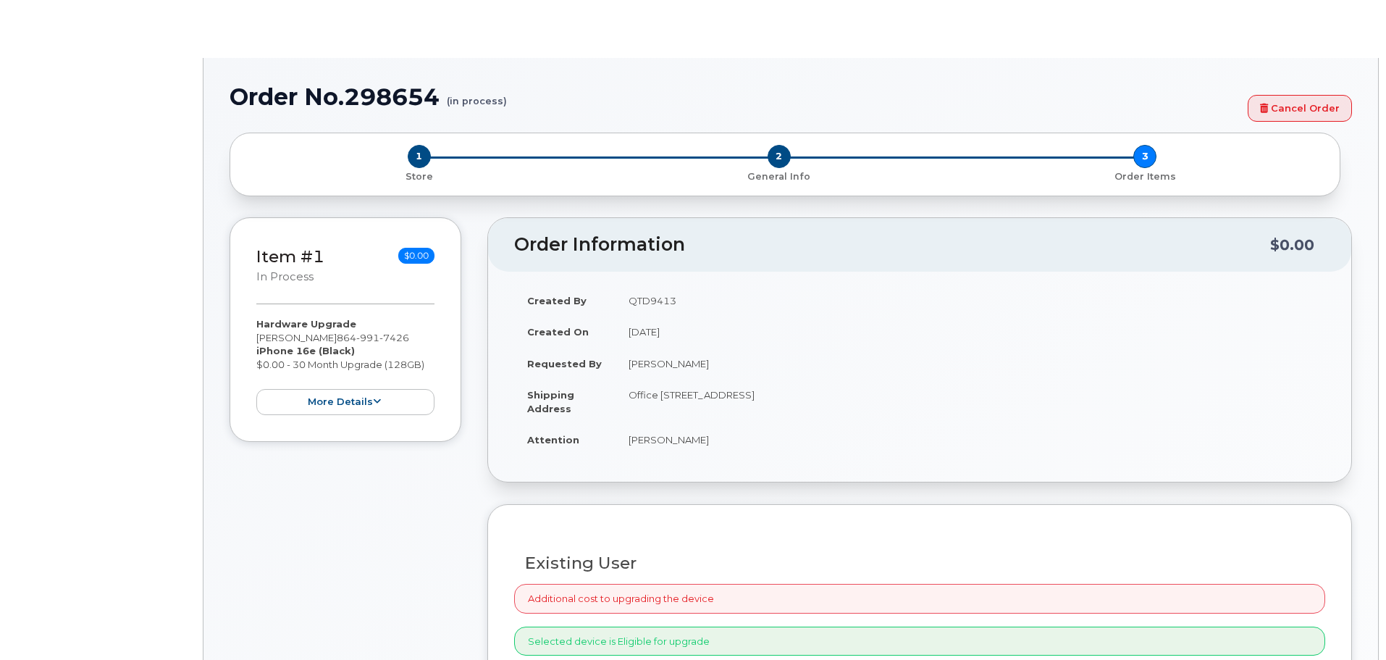
select select "1904224"
type input "1903989"
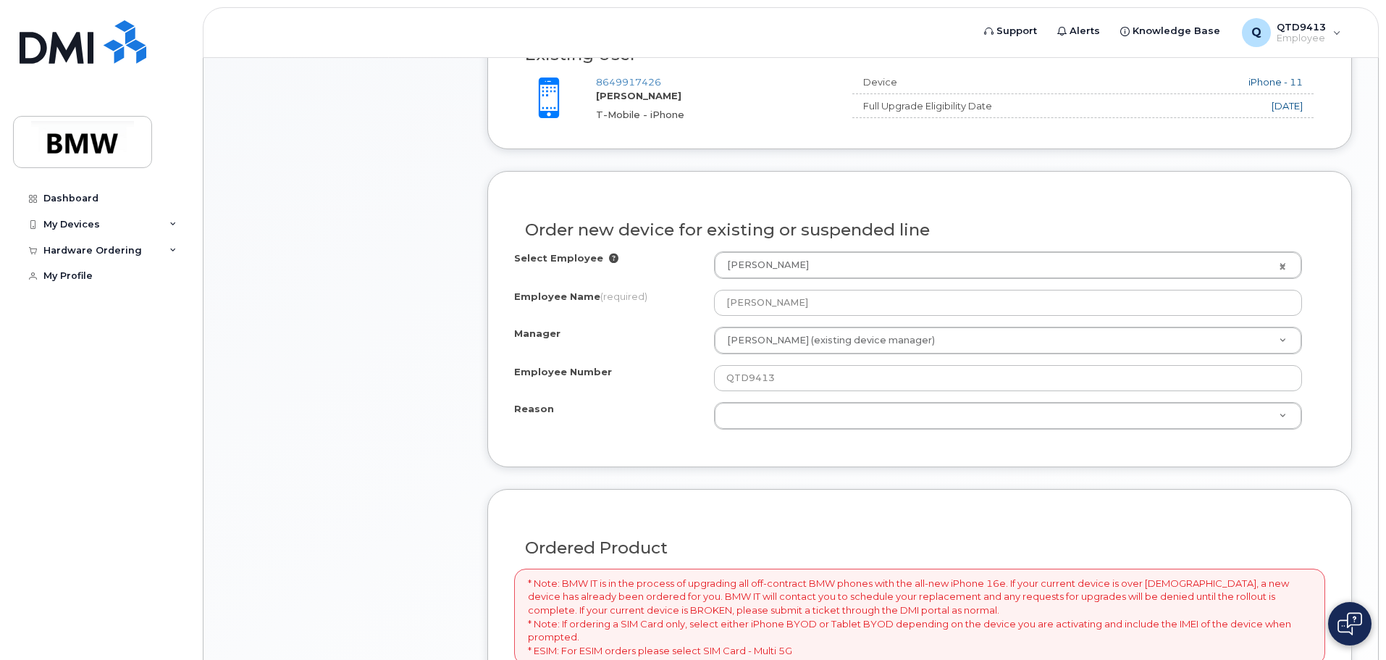
scroll to position [549, 0]
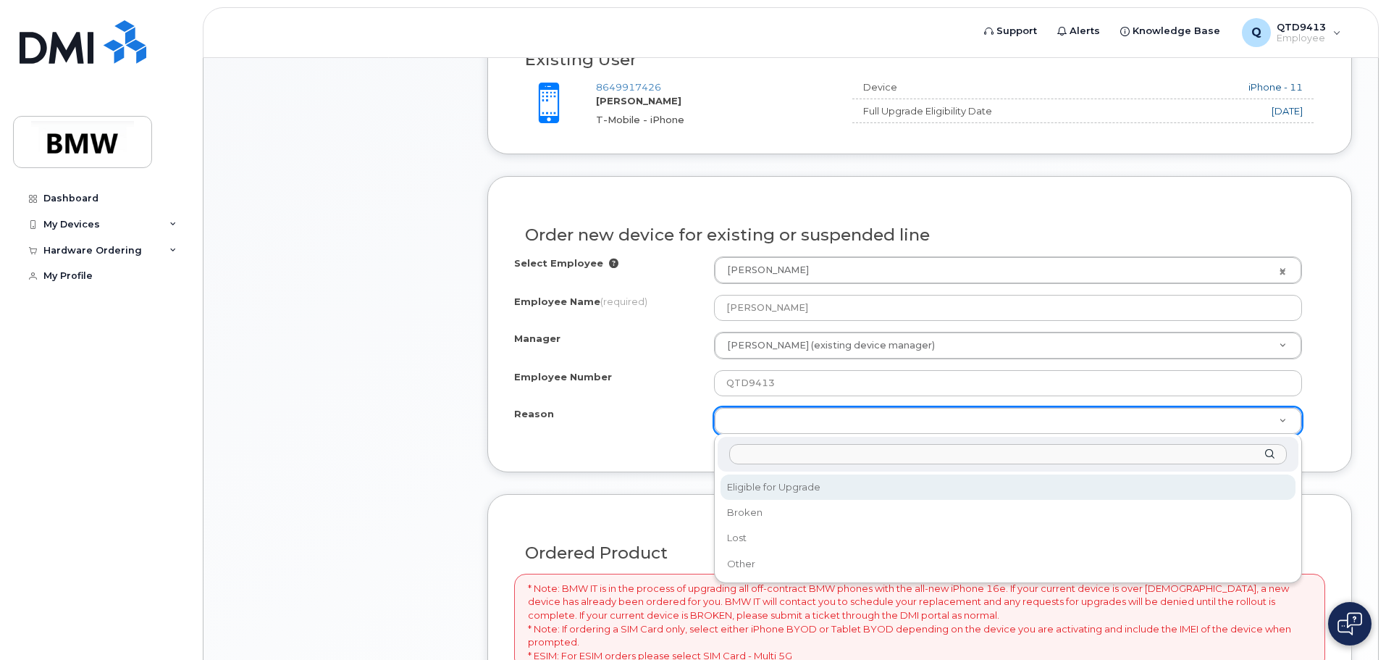
select select "eligible_for_upgrade"
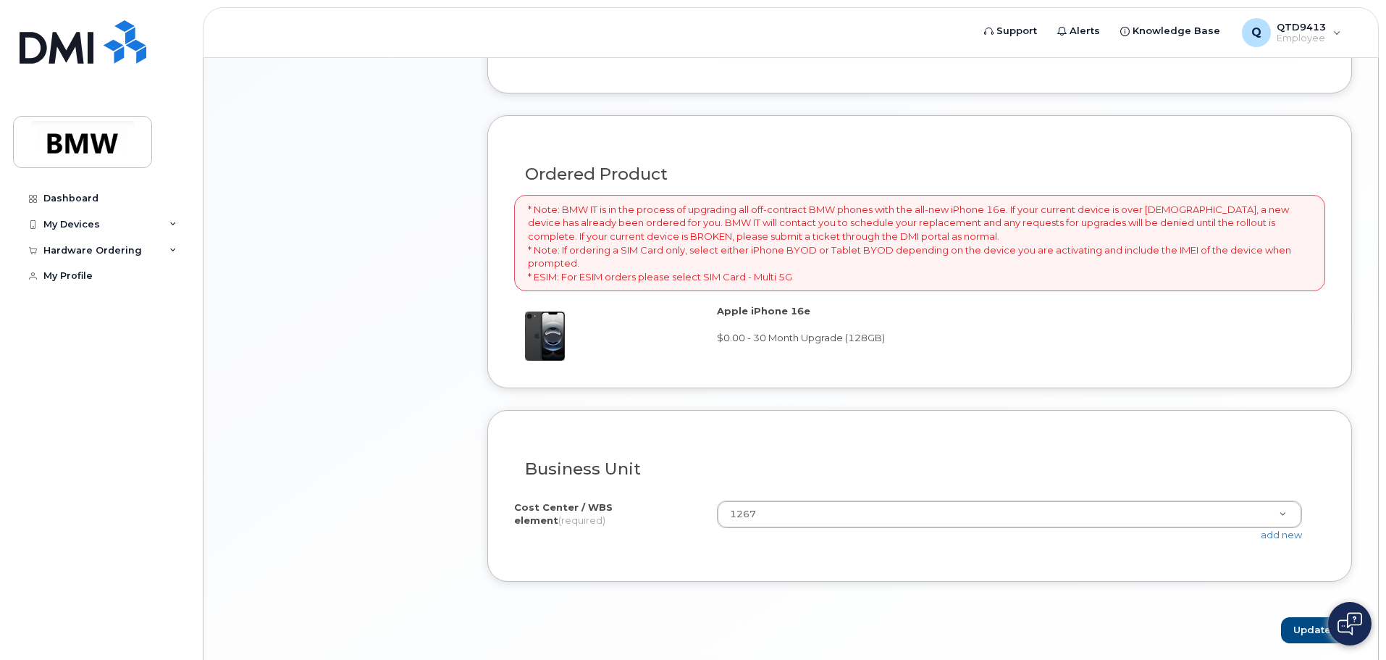
scroll to position [984, 0]
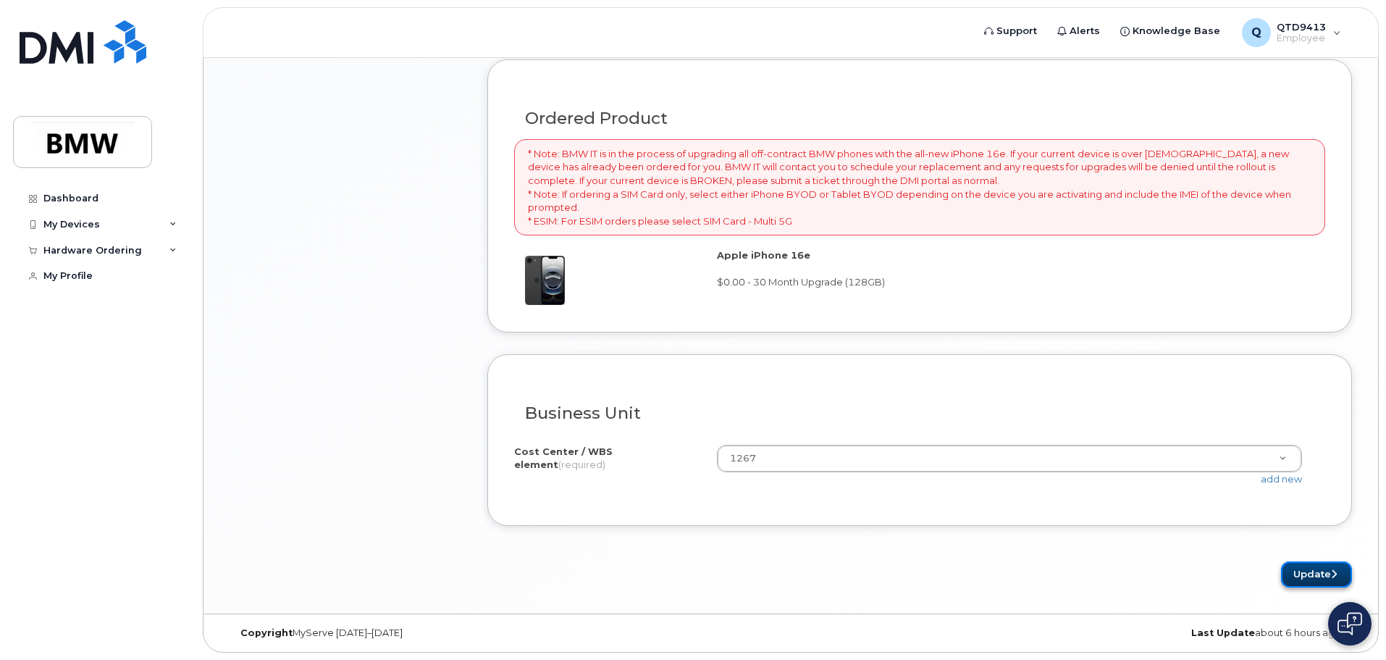
click at [1326, 572] on button "Update" at bounding box center [1316, 574] width 71 height 27
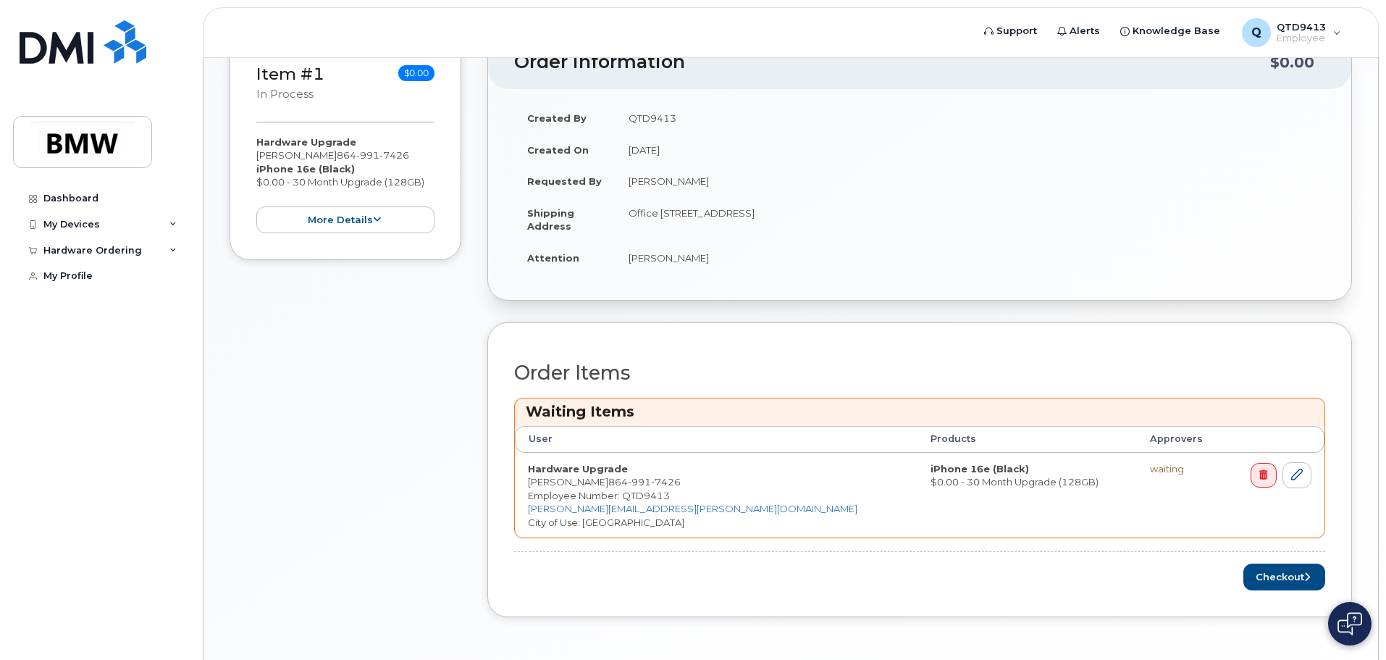
scroll to position [341, 0]
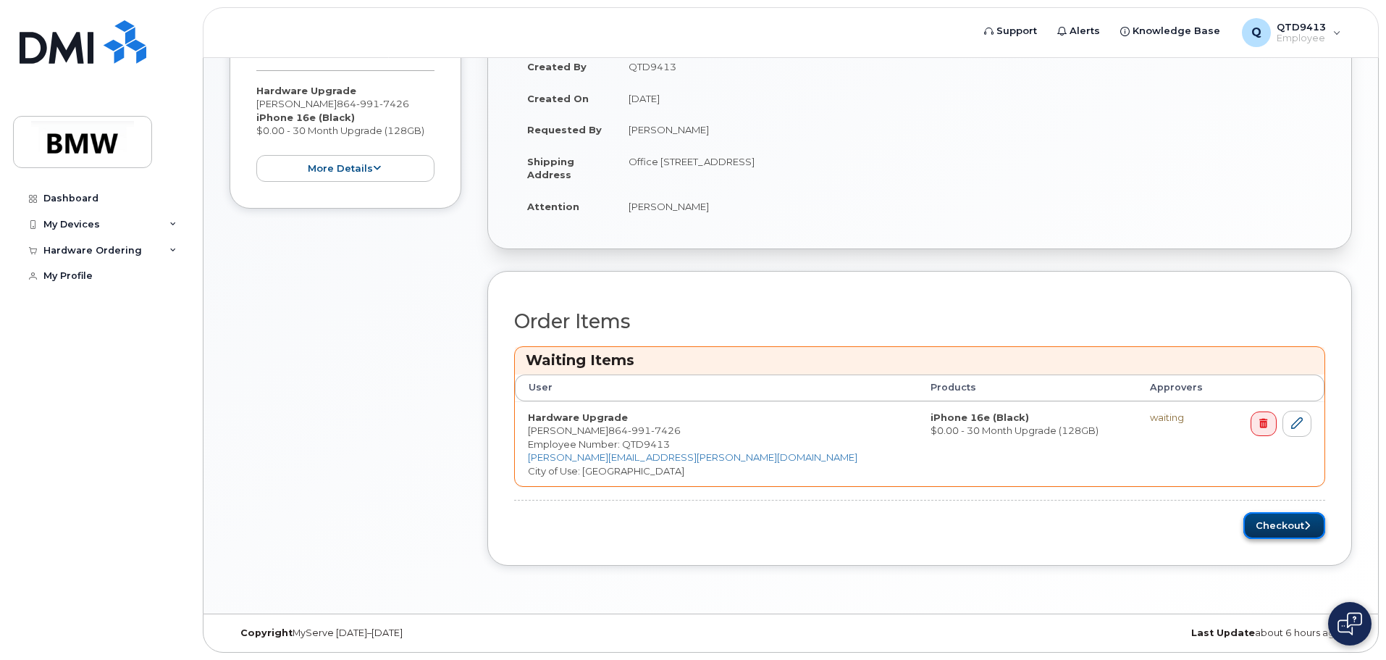
click at [1271, 528] on button "Checkout" at bounding box center [1285, 525] width 82 height 27
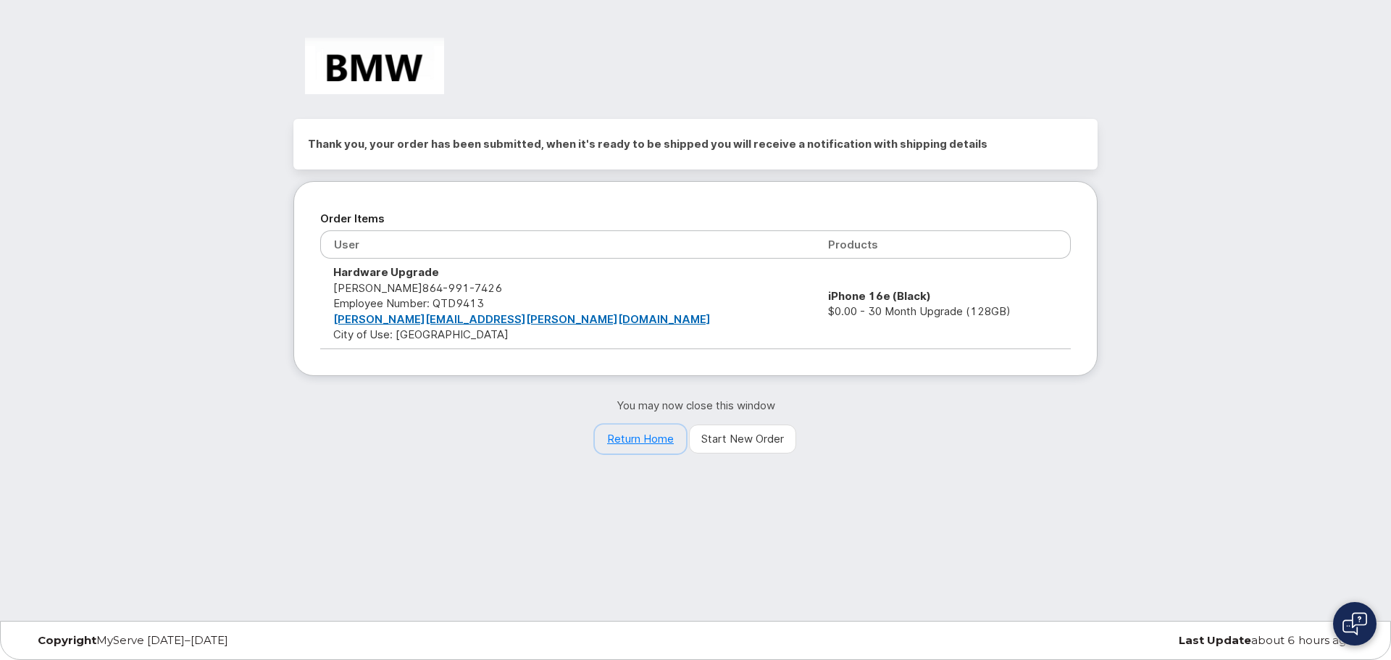
click at [627, 440] on link "Return Home" at bounding box center [640, 438] width 91 height 29
